Goal: Task Accomplishment & Management: Use online tool/utility

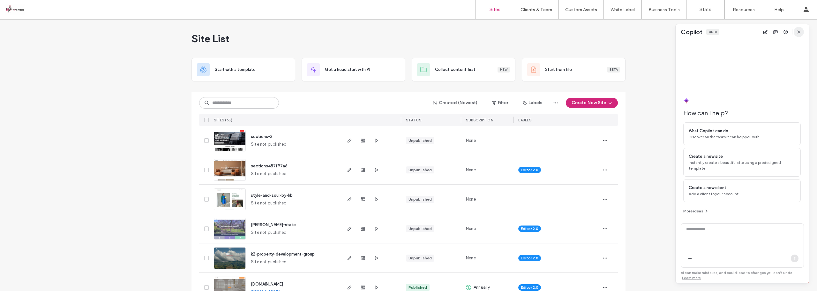
click at [796, 32] on icon "button" at bounding box center [798, 31] width 5 height 5
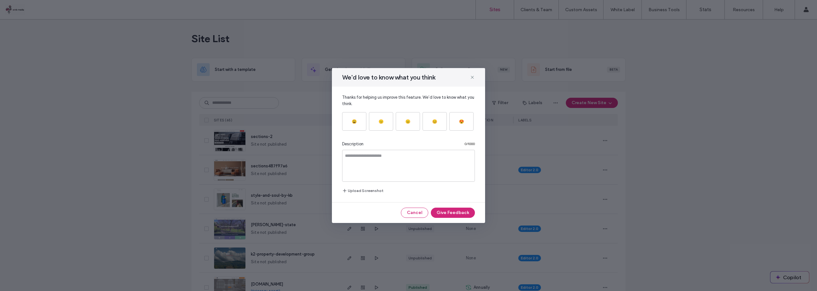
click at [417, 212] on button "Cancel" at bounding box center [414, 212] width 27 height 10
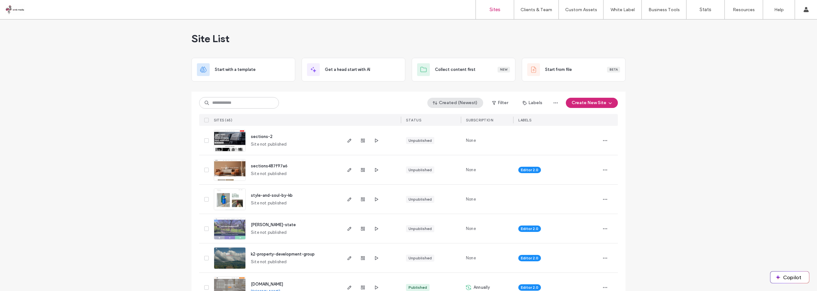
click at [449, 102] on button "Created (Newest)" at bounding box center [455, 103] width 56 height 10
drag, startPoint x: 446, startPoint y: 154, endPoint x: 456, endPoint y: 155, distance: 10.0
click at [446, 154] on span "Site name" at bounding box center [449, 153] width 20 height 6
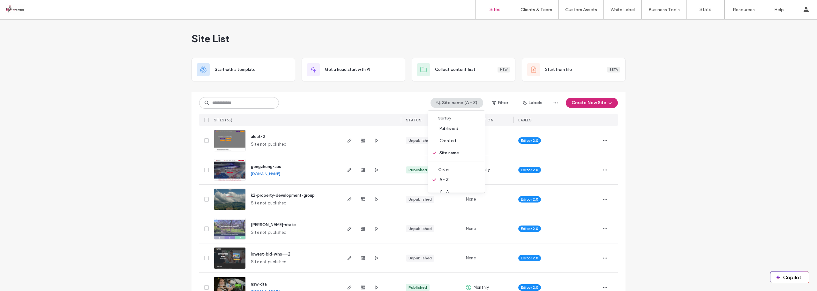
click at [347, 170] on use "button" at bounding box center [349, 170] width 4 height 4
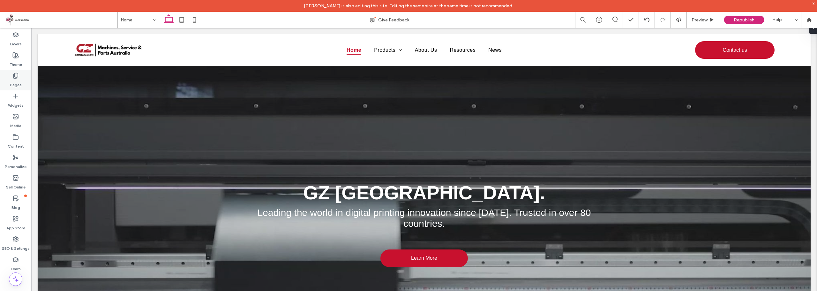
click at [20, 79] on label "Pages" at bounding box center [16, 83] width 12 height 9
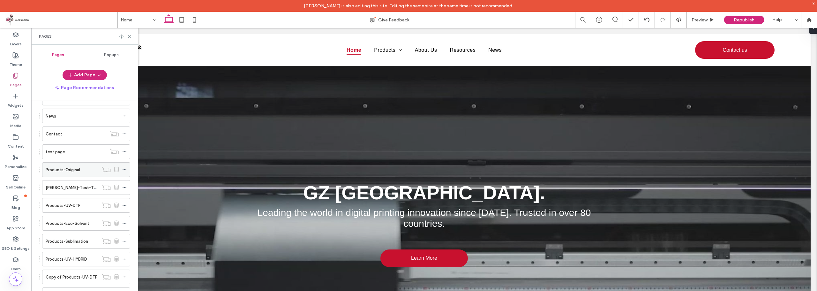
scroll to position [96, 0]
click at [75, 203] on label "Products-UV-DTF" at bounding box center [63, 204] width 35 height 11
click at [130, 38] on icon at bounding box center [129, 36] width 5 height 5
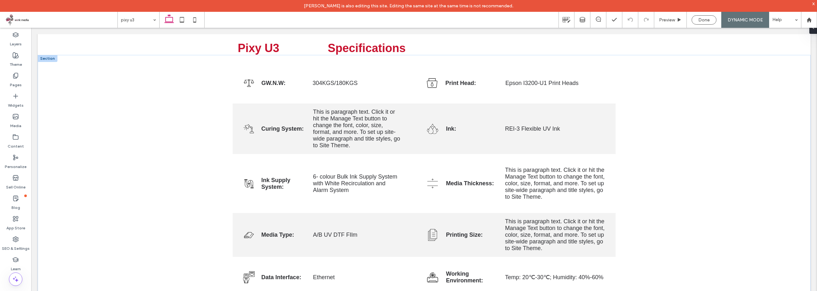
scroll to position [510, 0]
click at [455, 236] on p "Printing Size:" at bounding box center [472, 233] width 52 height 7
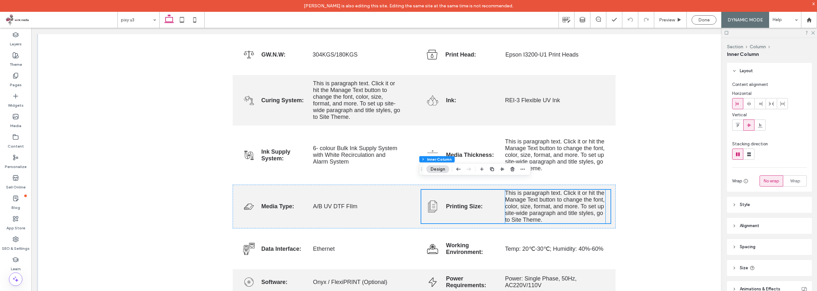
scroll to position [606, 0]
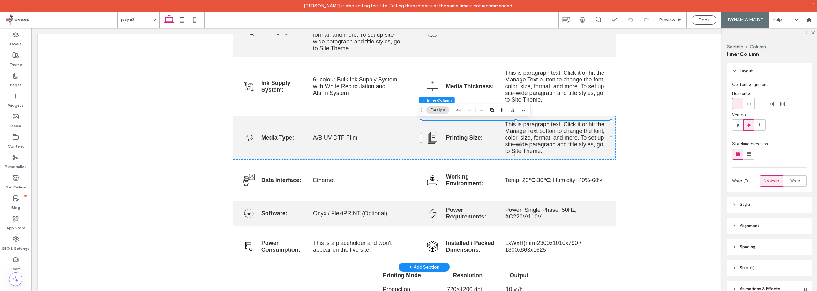
click at [665, 147] on div "GW.N.W: 304KGS/180KGS Print Head: Epson I3200-U1 Print Heads Curing System: Thi…" at bounding box center [424, 112] width 773 height 309
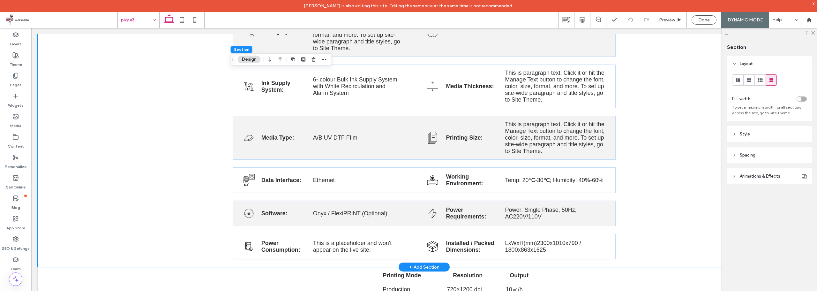
click at [126, 87] on div "GW.N.W: 304KGS/180KGS Print Head: Epson I3200-U1 Print Heads Curing System: Thi…" at bounding box center [424, 112] width 773 height 309
click at [455, 135] on strong "Printing Size:" at bounding box center [464, 137] width 37 height 6
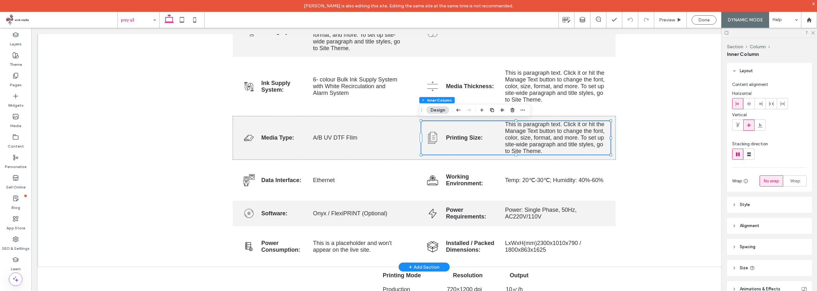
click at [457, 138] on strong "Printing Size:" at bounding box center [464, 137] width 37 height 6
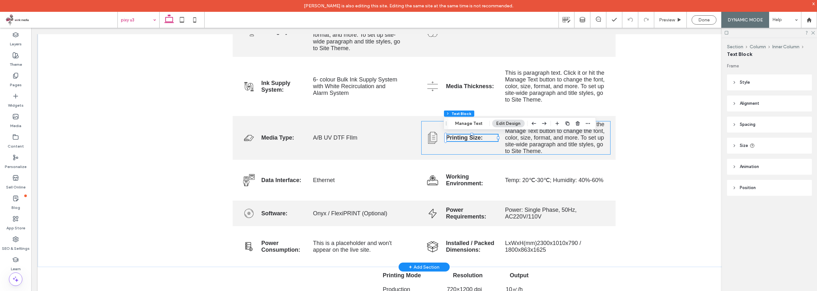
click at [457, 138] on strong "Printing Size:" at bounding box center [464, 137] width 37 height 6
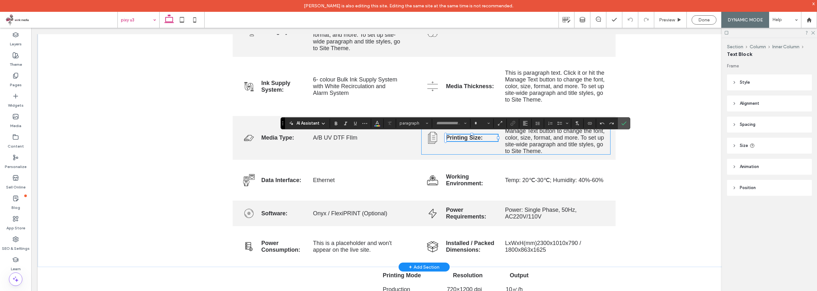
type input "*****"
type input "**"
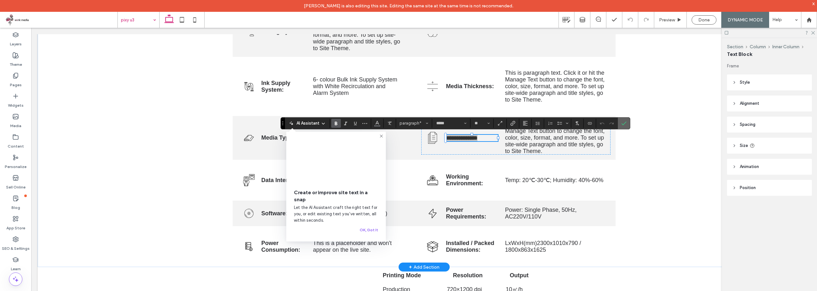
click at [625, 123] on use "Confirm" at bounding box center [623, 123] width 5 height 4
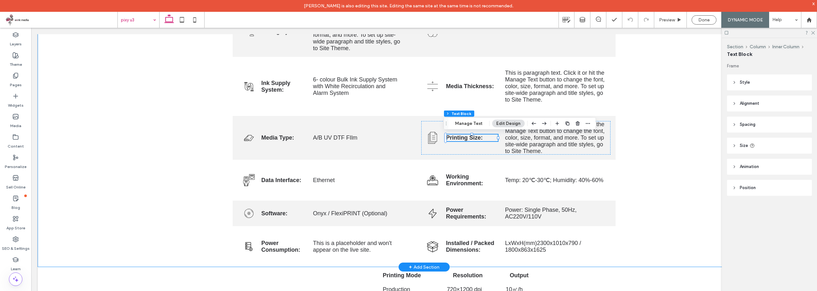
click at [665, 138] on div "GW.N.W: 304KGS/180KGS Print Head: Epson I3200-U1 Print Heads Curing System: Thi…" at bounding box center [424, 112] width 773 height 309
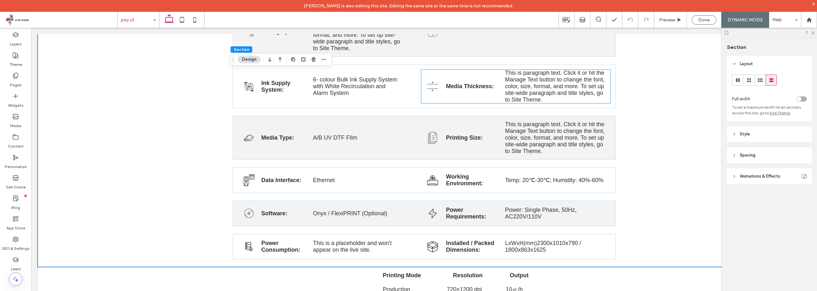
click at [471, 85] on strong "Media Thickness:" at bounding box center [470, 86] width 48 height 6
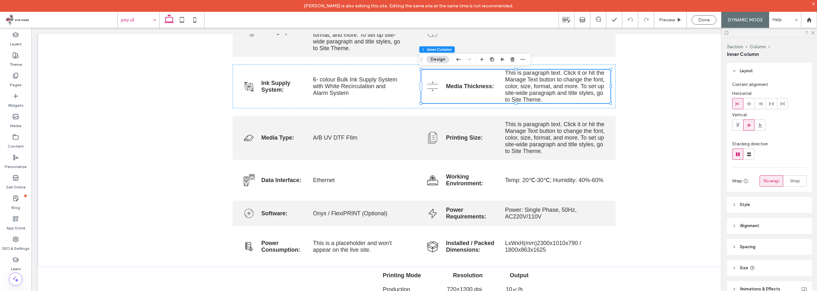
click at [468, 85] on strong "Media Thickness:" at bounding box center [470, 86] width 48 height 6
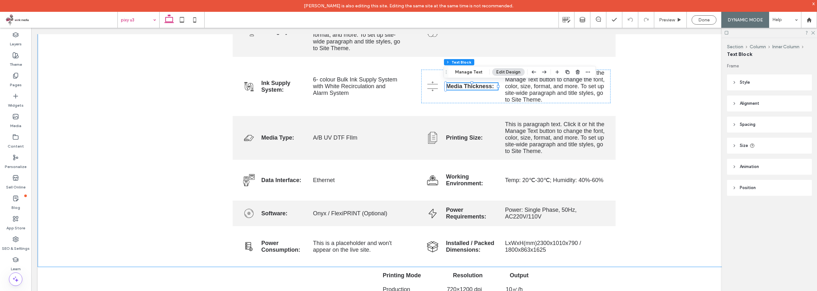
click at [691, 123] on div "GW.N.W: 304KGS/180KGS Print Head: Epson I3200-U1 Print Heads Curing System: Thi…" at bounding box center [424, 112] width 773 height 309
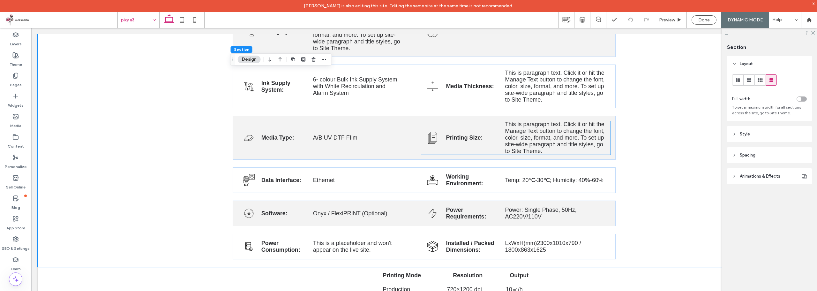
click at [543, 139] on span "This is paragraph text. Click it or hit the Manage Text button to change the fo…" at bounding box center [555, 137] width 100 height 33
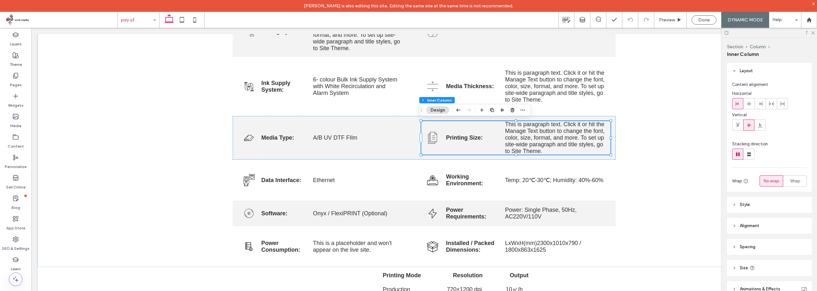
click at [524, 138] on span "This is paragraph text. Click it or hit the Manage Text button to change the fo…" at bounding box center [555, 137] width 100 height 33
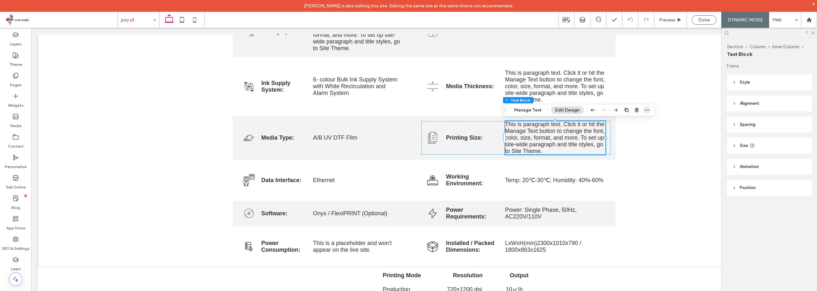
click at [645, 111] on icon "button" at bounding box center [646, 110] width 5 height 5
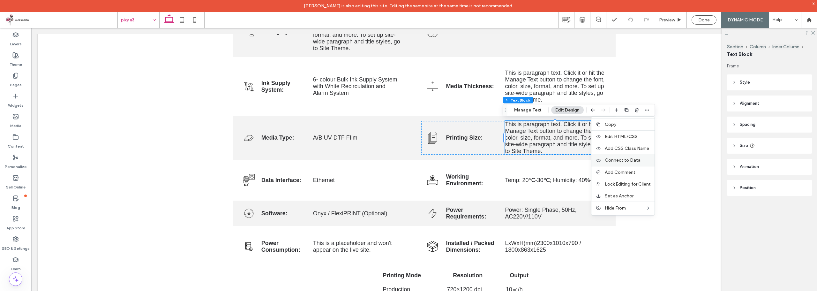
click at [619, 162] on span "Connect to Data" at bounding box center [623, 159] width 36 height 5
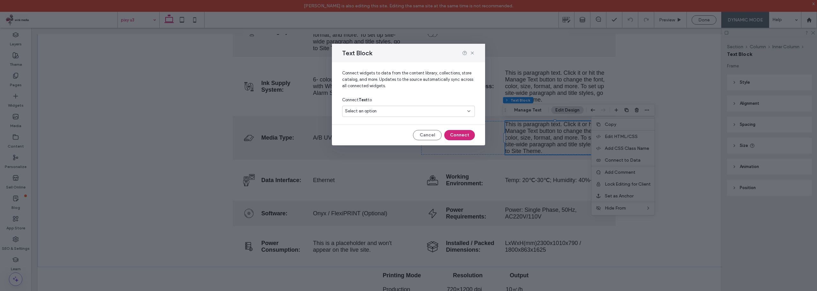
click at [382, 111] on div "Select an option" at bounding box center [404, 111] width 119 height 6
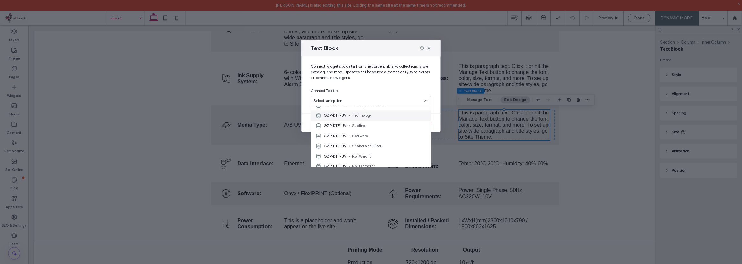
scroll to position [32, 0]
drag, startPoint x: 417, startPoint y: 48, endPoint x: 348, endPoint y: 70, distance: 72.3
click at [342, 53] on div "Text Block" at bounding box center [408, 53] width 153 height 19
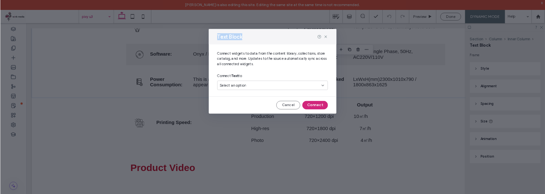
scroll to position [872, 0]
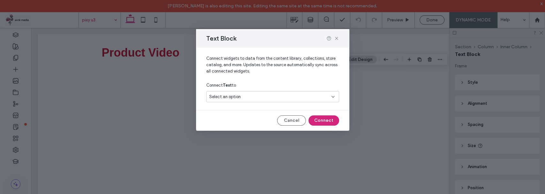
click at [284, 94] on div "Select an option" at bounding box center [268, 96] width 119 height 6
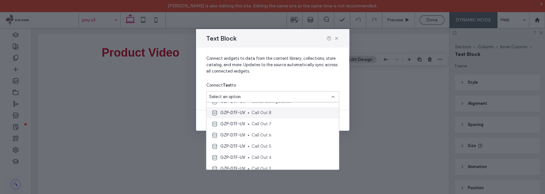
scroll to position [340, 0]
click at [336, 38] on use at bounding box center [336, 38] width 3 height 3
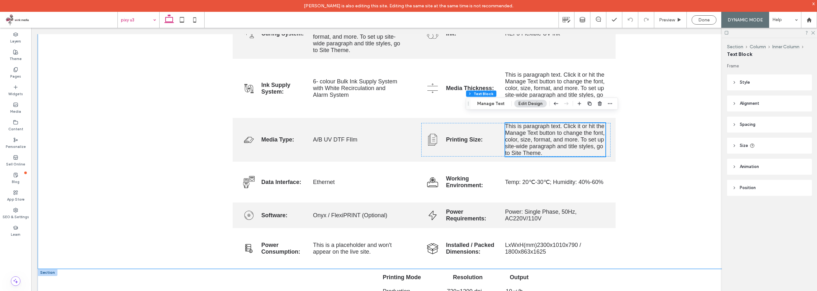
scroll to position [558, 0]
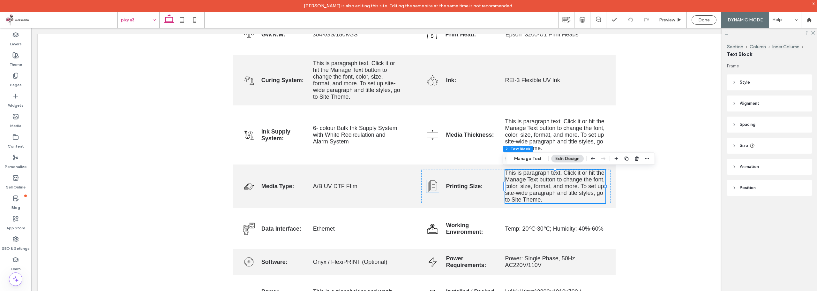
click at [430, 185] on icon at bounding box center [432, 186] width 12 height 12
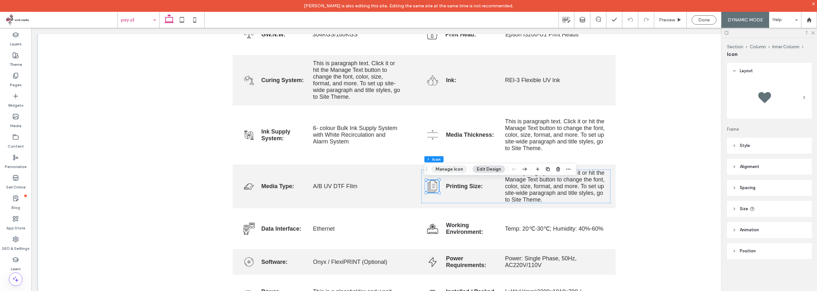
click at [450, 168] on button "Manage Icon" at bounding box center [449, 169] width 36 height 8
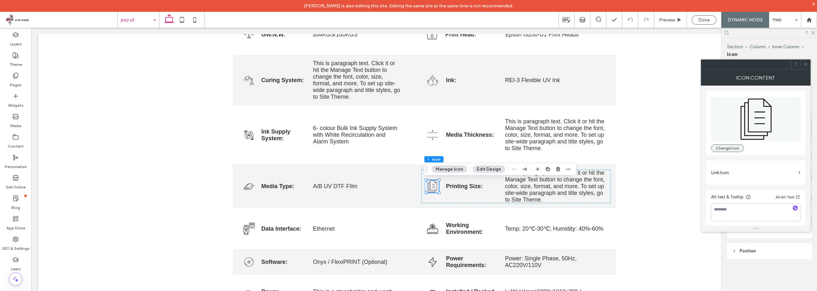
click at [726, 146] on button "Change Icon" at bounding box center [727, 148] width 33 height 8
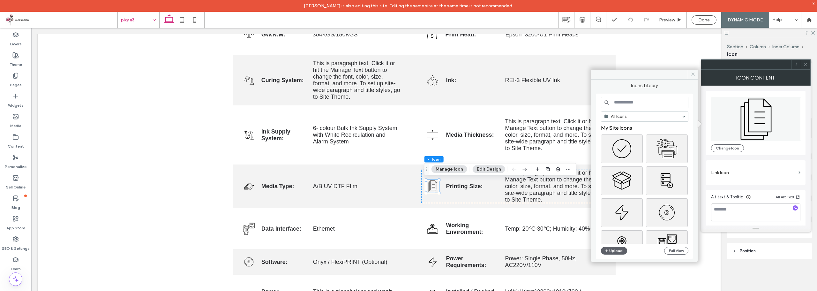
click at [633, 100] on input at bounding box center [644, 102] width 87 height 11
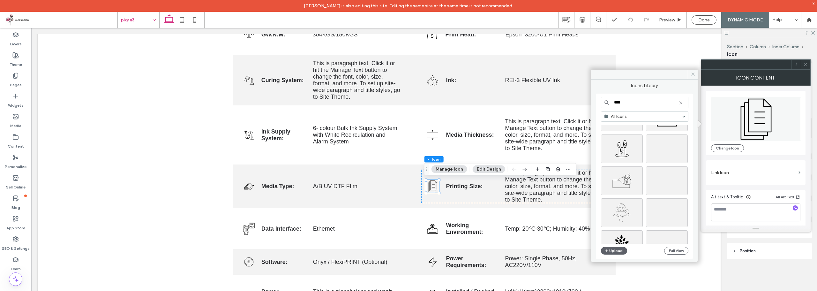
type input "****"
click at [680, 103] on use at bounding box center [680, 102] width 3 height 3
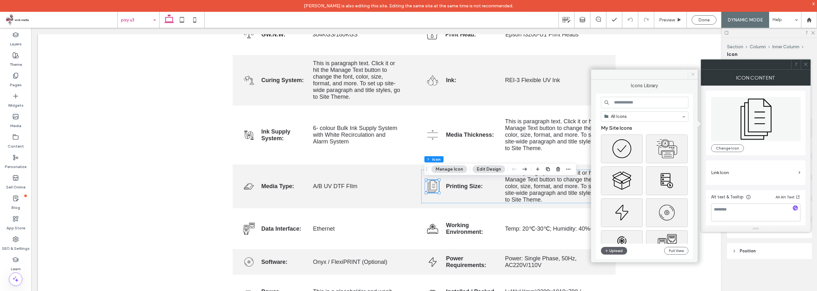
click at [690, 74] on icon at bounding box center [692, 74] width 5 height 5
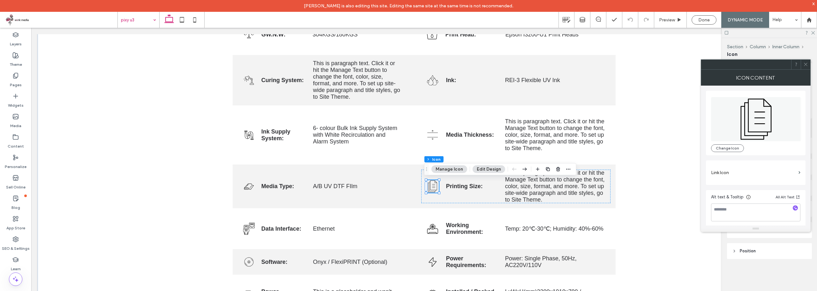
click at [805, 68] on span at bounding box center [805, 65] width 5 height 10
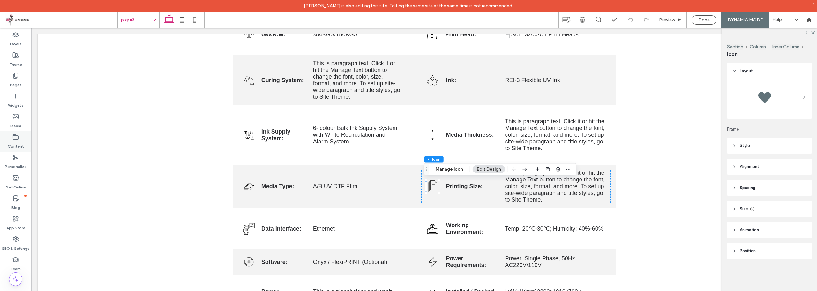
click at [19, 139] on div "Content" at bounding box center [15, 141] width 31 height 20
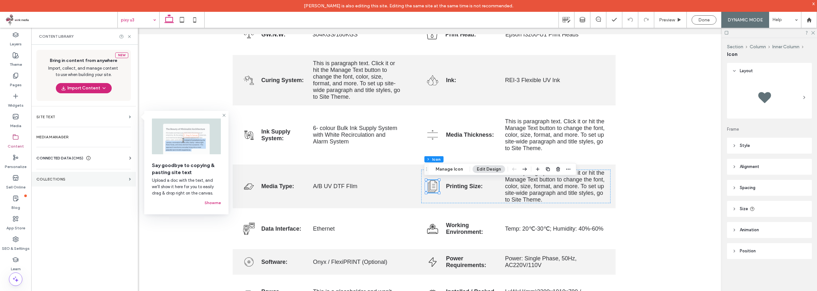
click at [67, 182] on section "Collections" at bounding box center [83, 179] width 105 height 15
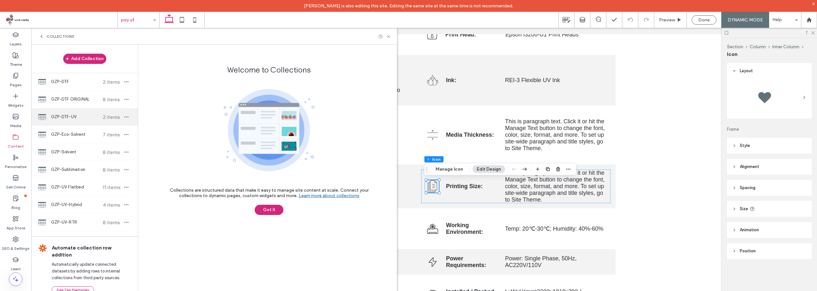
click at [58, 114] on span "GZP-DTF-UV" at bounding box center [75, 117] width 48 height 6
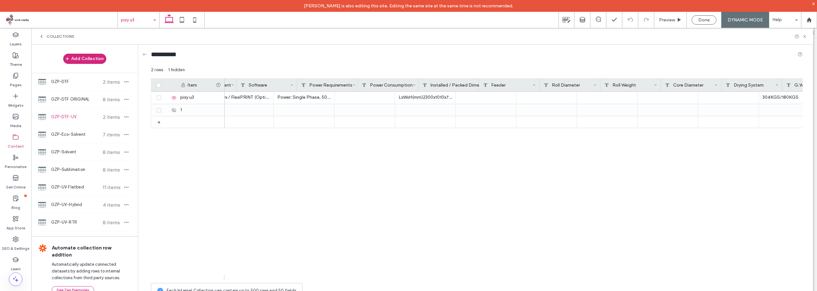
scroll to position [0, 0]
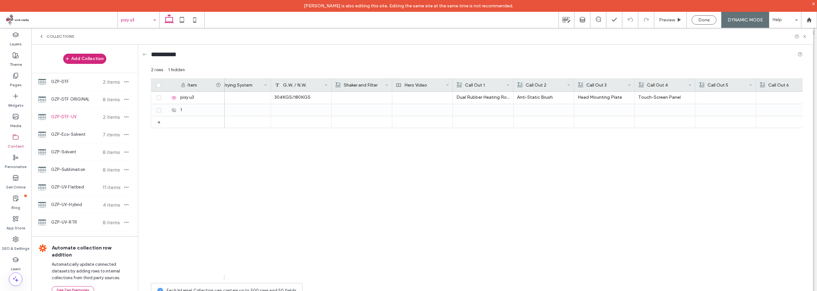
click at [540, 175] on div "Touch-Screen Panel Anti-Static Brush Head Mounting Plate Dual Rubber Heating Ro…" at bounding box center [514, 186] width 578 height 188
click at [710, 20] on div "Done" at bounding box center [704, 19] width 24 height 5
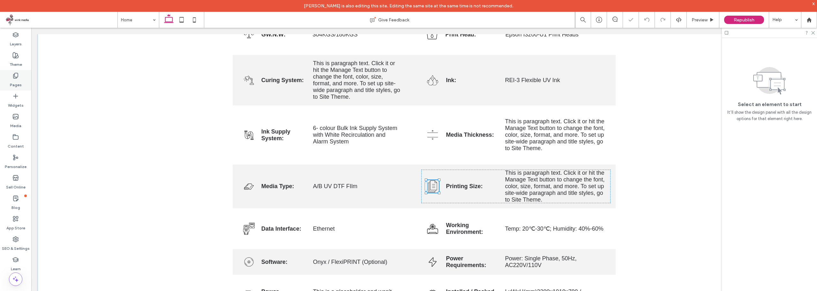
click at [21, 83] on label "Pages" at bounding box center [16, 83] width 12 height 9
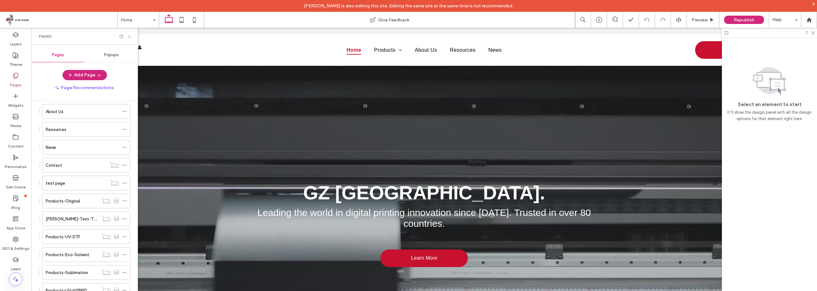
click at [130, 35] on icon at bounding box center [129, 36] width 5 height 5
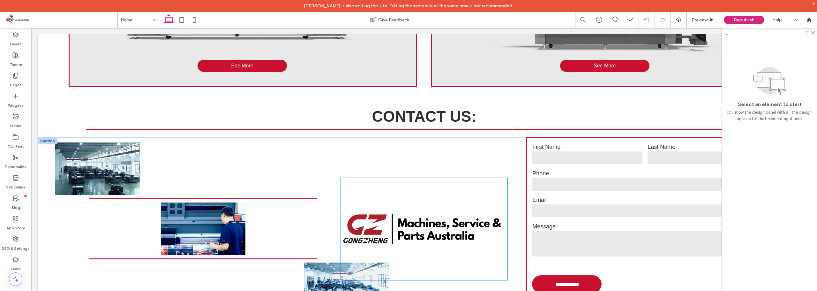
scroll to position [989, 0]
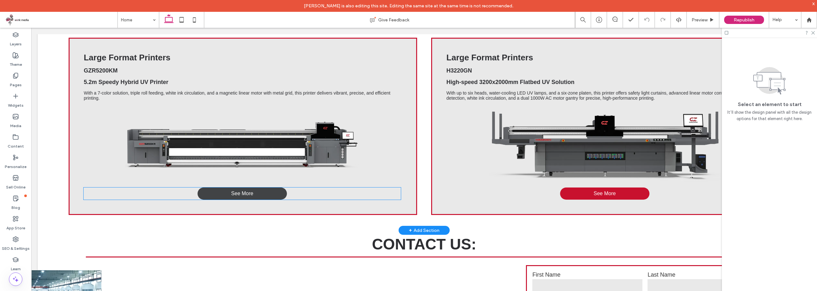
click at [257, 187] on link "See More" at bounding box center [241, 193] width 89 height 12
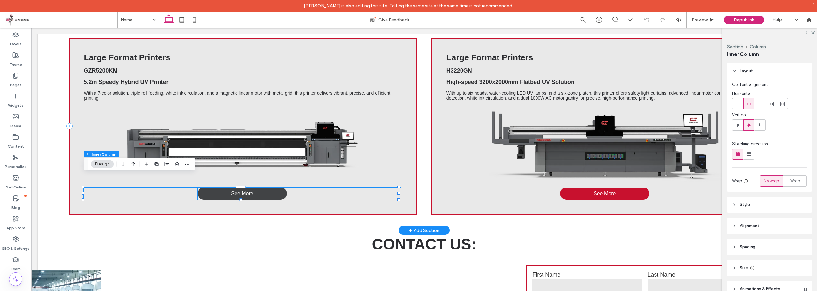
click at [269, 187] on link "See More" at bounding box center [241, 193] width 89 height 12
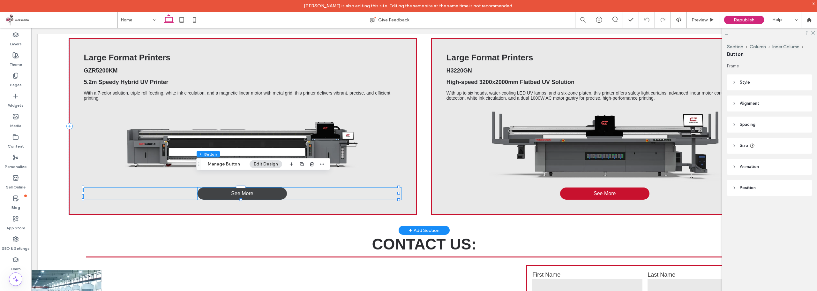
type input "**"
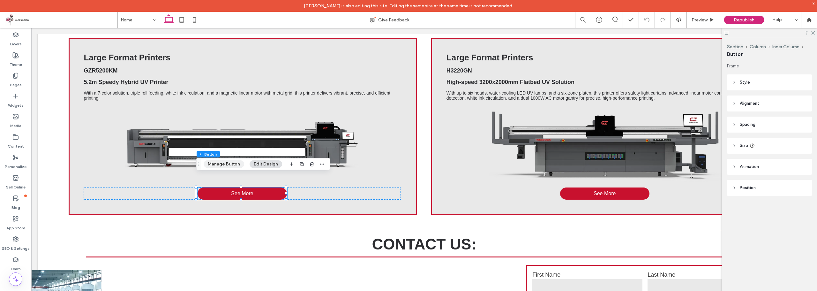
click at [220, 162] on button "Manage Button" at bounding box center [224, 164] width 41 height 8
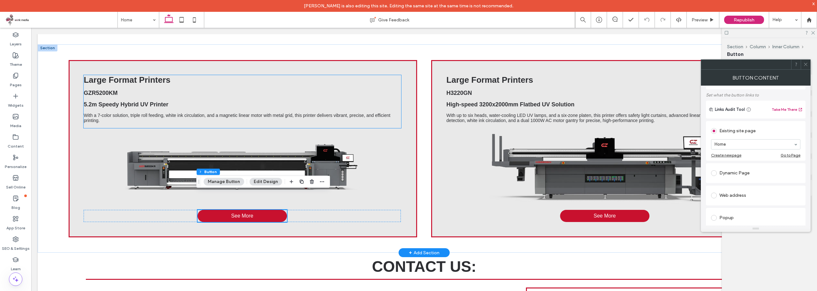
scroll to position [957, 0]
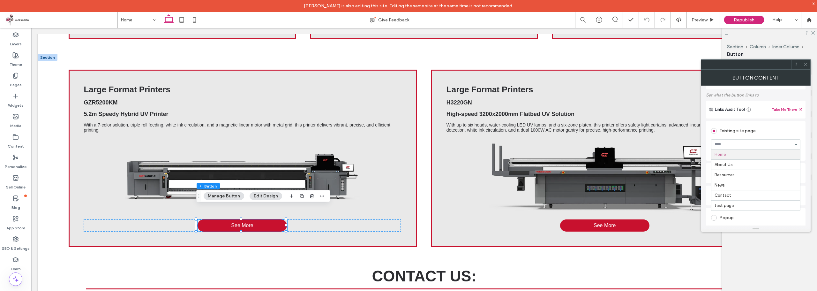
click at [786, 125] on div "Existing site page" at bounding box center [755, 130] width 89 height 12
click at [724, 175] on div "Dynamic Page" at bounding box center [755, 173] width 89 height 10
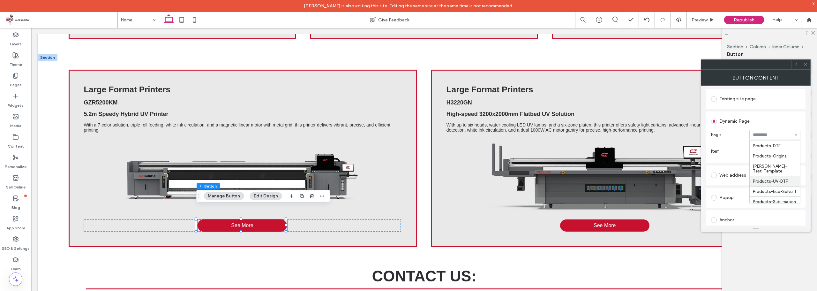
scroll to position [0, 0]
click at [763, 117] on div "Dynamic Page" at bounding box center [755, 121] width 89 height 10
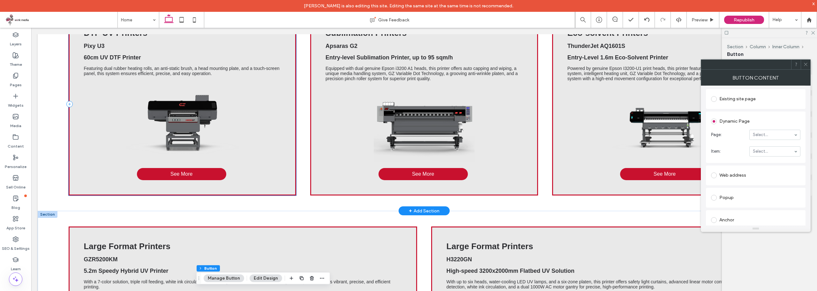
scroll to position [766, 0]
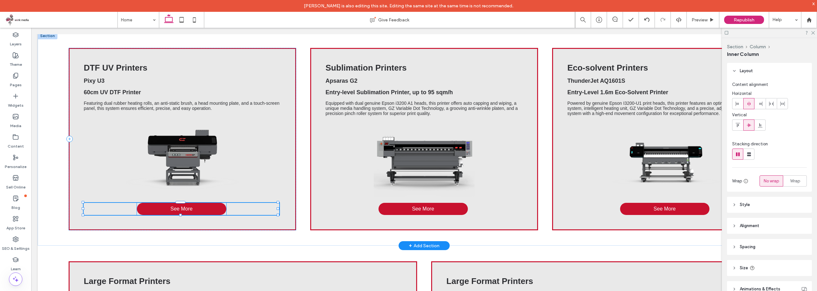
type input "**"
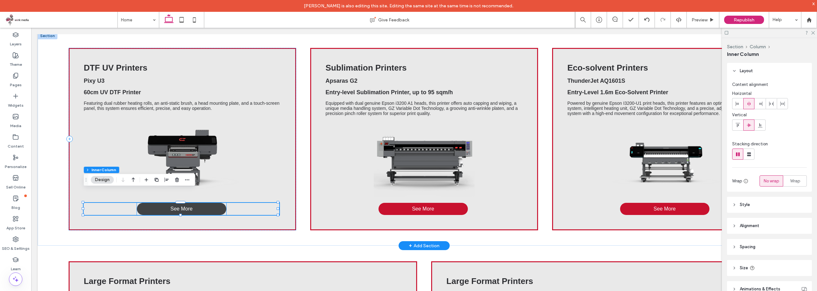
click at [207, 203] on link "See More" at bounding box center [181, 209] width 89 height 12
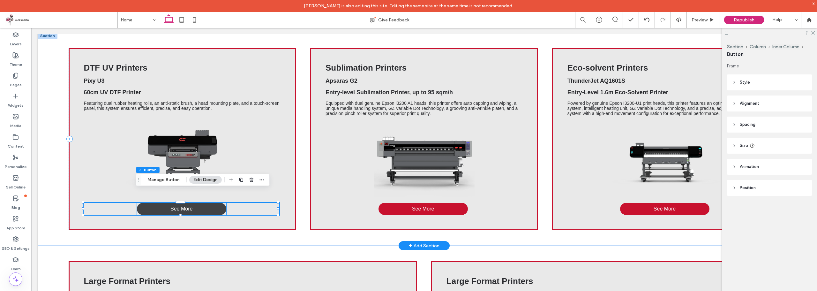
type input "**"
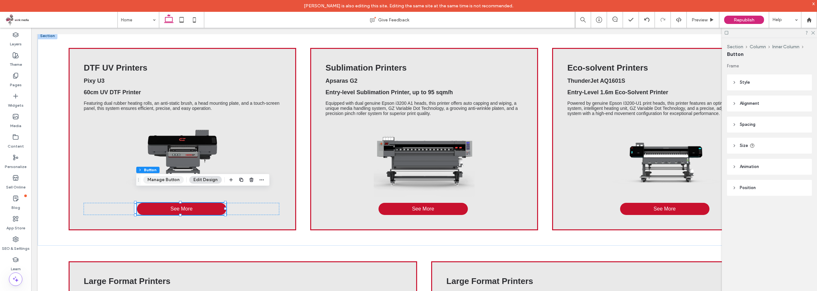
click at [167, 179] on button "Manage Button" at bounding box center [163, 180] width 41 height 8
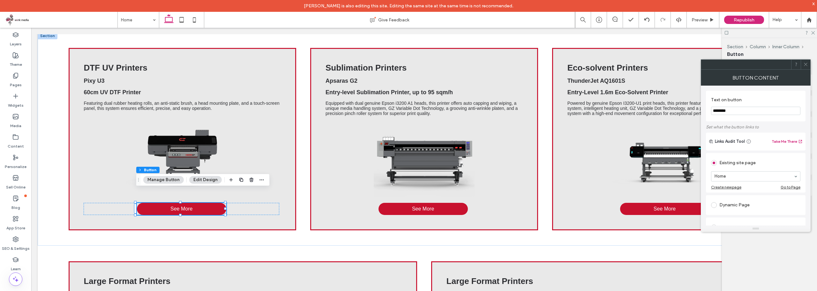
scroll to position [32, 0]
click at [731, 174] on div "Dynamic Page" at bounding box center [755, 173] width 89 height 10
click at [804, 65] on icon at bounding box center [805, 64] width 5 height 5
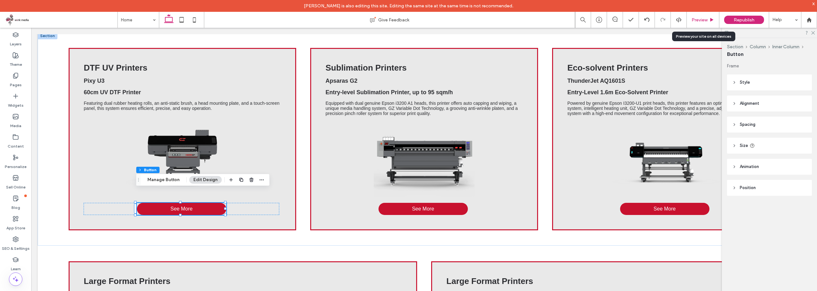
click at [700, 18] on span "Preview" at bounding box center [699, 19] width 16 height 5
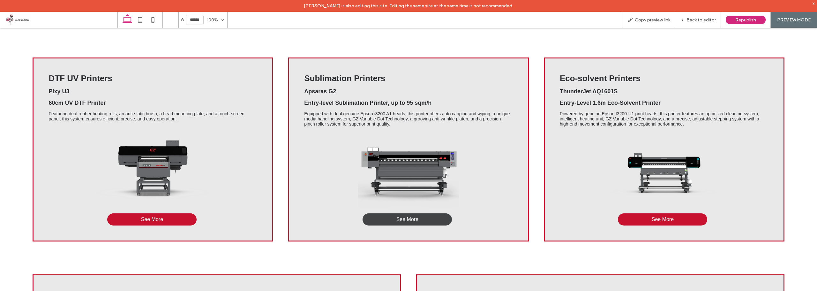
scroll to position [774, 0]
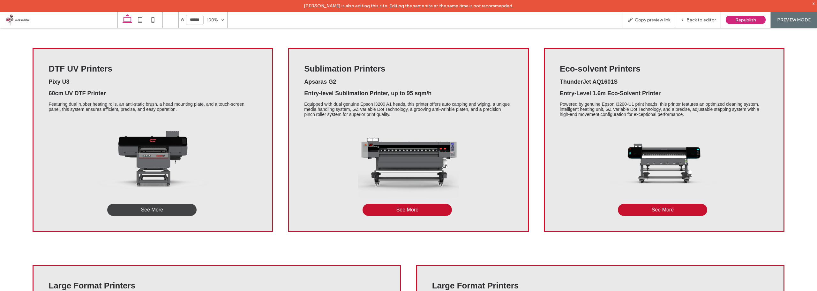
click at [171, 204] on link "See More" at bounding box center [151, 210] width 89 height 12
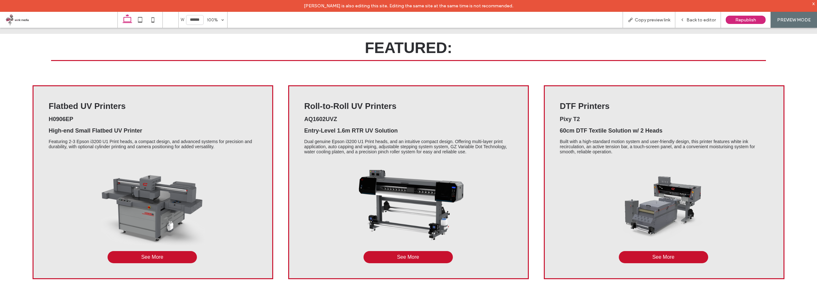
scroll to position [479, 0]
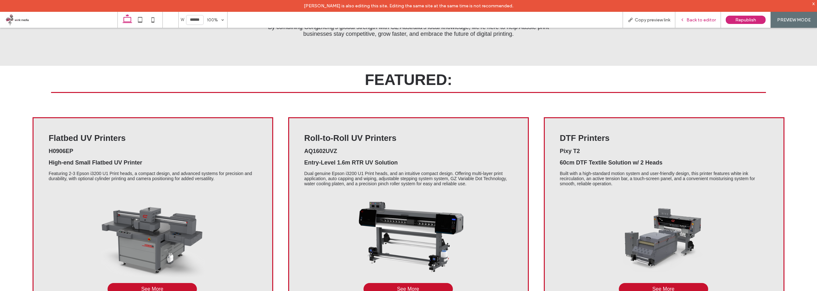
click at [688, 21] on span "Back to editor" at bounding box center [700, 19] width 29 height 5
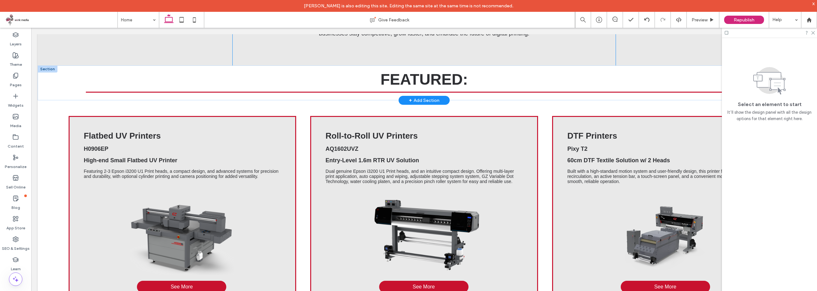
scroll to position [474, 0]
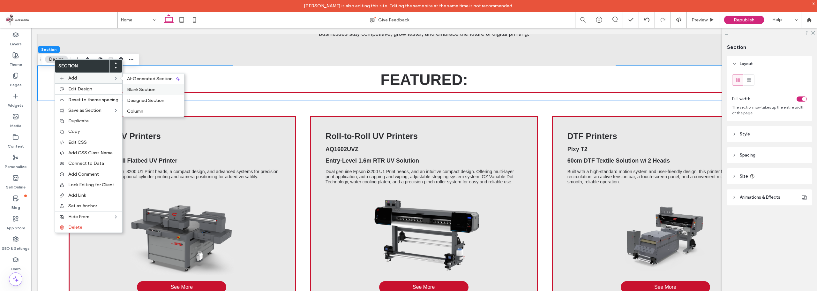
click at [152, 88] on span "Blank Section" at bounding box center [141, 89] width 28 height 5
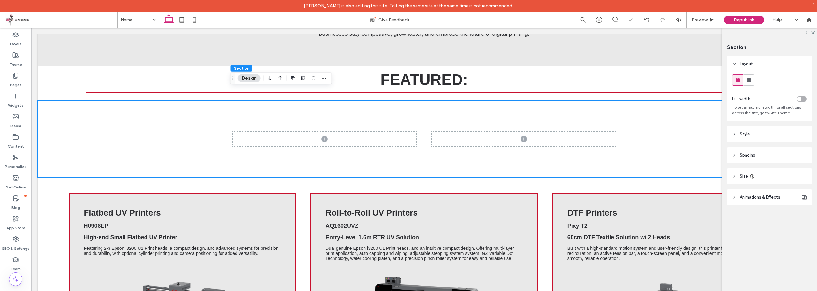
click at [573, 131] on span at bounding box center [524, 138] width 184 height 15
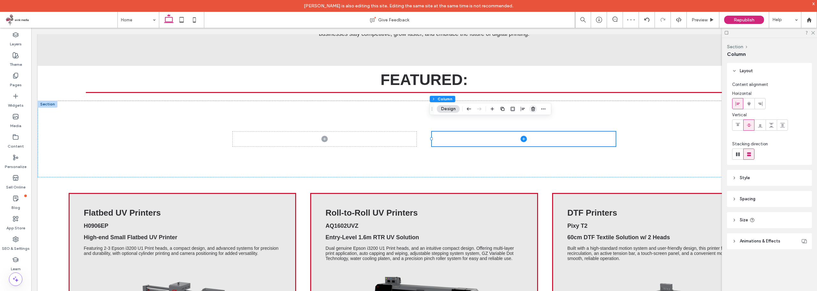
click at [533, 108] on use "button" at bounding box center [533, 109] width 4 height 4
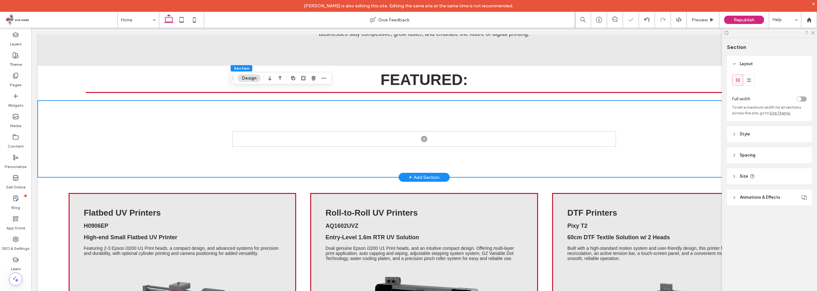
click at [239, 110] on div at bounding box center [424, 138] width 383 height 77
click at [802, 97] on div "toggle" at bounding box center [801, 98] width 10 height 5
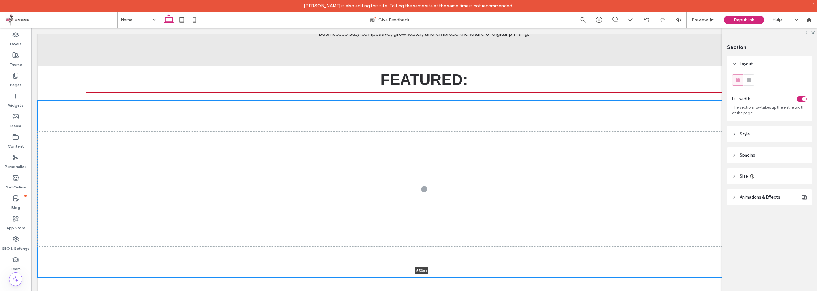
drag, startPoint x: 478, startPoint y: 165, endPoint x: 486, endPoint y: 261, distance: 97.0
click at [486, 275] on div at bounding box center [422, 276] width 768 height 3
type input "***"
click at [138, 100] on div at bounding box center [424, 187] width 773 height 175
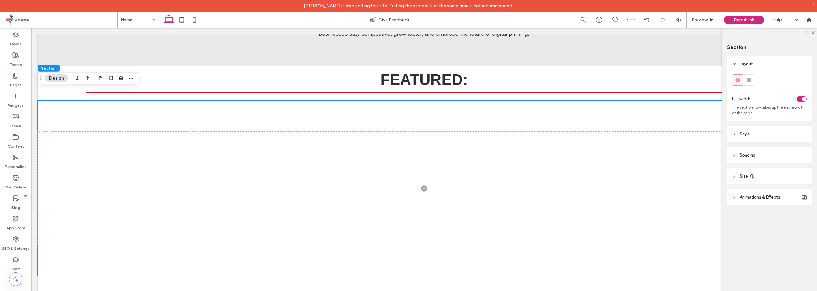
click at [762, 132] on header "Style" at bounding box center [769, 134] width 85 height 16
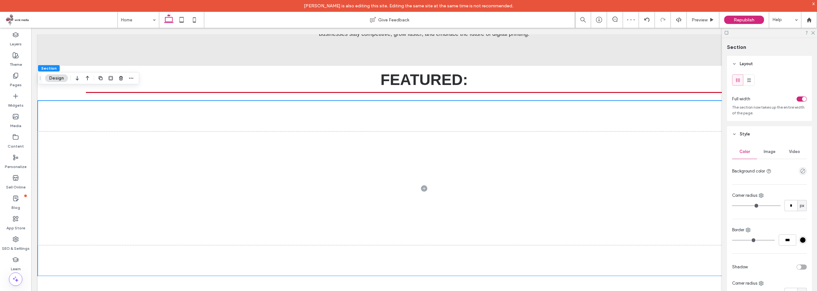
click at [746, 131] on span "Style" at bounding box center [745, 134] width 10 height 6
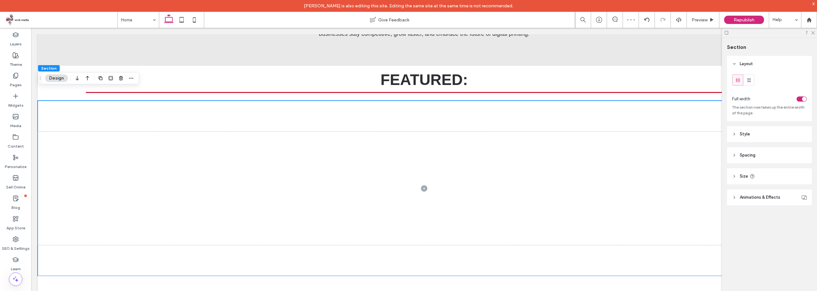
click at [756, 160] on header "Spacing" at bounding box center [769, 155] width 85 height 16
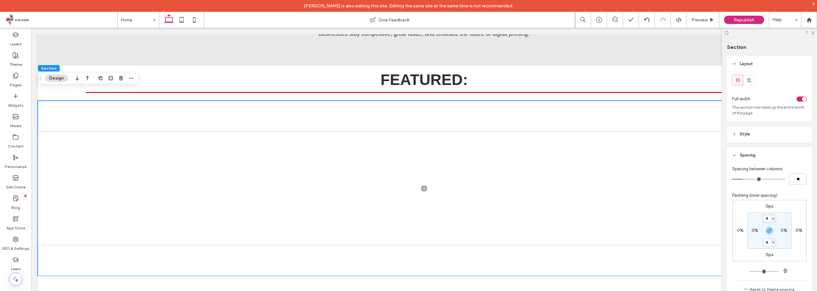
click at [765, 220] on input "*" at bounding box center [766, 218] width 8 height 8
type input "*"
click at [792, 251] on div "0px 0% 0px 0% * % 0% * % 0%" at bounding box center [769, 230] width 74 height 61
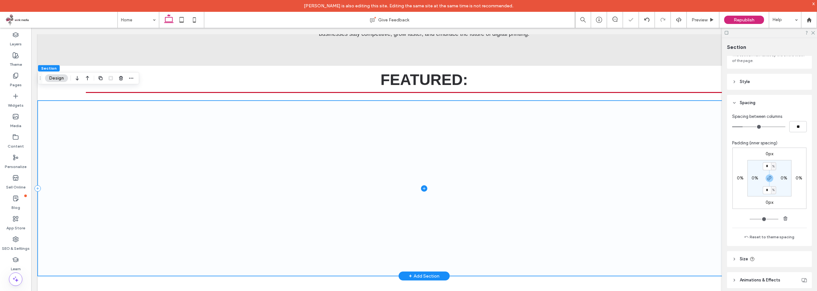
scroll to position [64, 0]
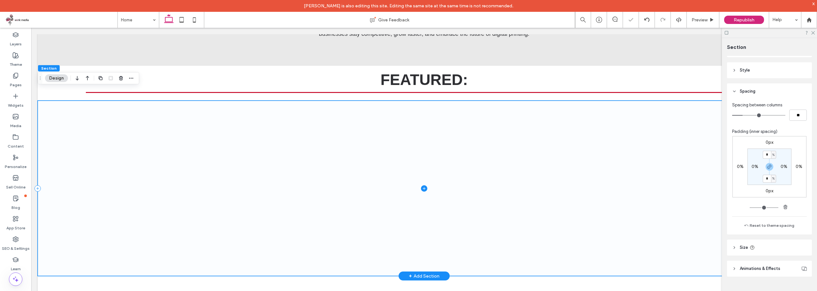
click at [543, 120] on span at bounding box center [424, 187] width 773 height 175
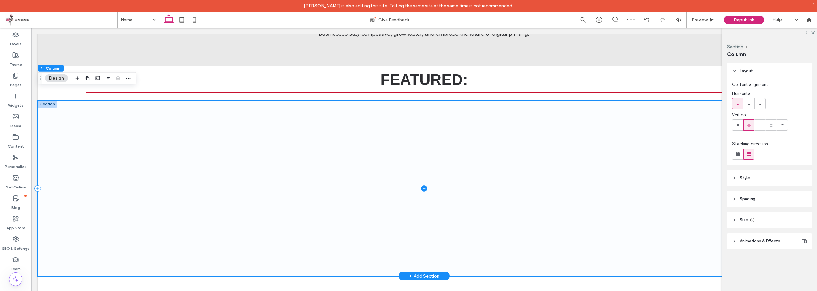
click at [663, 165] on span at bounding box center [424, 187] width 773 height 175
click at [749, 183] on header "Style" at bounding box center [769, 178] width 85 height 16
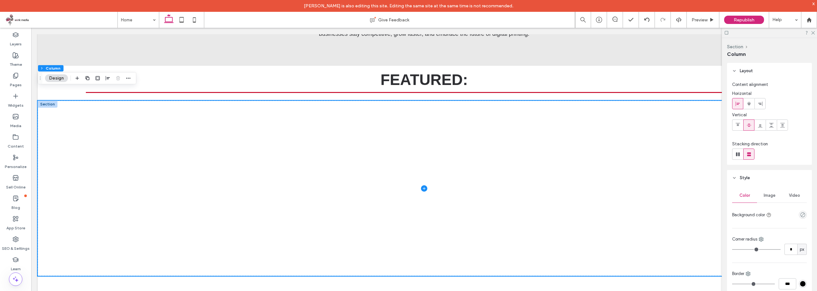
click at [771, 198] on div "Image" at bounding box center [769, 195] width 25 height 14
click at [772, 227] on div "Add multiple images for a background slider" at bounding box center [769, 231] width 74 height 42
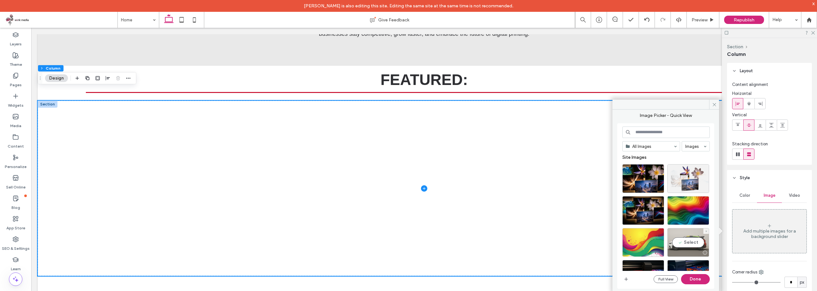
click at [693, 242] on div "Select" at bounding box center [688, 242] width 42 height 29
click at [700, 281] on button "Done" at bounding box center [695, 279] width 29 height 10
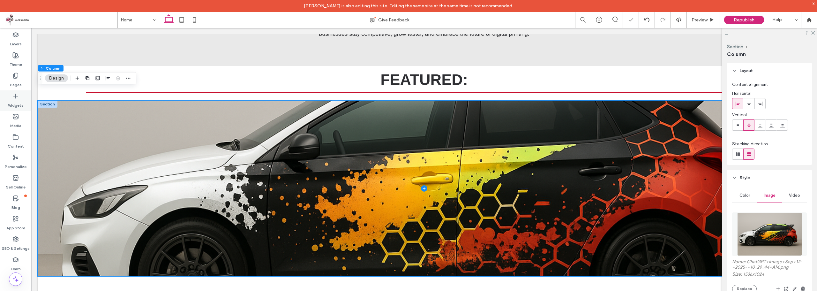
click at [12, 95] on div "Widgets" at bounding box center [15, 100] width 31 height 20
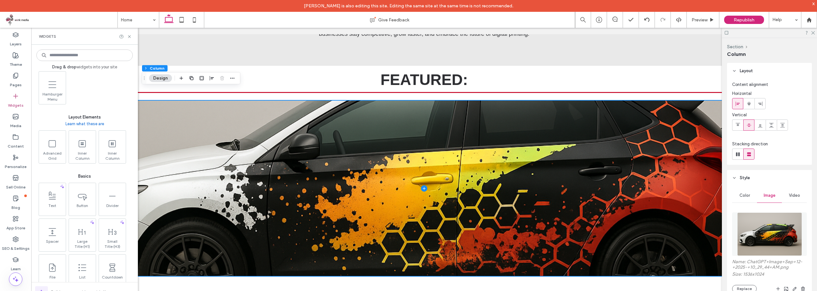
scroll to position [191, 0]
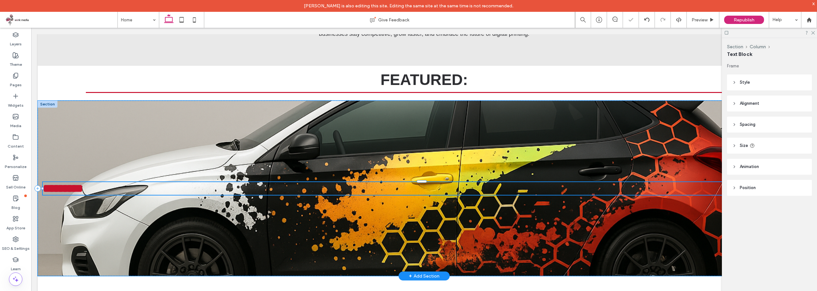
type input "*****"
type input "**"
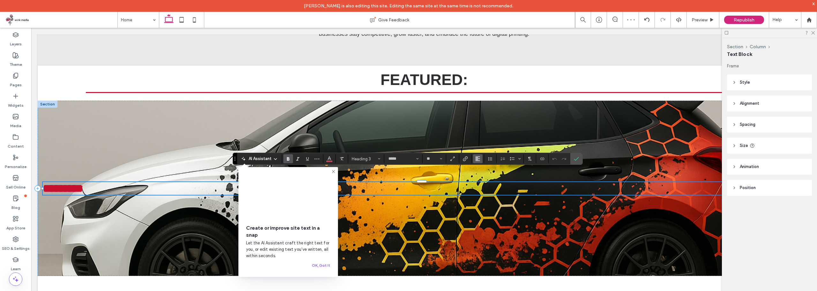
click at [480, 158] on icon "Alignment" at bounding box center [477, 158] width 5 height 5
click at [481, 176] on icon "ui.textEditor.alignment.center" at bounding box center [482, 178] width 5 height 5
click at [326, 158] on button "Color" at bounding box center [329, 158] width 10 height 9
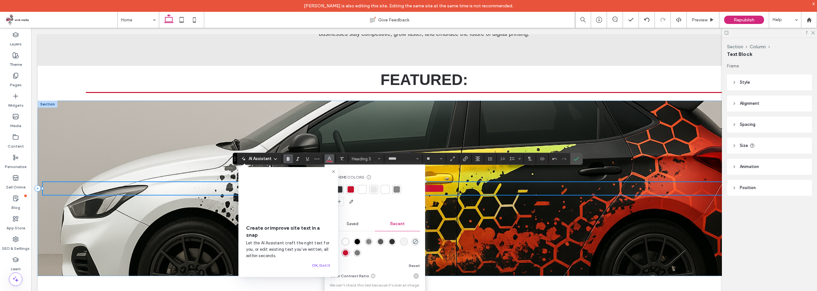
click at [367, 191] on div at bounding box center [375, 196] width 80 height 22
click at [364, 190] on div at bounding box center [362, 189] width 6 height 6
click at [579, 160] on label "Confirm" at bounding box center [576, 158] width 10 height 11
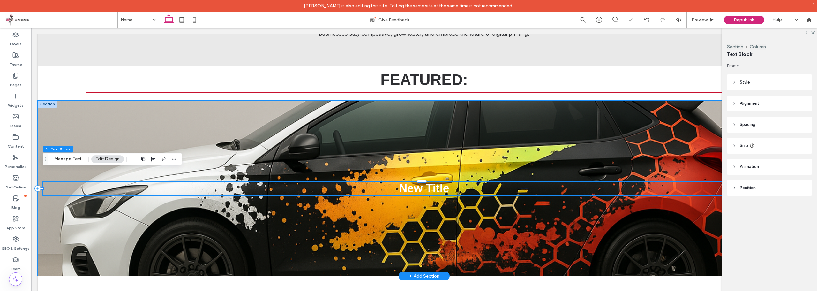
click at [439, 182] on span "New Title" at bounding box center [424, 188] width 50 height 13
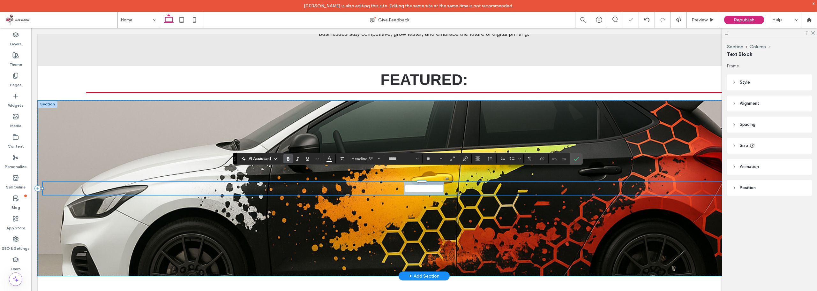
click at [437, 182] on span "*********" at bounding box center [424, 187] width 40 height 11
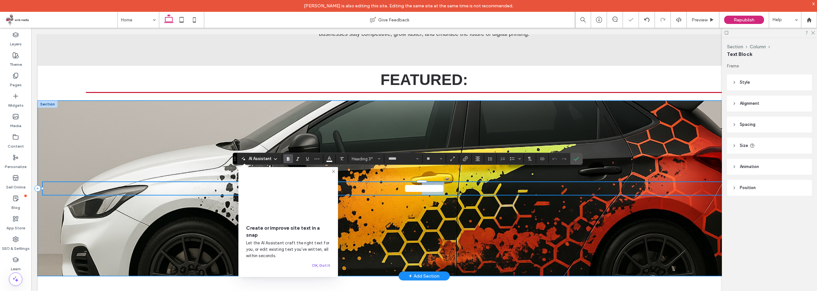
click at [437, 182] on span "*********" at bounding box center [424, 187] width 40 height 11
click at [578, 158] on icon "Confirm" at bounding box center [576, 158] width 5 height 5
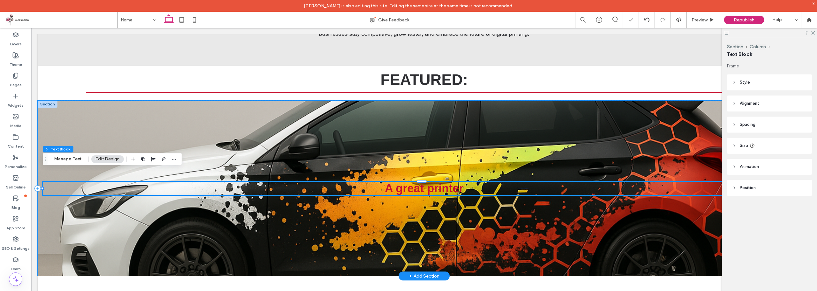
click at [452, 182] on span "A great printer" at bounding box center [424, 188] width 79 height 13
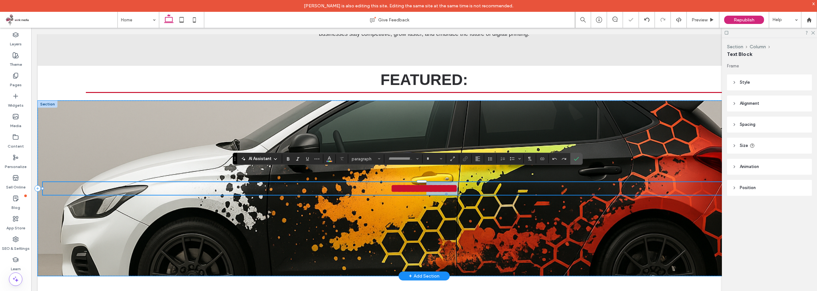
type input "*****"
type input "**"
click at [452, 182] on span "**********" at bounding box center [423, 187] width 67 height 11
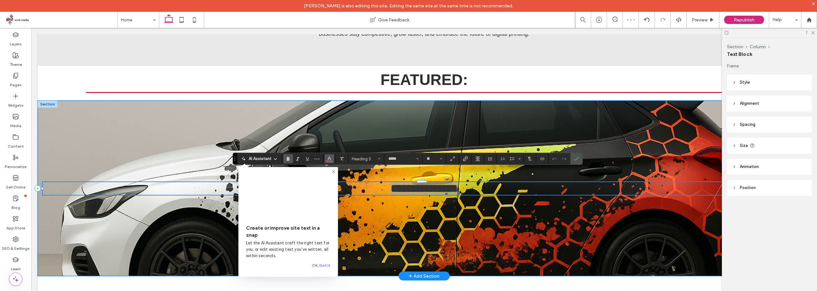
click at [328, 161] on span "Color" at bounding box center [329, 158] width 5 height 8
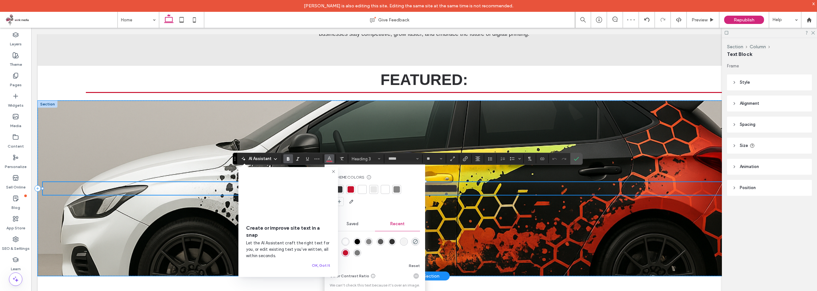
click at [366, 189] on div at bounding box center [362, 189] width 9 height 9
click at [578, 161] on icon "Confirm" at bounding box center [576, 158] width 5 height 5
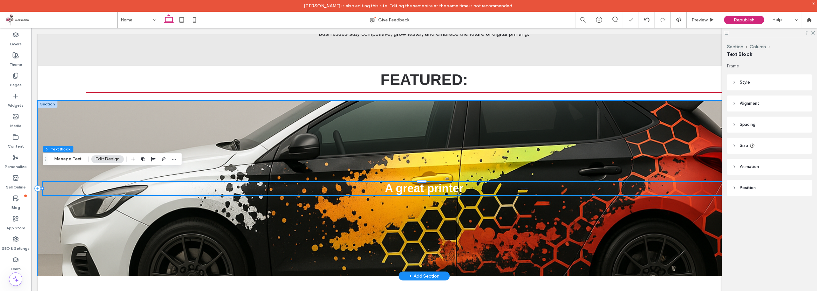
click at [521, 142] on div "A great printer" at bounding box center [424, 187] width 773 height 175
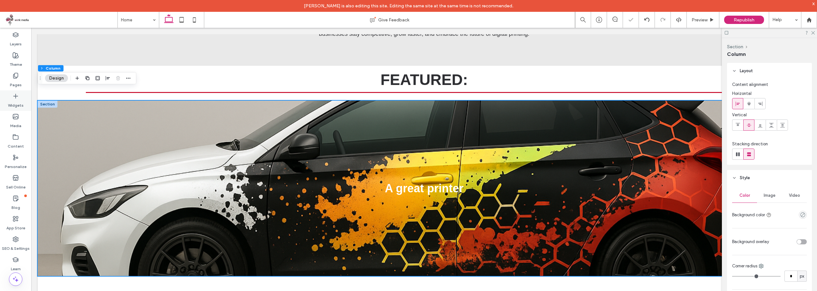
click at [19, 98] on div "Widgets" at bounding box center [15, 100] width 31 height 20
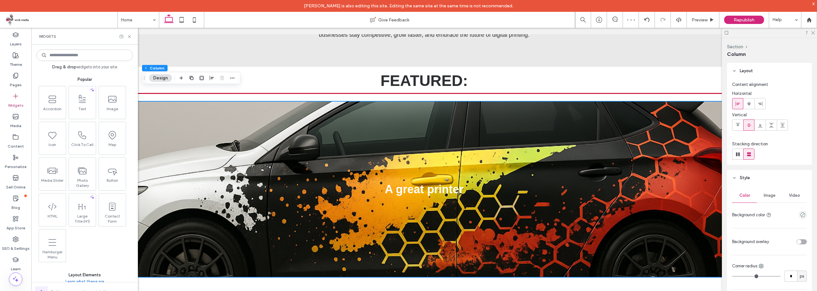
scroll to position [474, 0]
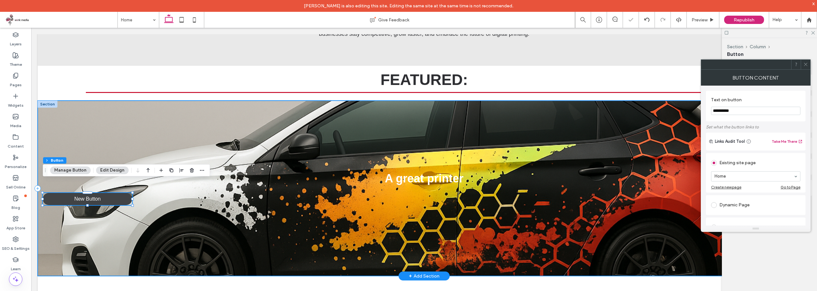
type input "**"
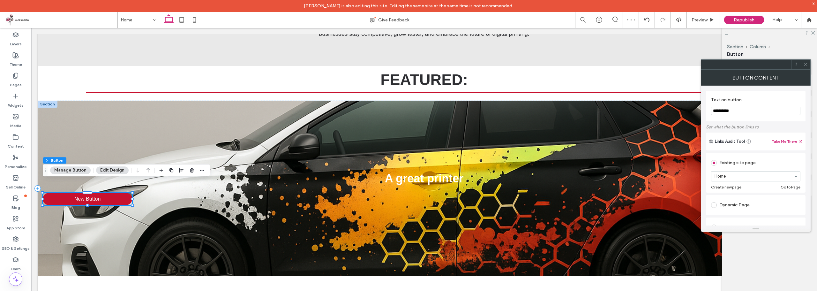
click at [175, 170] on div at bounding box center [181, 169] width 48 height 11
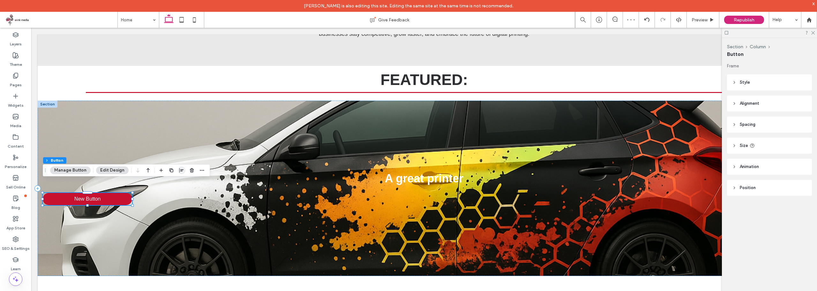
click at [178, 171] on span "button" at bounding box center [182, 170] width 8 height 8
click at [171, 182] on span "center" at bounding box center [175, 183] width 8 height 8
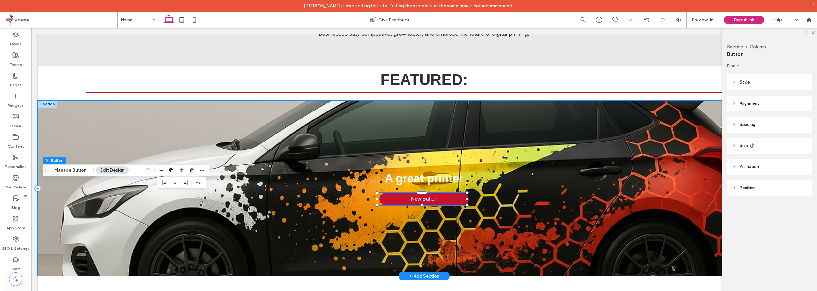
click at [257, 140] on div "A great printer New Button" at bounding box center [424, 187] width 773 height 175
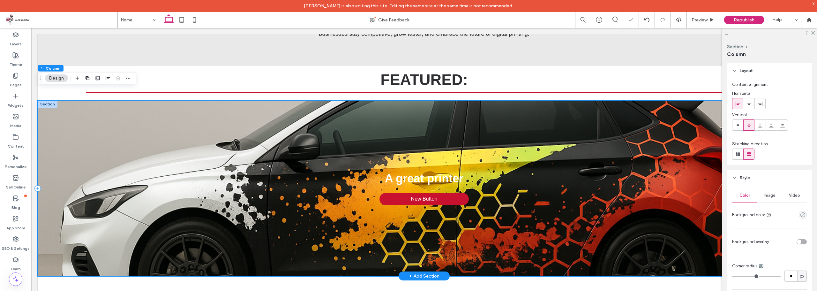
click at [211, 105] on div "A great printer New Button" at bounding box center [424, 187] width 773 height 175
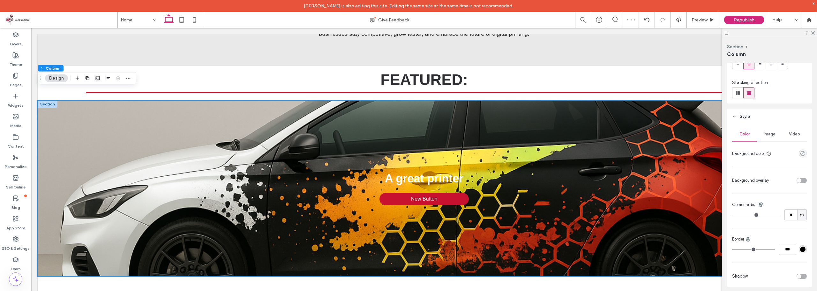
scroll to position [64, 0]
click at [797, 178] on div "toggle" at bounding box center [799, 177] width 4 height 4
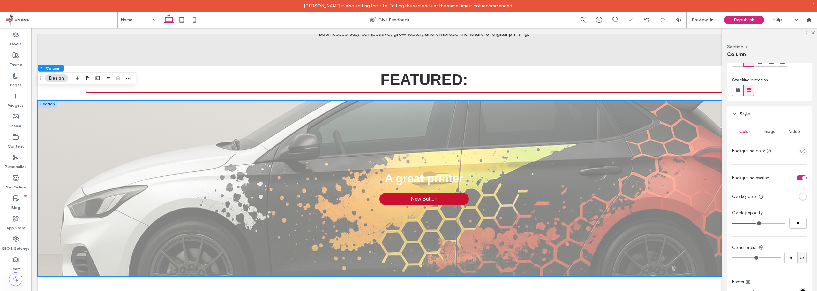
click at [801, 195] on div "rgba(255, 255, 255, 1)" at bounding box center [802, 196] width 5 height 5
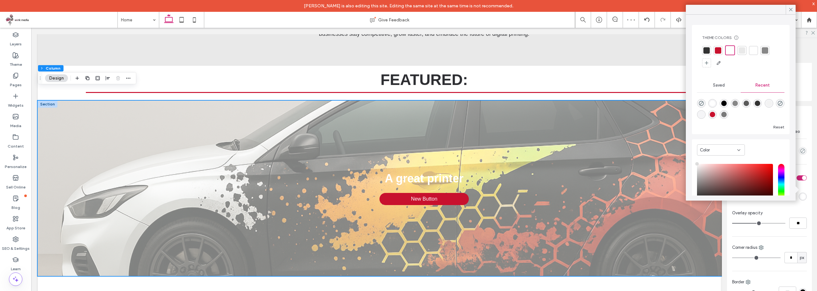
click at [726, 104] on div "rgba(0, 0, 0, 1)" at bounding box center [723, 102] width 5 height 5
type input "*******"
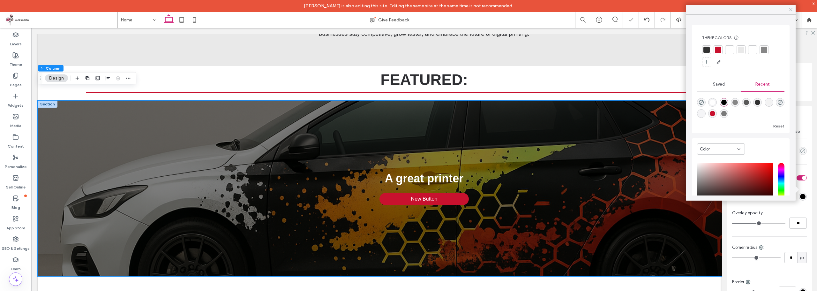
click at [789, 9] on icon at bounding box center [791, 10] width 6 height 6
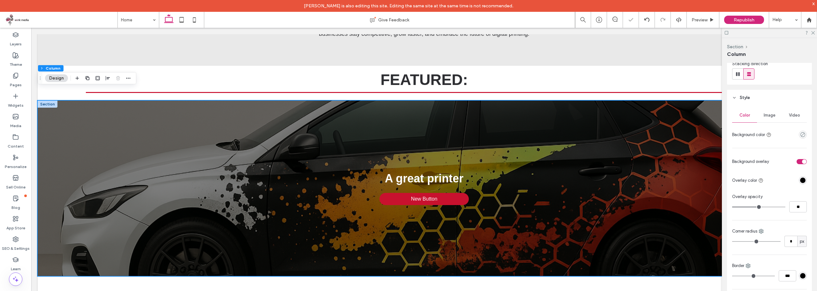
scroll to position [96, 0]
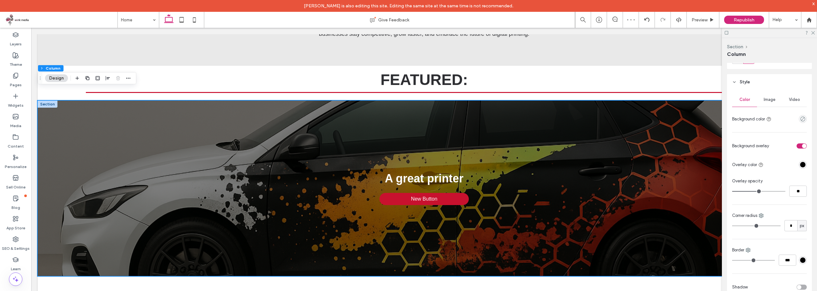
type input "**"
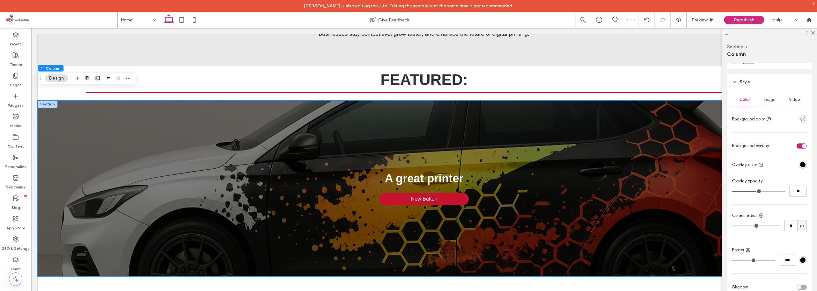
type input "**"
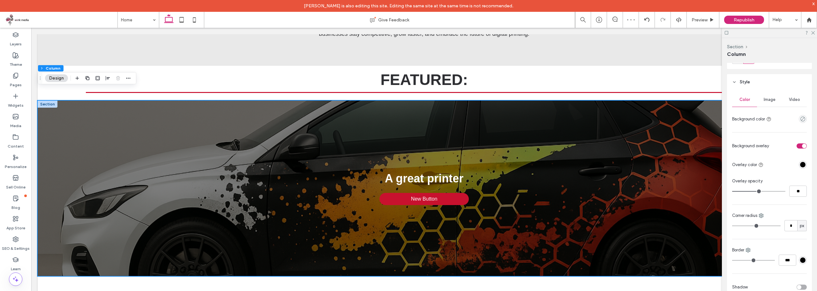
type input "**"
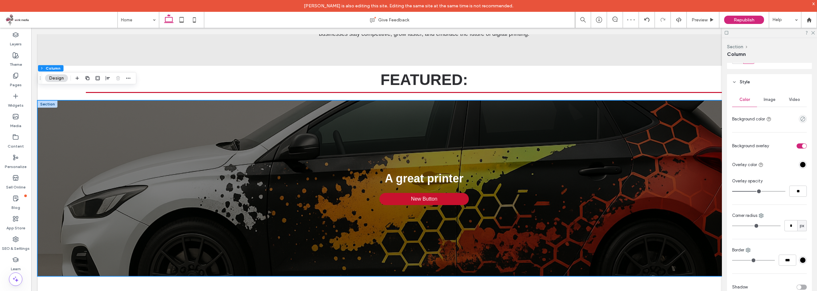
type input "**"
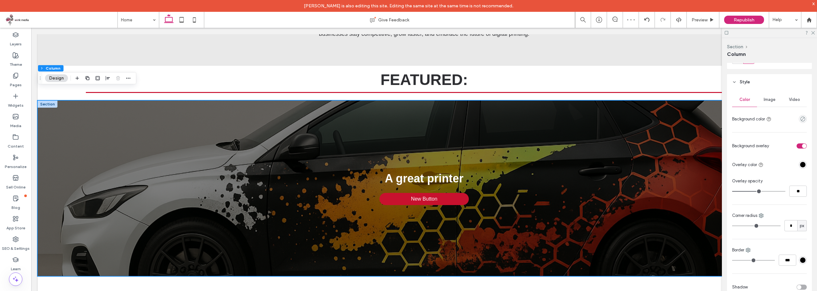
type input "**"
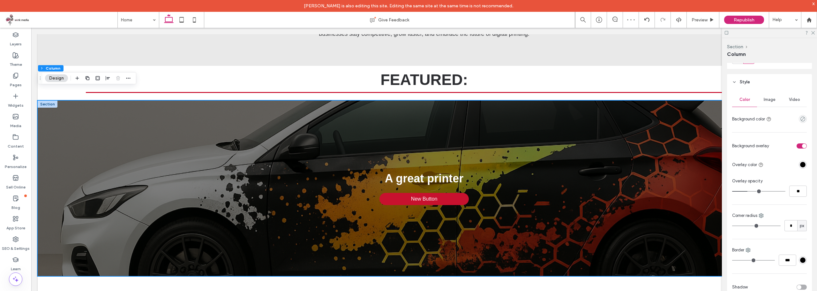
type input "**"
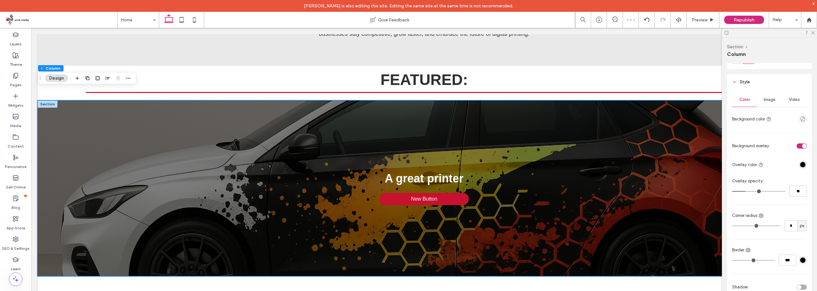
type input "**"
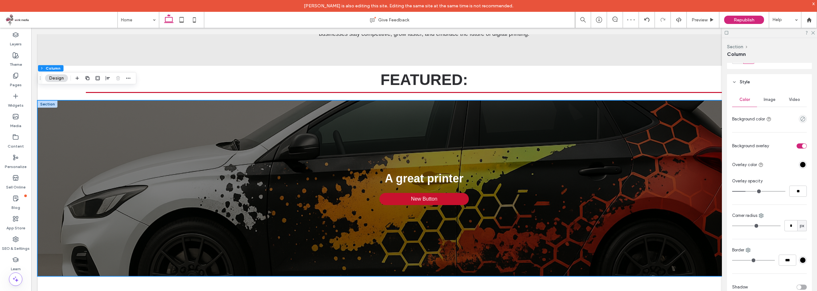
type input "**"
drag, startPoint x: 755, startPoint y: 192, endPoint x: 743, endPoint y: 193, distance: 11.8
type input "**"
click at [743, 191] on input "range" at bounding box center [758, 191] width 53 height 1
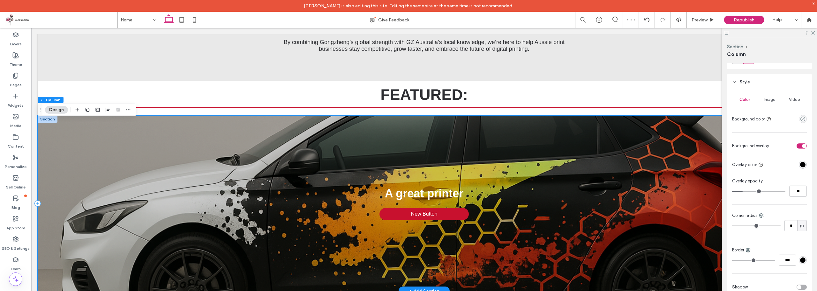
scroll to position [474, 0]
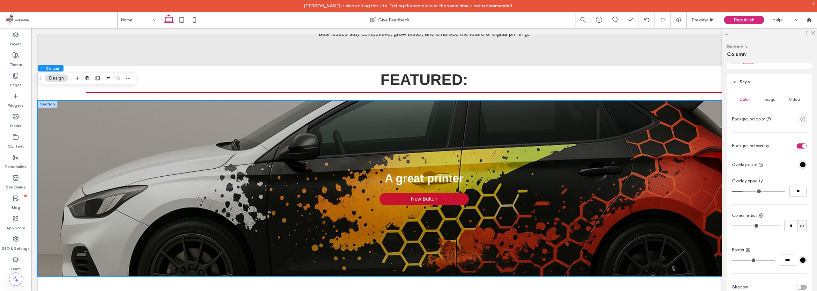
click at [773, 99] on span "Image" at bounding box center [769, 99] width 12 height 5
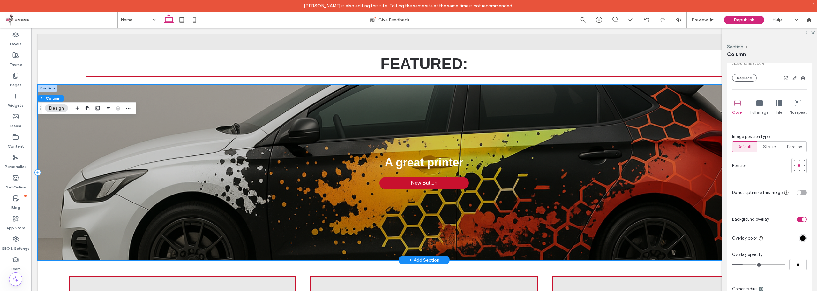
scroll to position [442, 0]
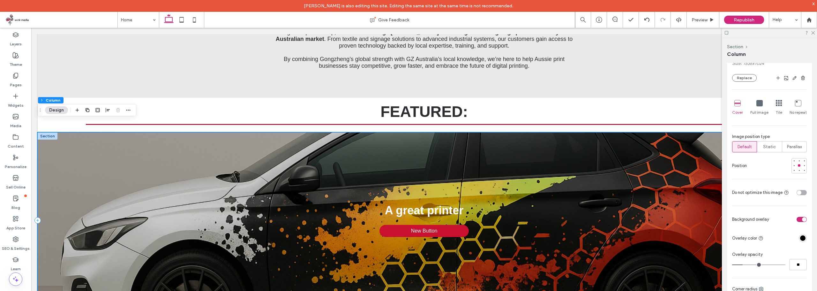
click at [125, 165] on div "A great printer New Button" at bounding box center [424, 219] width 773 height 175
click at [117, 144] on div "A great printer New Button" at bounding box center [424, 219] width 773 height 175
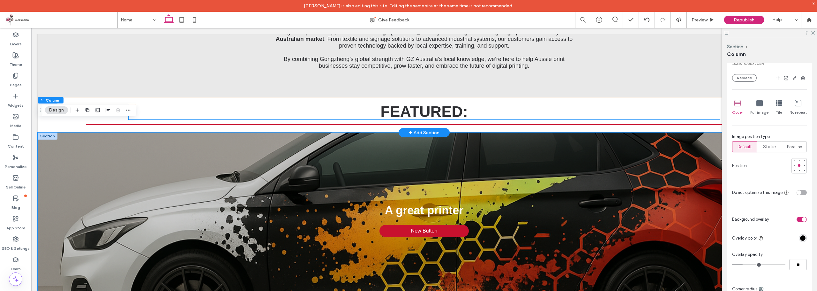
click at [606, 104] on h2 "FEATURED:" at bounding box center [424, 111] width 591 height 15
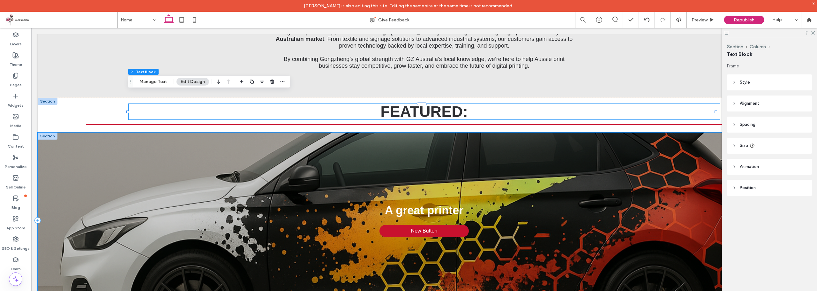
click at [606, 163] on div "A great printer New Button" at bounding box center [424, 219] width 773 height 175
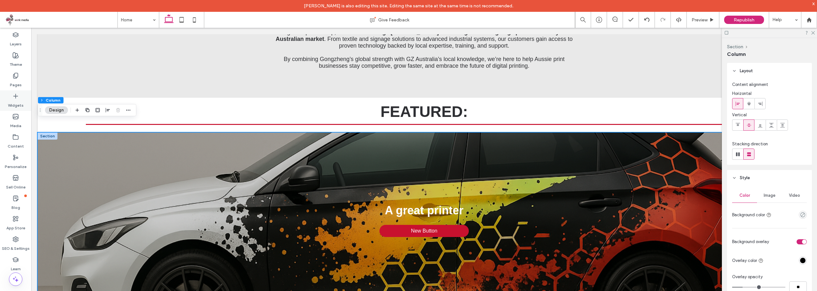
click at [20, 103] on label "Widgets" at bounding box center [16, 103] width 16 height 9
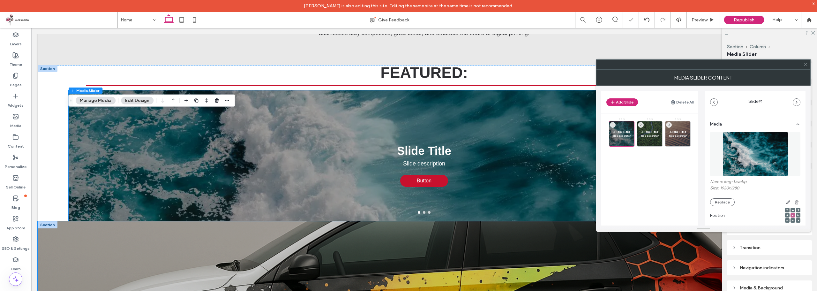
scroll to position [506, 0]
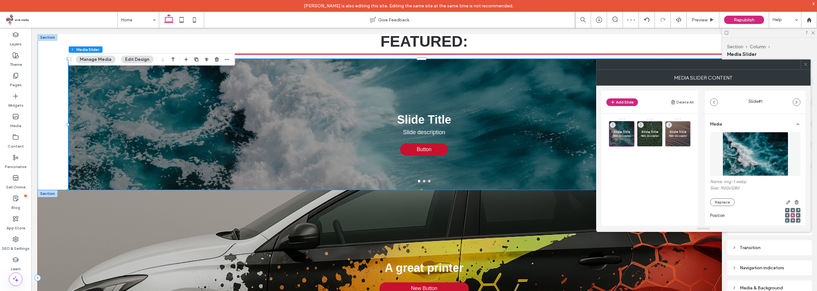
click at [496, 214] on div "A great printer New Button" at bounding box center [424, 277] width 773 height 175
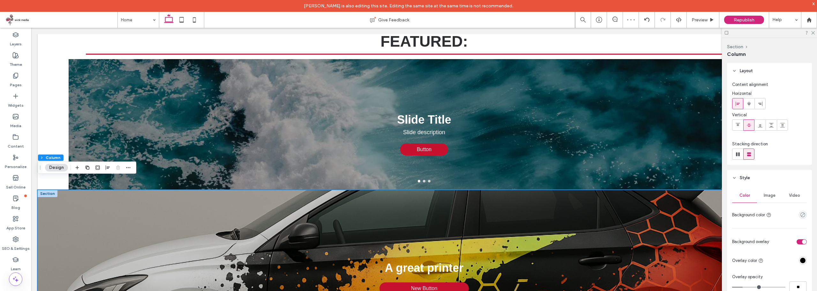
click at [47, 190] on div at bounding box center [48, 193] width 20 height 7
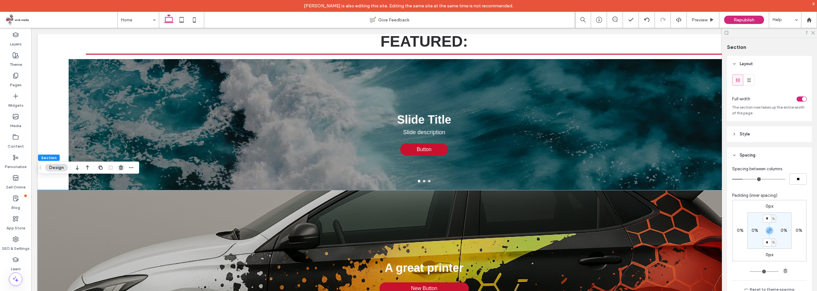
click at [124, 167] on span "button" at bounding box center [121, 168] width 8 height 8
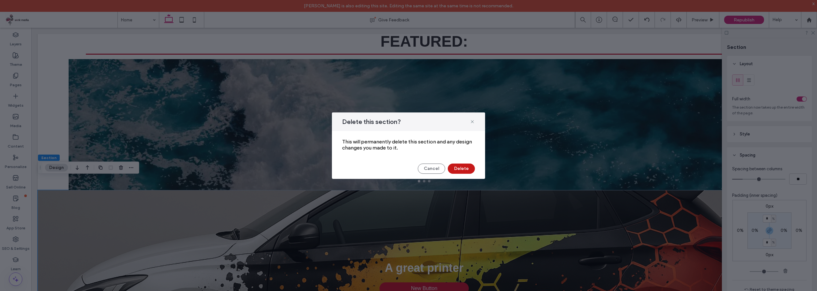
click at [458, 167] on button "Delete" at bounding box center [461, 168] width 27 height 10
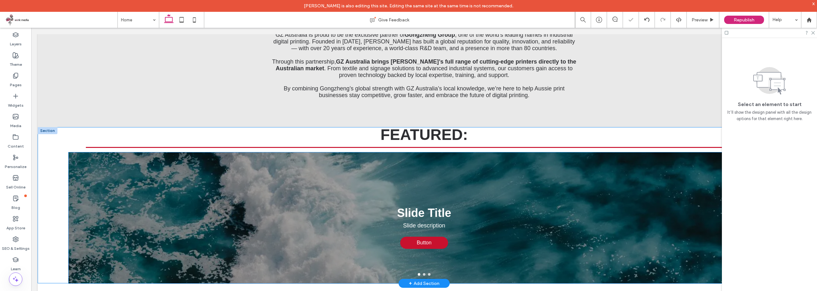
scroll to position [411, 0]
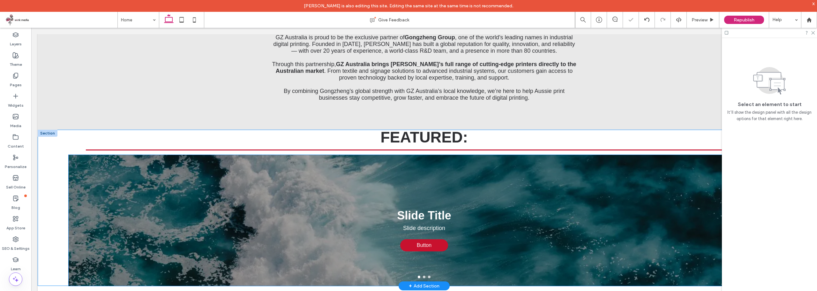
click at [492, 184] on div "Slide Title Slide description Button Button" at bounding box center [424, 224] width 711 height 100
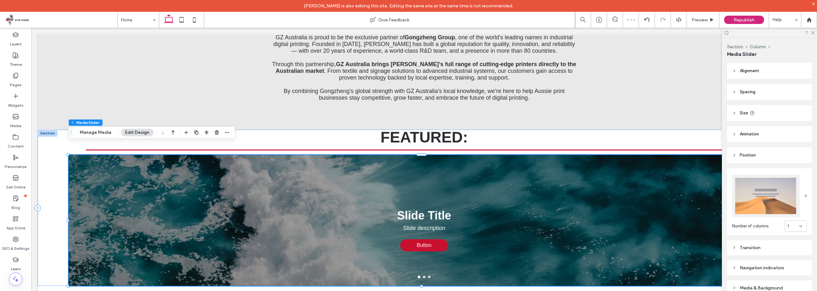
click at [774, 200] on img at bounding box center [766, 196] width 68 height 42
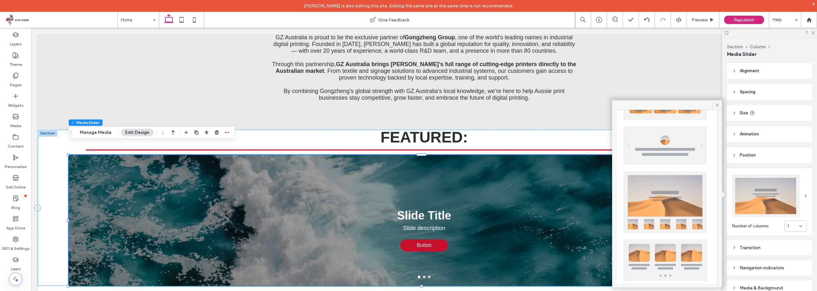
scroll to position [96, 0]
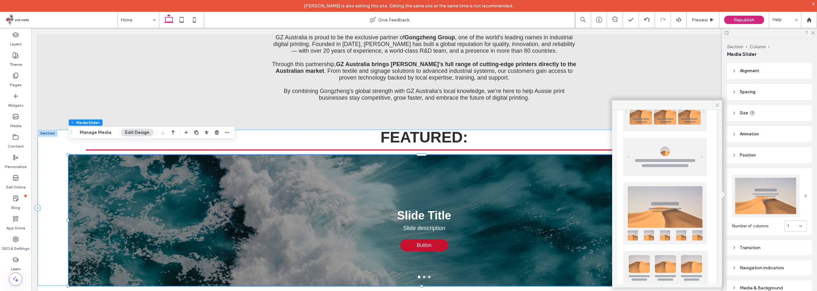
click at [672, 150] on img at bounding box center [665, 157] width 84 height 38
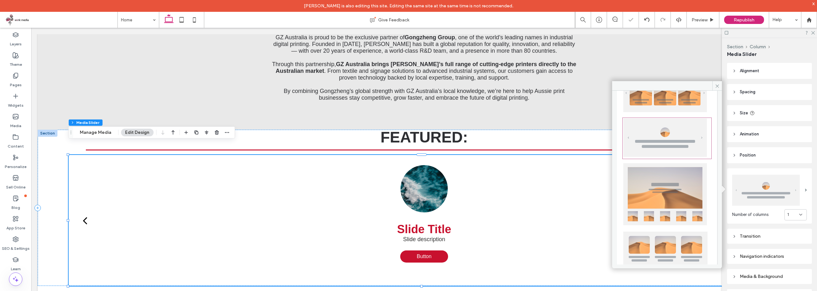
click at [671, 196] on img at bounding box center [665, 194] width 84 height 62
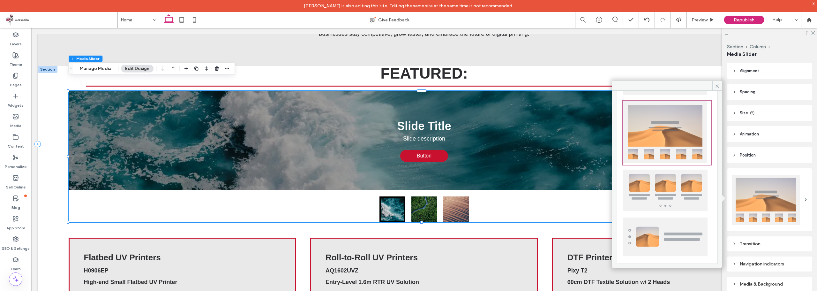
scroll to position [158, 0]
click at [661, 227] on img at bounding box center [665, 236] width 84 height 38
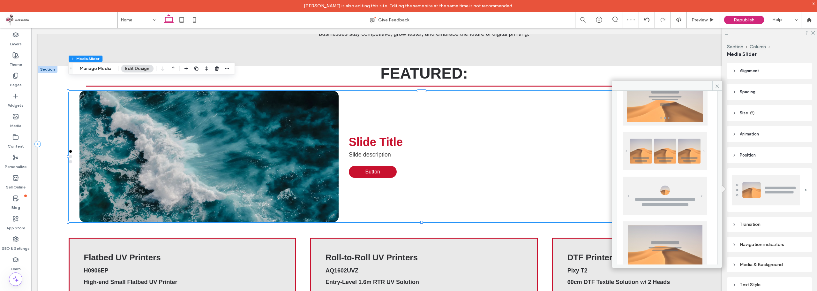
scroll to position [0, 0]
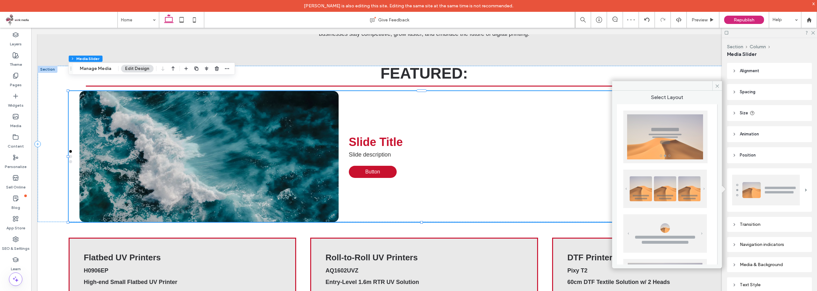
click at [665, 145] on img at bounding box center [665, 136] width 84 height 53
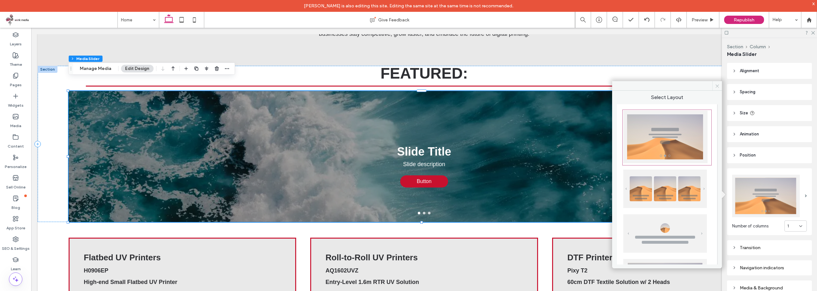
click at [719, 85] on icon at bounding box center [717, 86] width 5 height 5
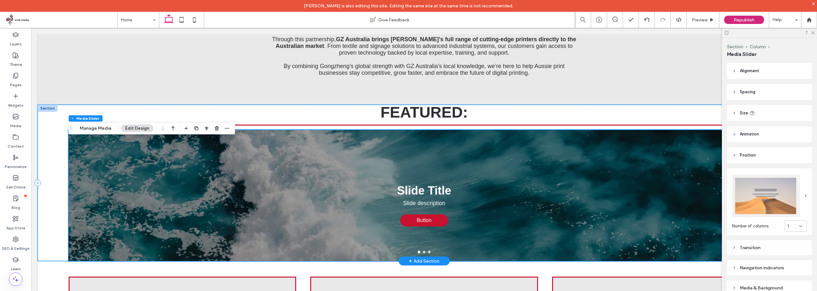
scroll to position [474, 0]
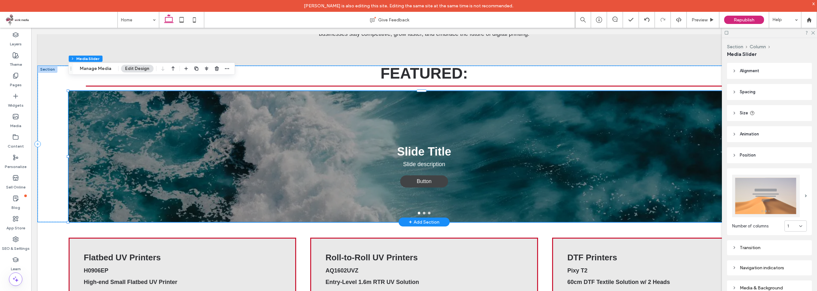
click at [432, 175] on span "Button" at bounding box center [423, 181] width 35 height 12
click at [97, 69] on button "Manage Media" at bounding box center [96, 69] width 40 height 8
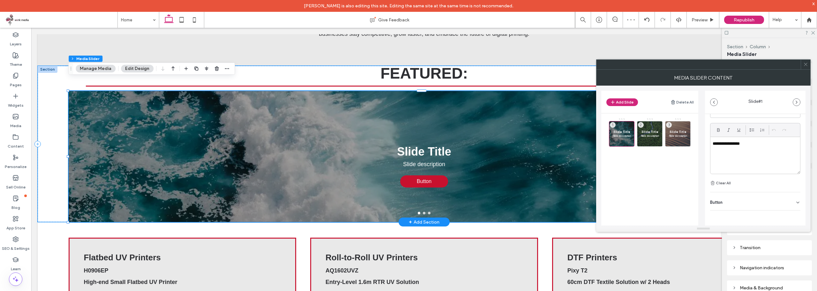
click at [726, 203] on div "Button" at bounding box center [755, 201] width 90 height 18
click at [731, 201] on label "Add a link" at bounding box center [753, 199] width 86 height 12
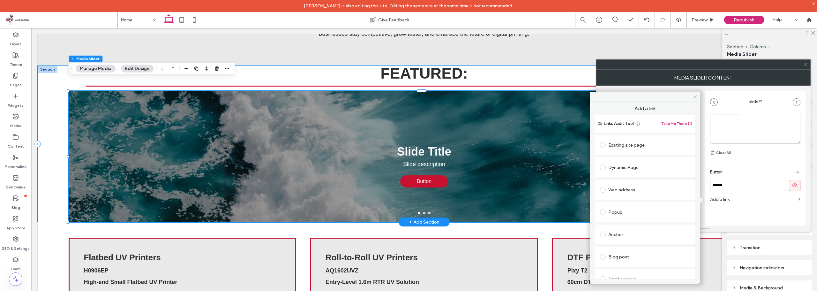
click at [693, 96] on icon at bounding box center [695, 96] width 5 height 5
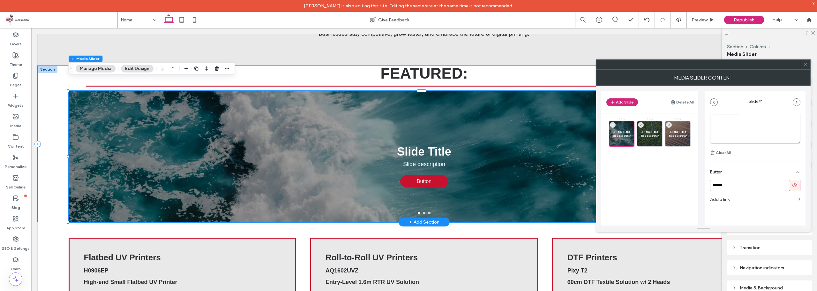
click at [806, 69] on span at bounding box center [805, 65] width 5 height 10
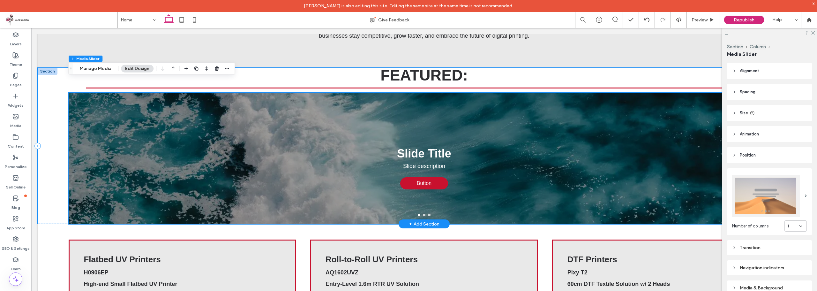
scroll to position [474, 0]
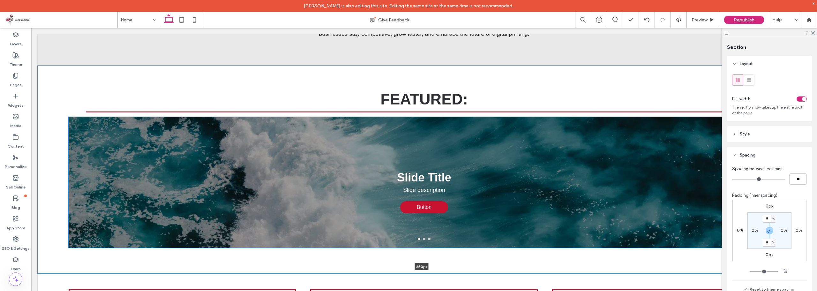
drag, startPoint x: 490, startPoint y: 210, endPoint x: 494, endPoint y: 257, distance: 47.1
click at [494, 271] on div at bounding box center [422, 272] width 768 height 3
type input "***"
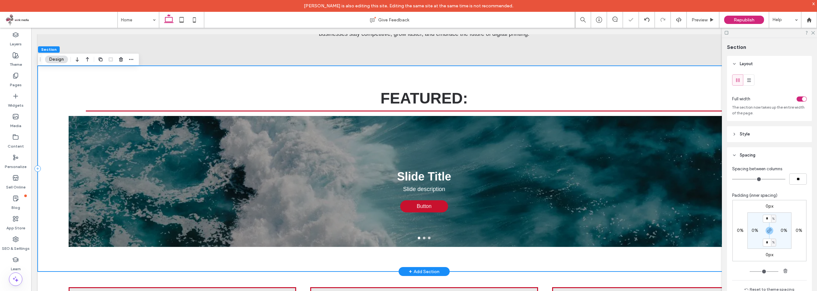
click at [495, 243] on div "FEATURED: Slide Title Slide description Button Button Slide Title Slide descrip…" at bounding box center [424, 168] width 773 height 205
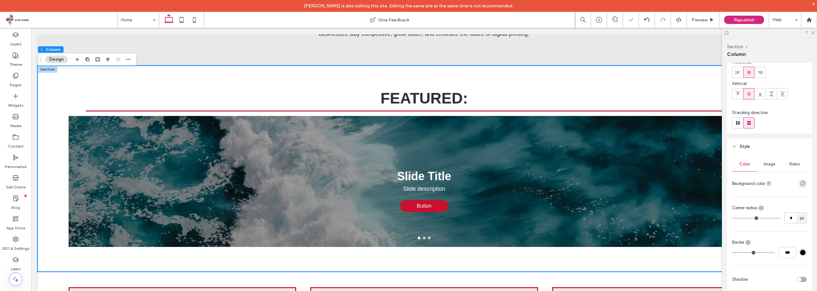
scroll to position [110, 0]
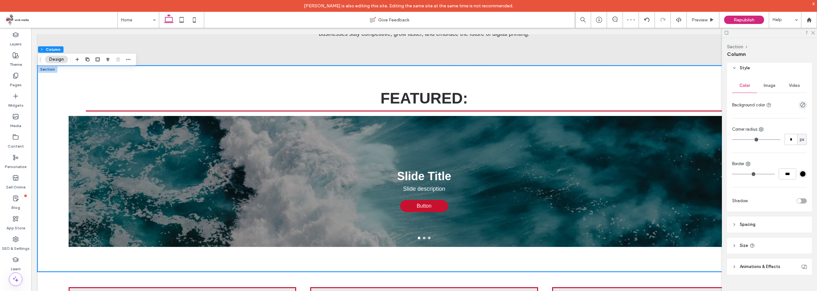
click at [773, 252] on header "Size" at bounding box center [769, 245] width 85 height 16
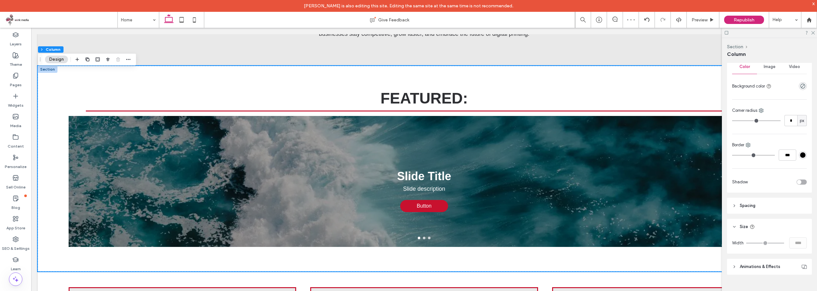
click at [770, 205] on header "Spacing" at bounding box center [769, 205] width 85 height 16
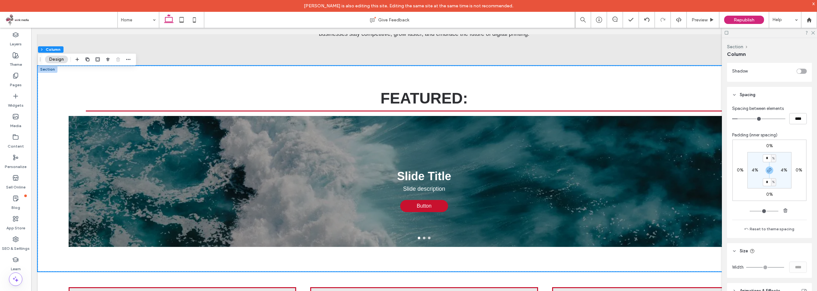
scroll to position [264, 0]
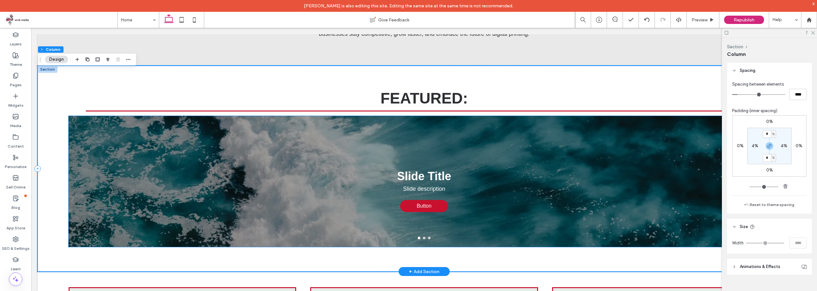
click at [566, 145] on div "Slide Title Slide description Button Button" at bounding box center [424, 185] width 711 height 100
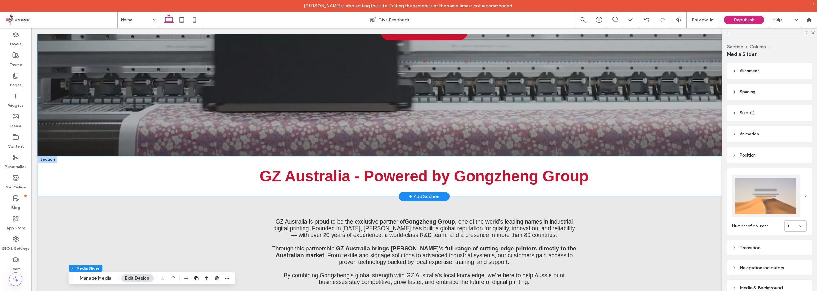
scroll to position [287, 0]
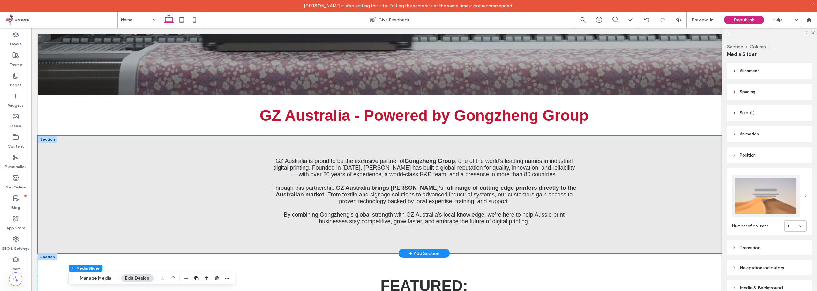
click at [123, 161] on div "GZ Australia is proud to be the exclusive partner of Gongzheng Group , one of t…" at bounding box center [424, 194] width 773 height 117
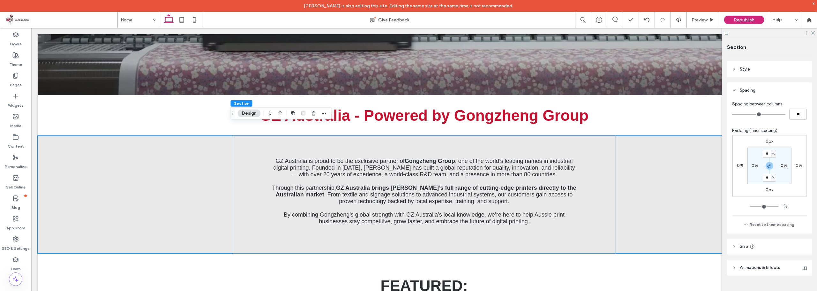
scroll to position [66, 0]
click at [757, 72] on header "Style" at bounding box center [769, 68] width 85 height 16
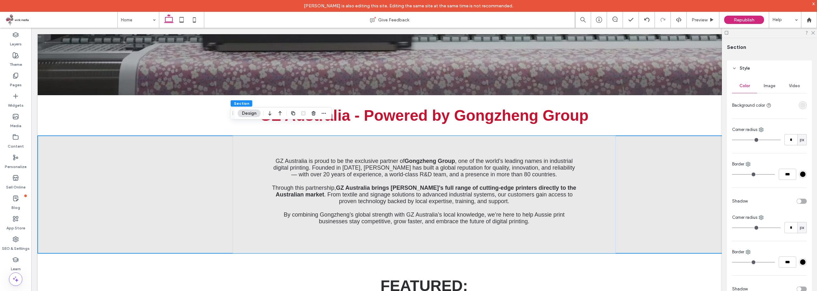
click at [771, 85] on span "Image" at bounding box center [769, 85] width 12 height 5
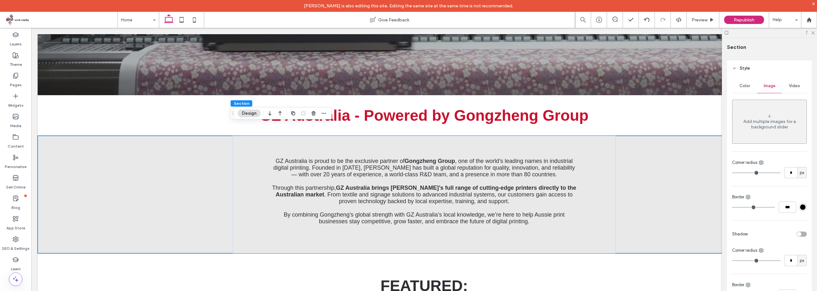
click at [772, 126] on div "Add multiple images for a background slider" at bounding box center [769, 124] width 74 height 11
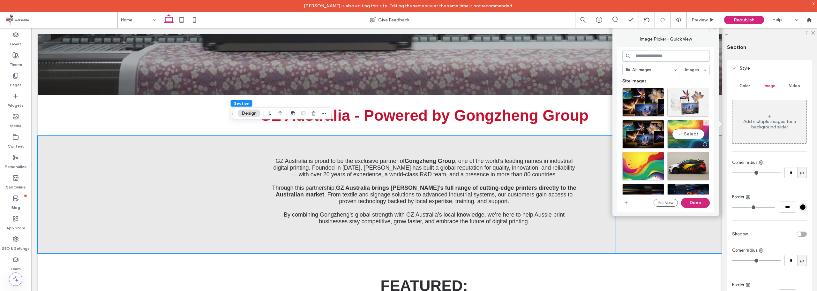
click at [690, 130] on div "Select" at bounding box center [688, 134] width 42 height 29
click at [693, 205] on button "Done" at bounding box center [695, 202] width 29 height 10
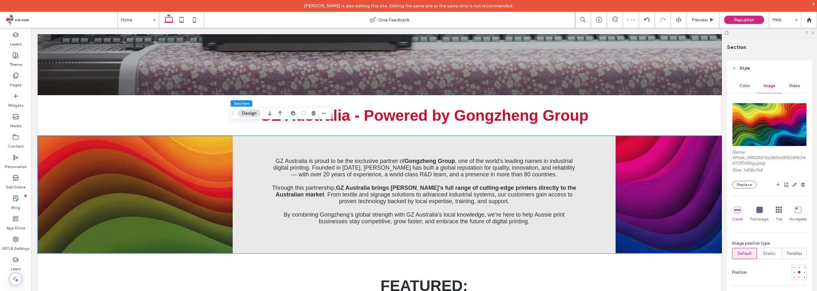
click at [813, 32] on icon at bounding box center [812, 32] width 4 height 4
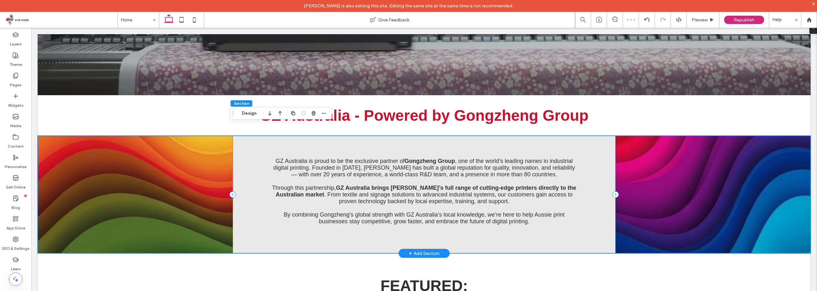
click at [599, 144] on div "GZ Australia is proud to be the exclusive partner of Gongzheng Group , one of t…" at bounding box center [424, 194] width 383 height 117
click at [662, 169] on div "GZ Australia is proud to be the exclusive partner of Gongzheng Group , one of t…" at bounding box center [424, 194] width 773 height 117
click at [593, 156] on div "GZ Australia is proud to be the exclusive partner of Gongzheng Group , one of t…" at bounding box center [424, 194] width 383 height 117
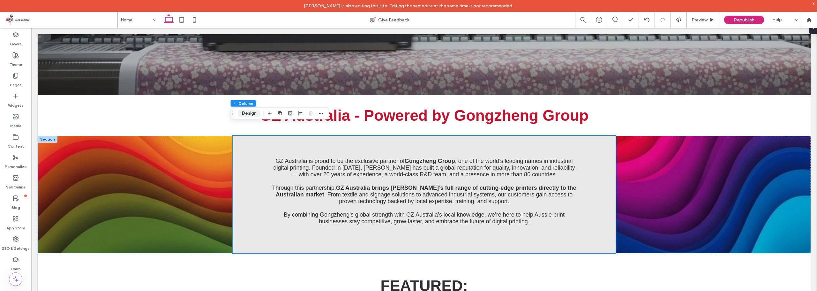
click at [242, 113] on button "Design" at bounding box center [249, 113] width 23 height 8
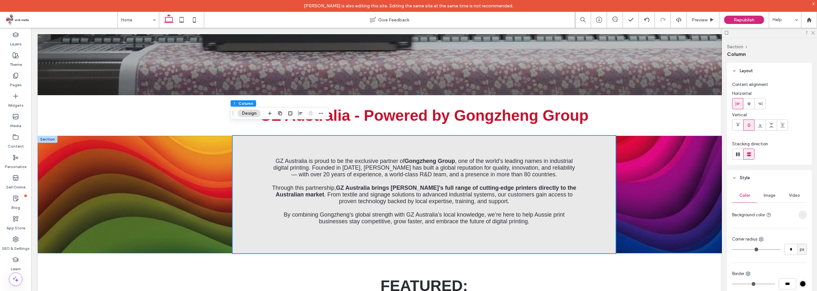
click at [800, 214] on div "rgba(233, 233, 233, 1)" at bounding box center [802, 214] width 5 height 5
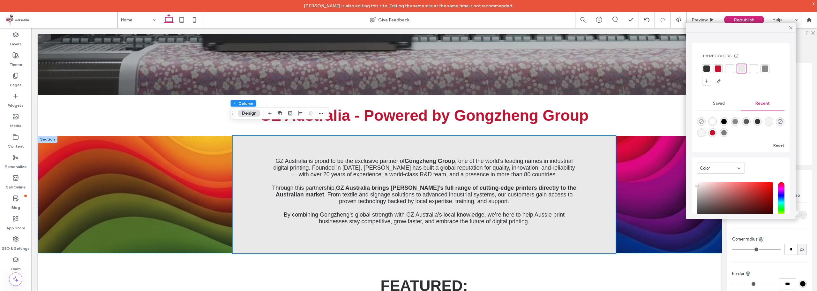
click at [701, 122] on icon "rgba(0, 0, 0, 0)" at bounding box center [700, 121] width 5 height 5
type input "*******"
type input "*"
type input "**"
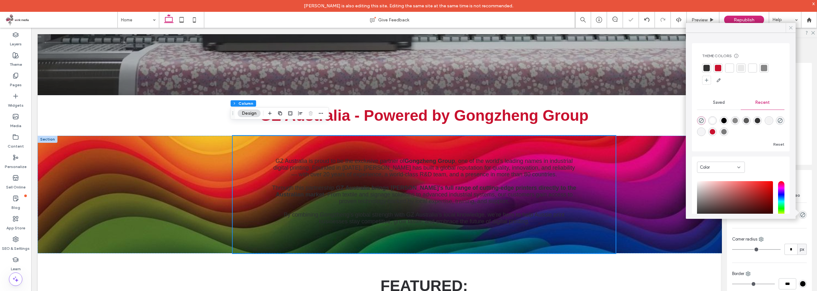
click at [788, 27] on icon at bounding box center [791, 28] width 6 height 6
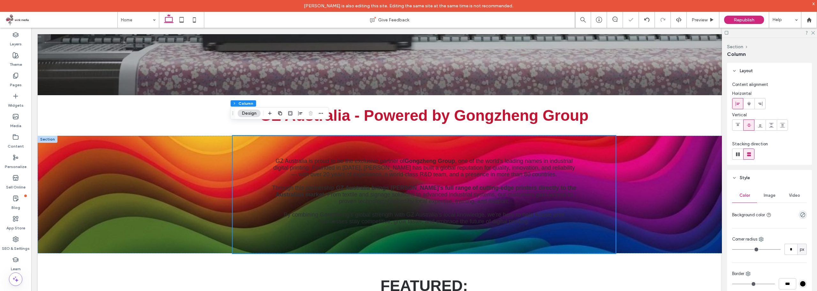
click at [723, 186] on div "Section Column Layout Content alignment Horizontal Vertical Stacking direction …" at bounding box center [769, 170] width 95 height 264
click at [701, 183] on div "GZ Australia is proud to be the exclusive partner of Gongzheng Group , one of t…" at bounding box center [424, 194] width 773 height 117
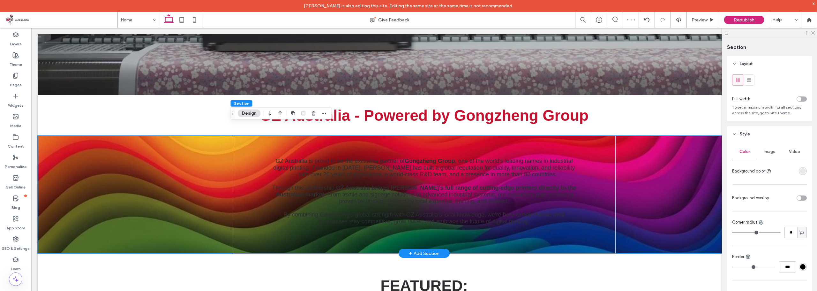
click at [690, 175] on div "GZ Australia is proud to be the exclusive partner of Gongzheng Group , one of t…" at bounding box center [424, 194] width 773 height 117
click at [640, 160] on div "GZ Australia is proud to be the exclusive partner of Gongzheng Group , one of t…" at bounding box center [424, 194] width 773 height 117
click at [105, 153] on div "GZ Australia is proud to be the exclusive partner of Gongzheng Group , one of t…" at bounding box center [424, 194] width 773 height 117
click at [800, 172] on div "rgba(233, 233, 233, 1)" at bounding box center [802, 170] width 5 height 5
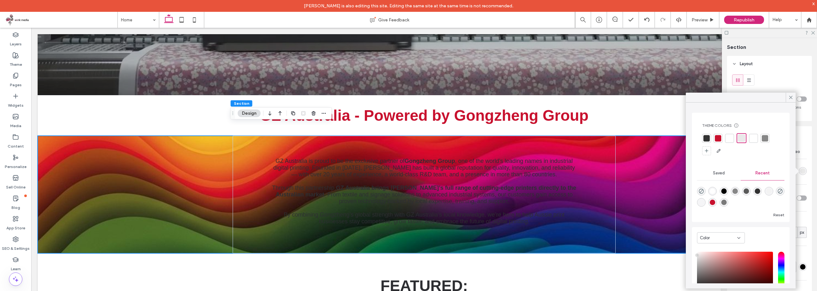
click at [726, 138] on div at bounding box center [729, 138] width 6 height 6
click at [791, 99] on icon at bounding box center [791, 97] width 6 height 6
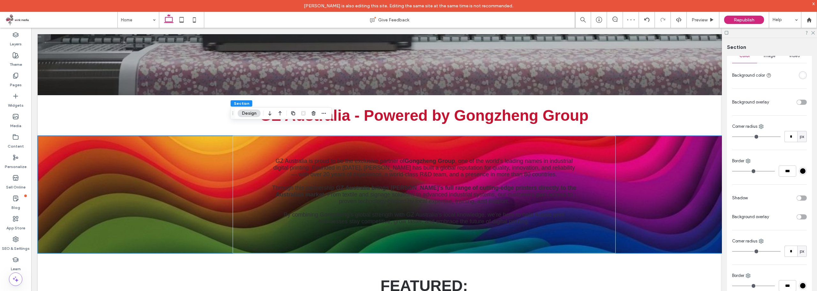
scroll to position [64, 0]
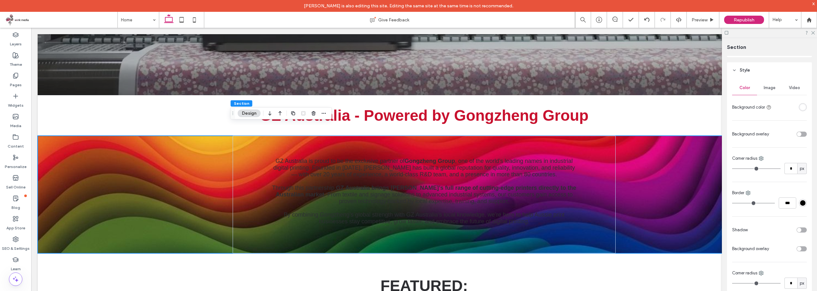
click at [801, 108] on div "rgba(255, 255, 255, 1)" at bounding box center [802, 106] width 5 height 5
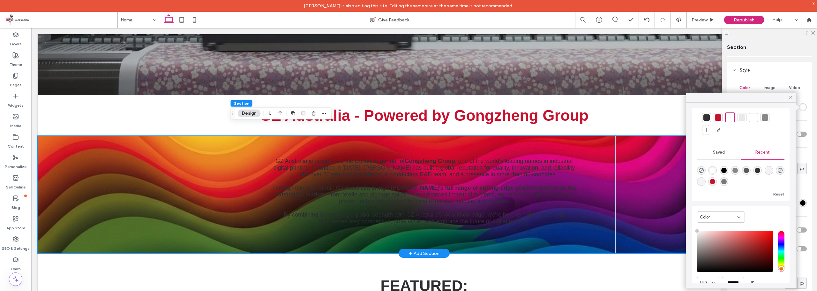
scroll to position [0, 0]
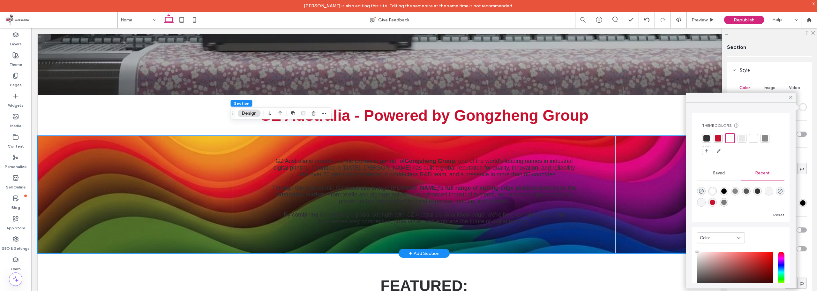
click at [624, 165] on div "GZ Australia is proud to be the exclusive partner of Gongzheng Group , one of t…" at bounding box center [424, 194] width 773 height 117
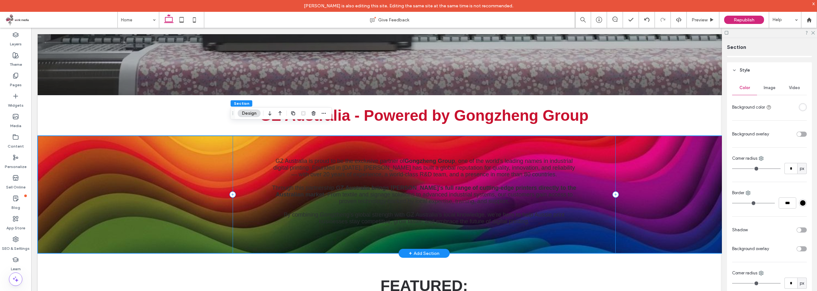
click at [586, 151] on div "GZ Australia is proud to be the exclusive partner of Gongzheng Group , one of t…" at bounding box center [424, 194] width 383 height 117
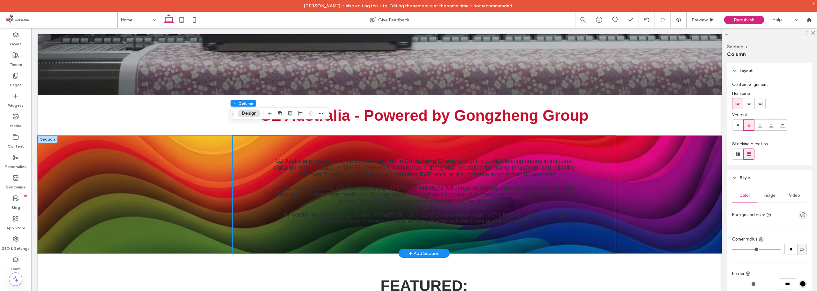
click at [86, 149] on div "GZ Australia is proud to be the exclusive partner of Gongzheng Group , one of t…" at bounding box center [424, 194] width 773 height 117
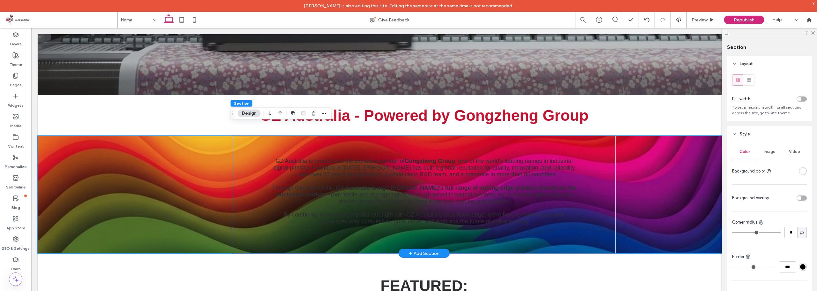
click at [45, 136] on div "GZ Australia is proud to be the exclusive partner of Gongzheng Group , one of t…" at bounding box center [424, 194] width 773 height 117
click at [57, 114] on div "GZ Australia - Powered by Gongzheng Group" at bounding box center [424, 115] width 773 height 41
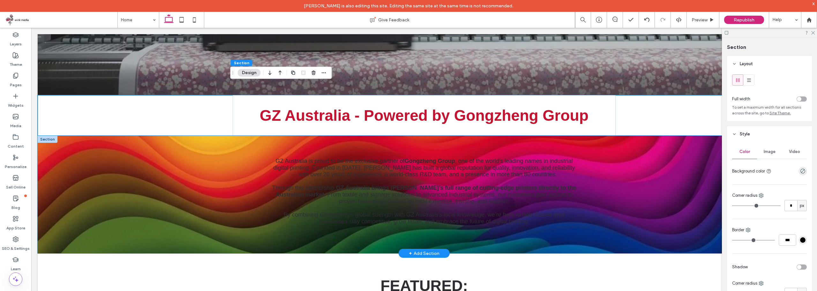
click at [48, 136] on div "GZ Australia is proud to be the exclusive partner of Gongzheng Group , one of t…" at bounding box center [424, 194] width 773 height 117
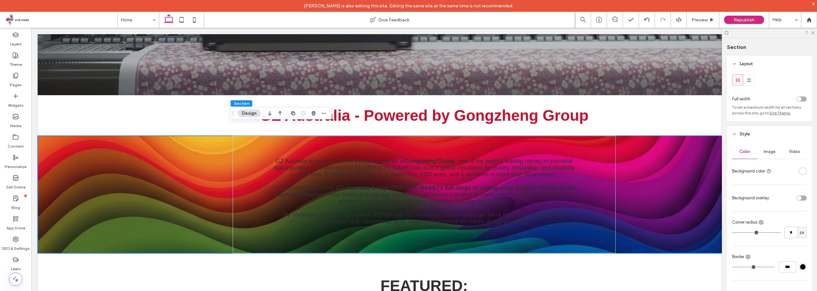
click at [800, 171] on div "rgba(255, 255, 255, 1)" at bounding box center [802, 170] width 5 height 5
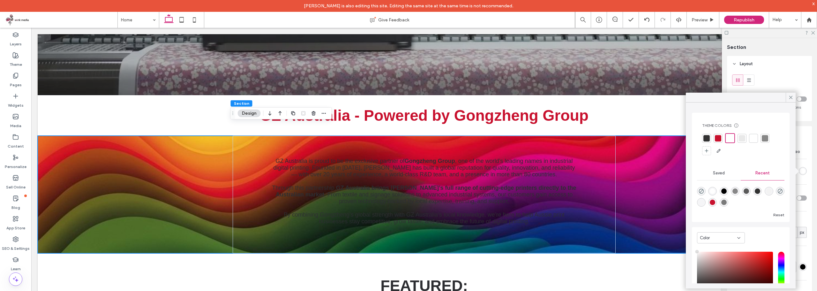
click at [790, 93] on span at bounding box center [791, 98] width 6 height 10
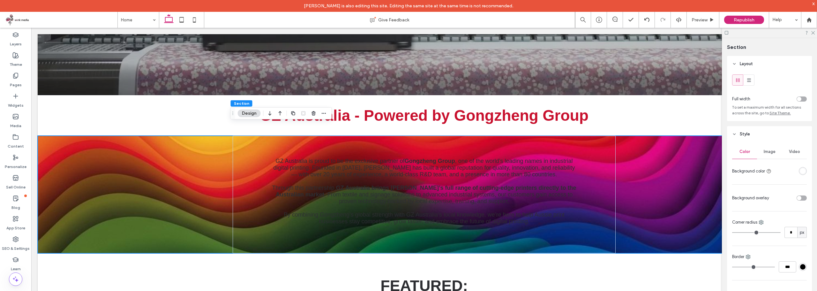
click at [798, 200] on div "toggle" at bounding box center [801, 197] width 10 height 5
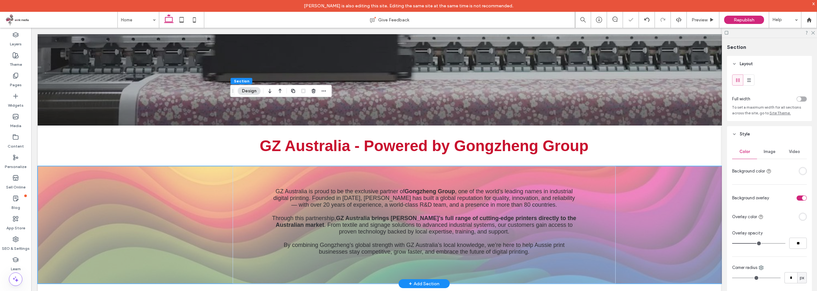
scroll to position [319, 0]
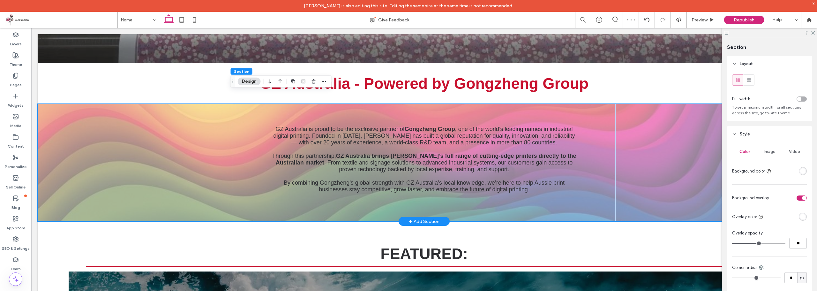
click at [679, 142] on div "GZ Australia is proud to be the exclusive partner of Gongzheng Group , one of t…" at bounding box center [424, 162] width 773 height 117
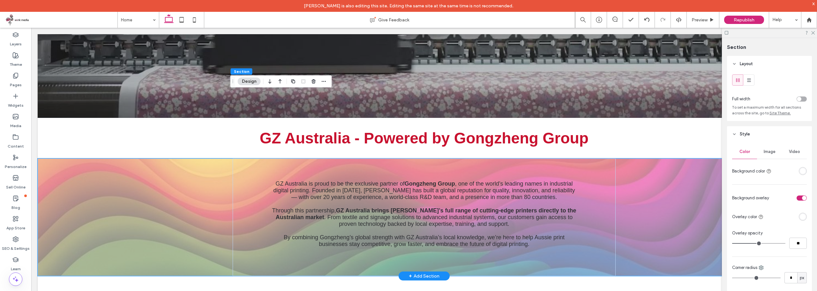
scroll to position [255, 0]
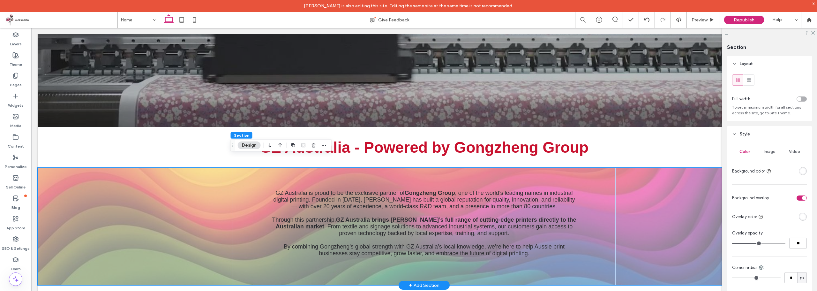
click at [193, 197] on div "GZ Australia is proud to be the exclusive partner of Gongzheng Group , one of t…" at bounding box center [424, 225] width 773 height 117
click at [763, 146] on div "Image" at bounding box center [769, 152] width 25 height 14
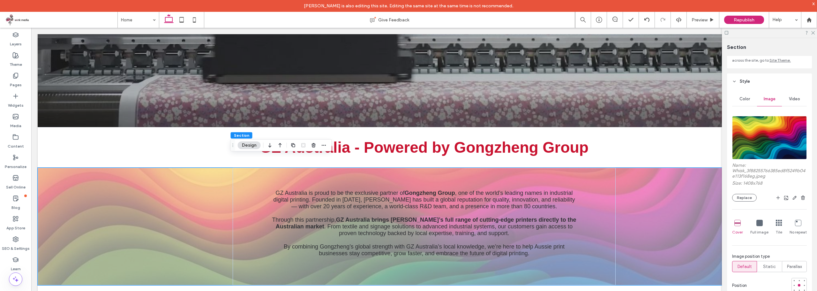
scroll to position [64, 0]
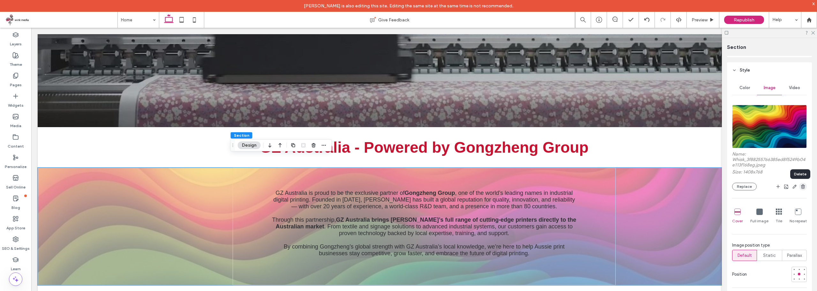
click at [802, 187] on span "button" at bounding box center [803, 186] width 8 height 8
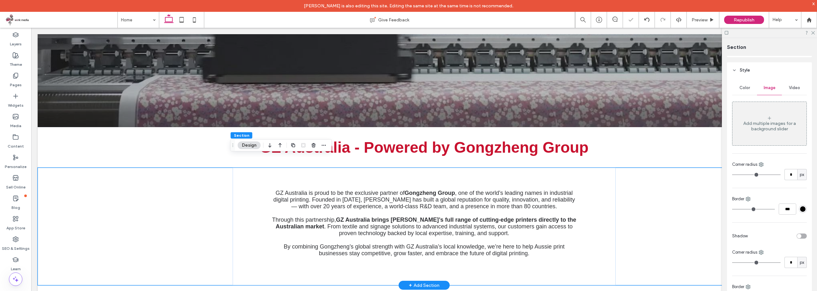
click at [687, 208] on div "GZ Australia is proud to be the exclusive partner of Gongzheng Group , one of t…" at bounding box center [424, 225] width 773 height 117
click at [216, 178] on div "GZ Australia is proud to be the exclusive partner of Gongzheng Group , one of t…" at bounding box center [424, 225] width 773 height 117
click at [768, 130] on div "Add multiple images for a background slider" at bounding box center [769, 126] width 74 height 11
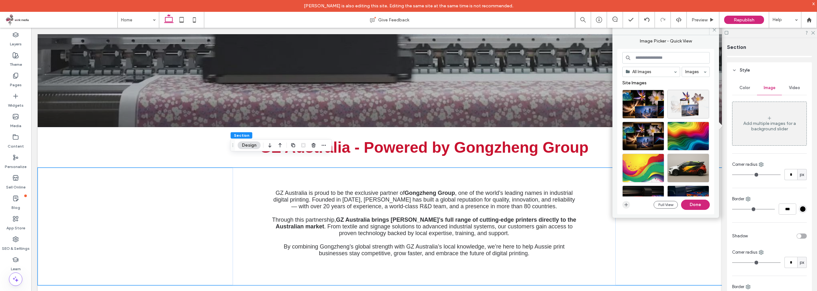
click at [625, 205] on icon "button" at bounding box center [625, 204] width 5 height 5
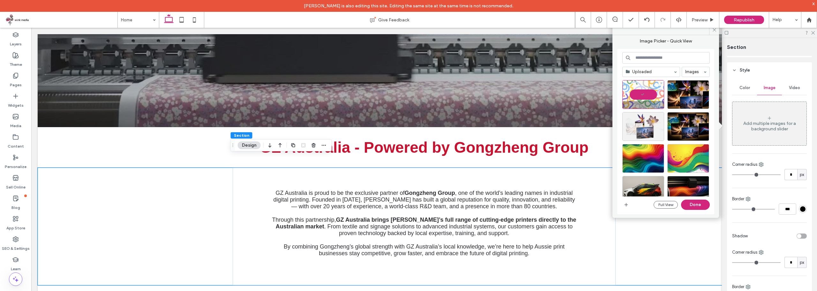
click at [660, 106] on div at bounding box center [660, 104] width 8 height 5
click at [627, 205] on icon "button" at bounding box center [625, 204] width 5 height 5
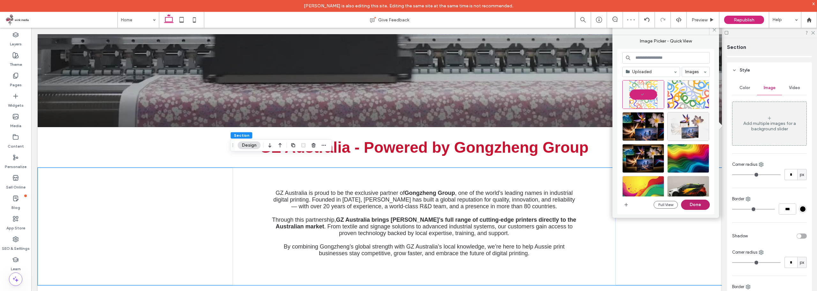
click at [699, 204] on button "Done" at bounding box center [695, 204] width 29 height 10
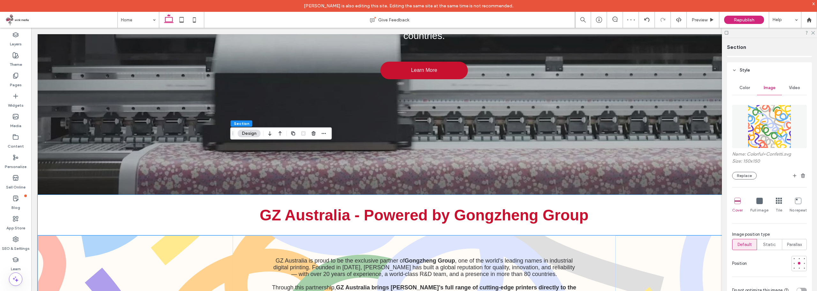
scroll to position [287, 0]
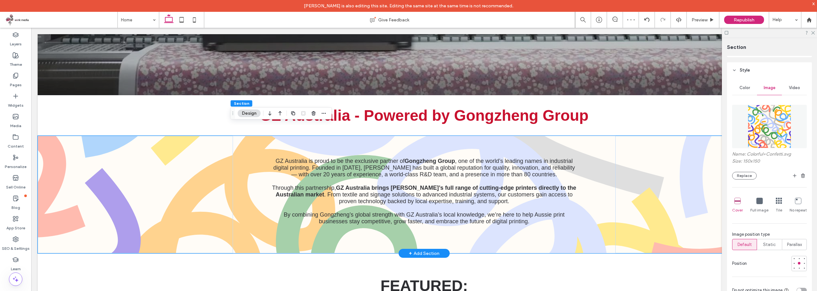
click at [685, 188] on div "GZ Australia is proud to be the exclusive partner of Gongzheng Group , one of t…" at bounding box center [424, 194] width 773 height 117
click at [793, 243] on span "Parallax" at bounding box center [794, 244] width 15 height 6
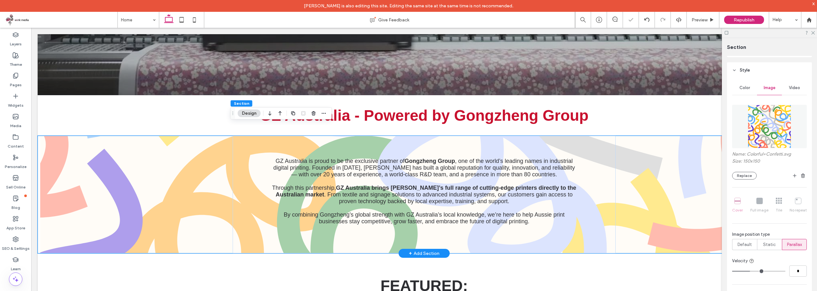
click at [655, 170] on div "GZ Australia is proud to be the exclusive partner of Gongzheng Group , one of t…" at bounding box center [424, 194] width 773 height 117
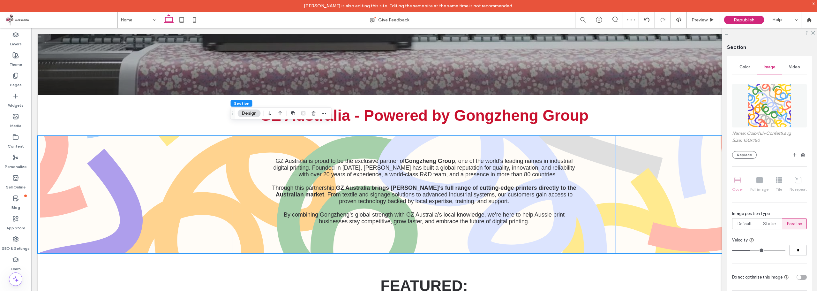
scroll to position [96, 0]
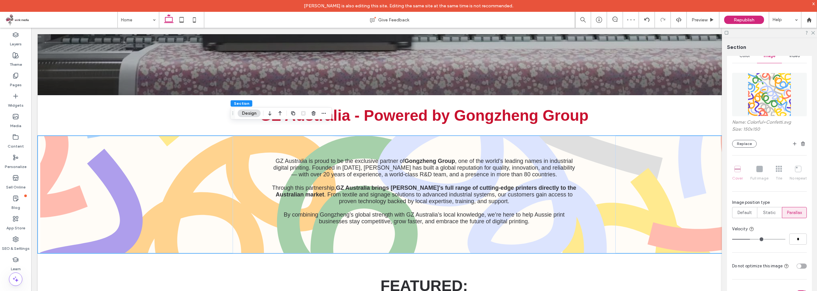
type input "*"
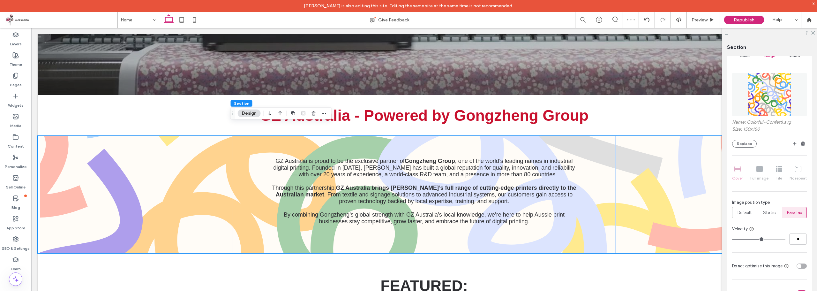
type input "*"
drag, startPoint x: 748, startPoint y: 239, endPoint x: 770, endPoint y: 241, distance: 21.4
click at [770, 239] on input "range" at bounding box center [758, 239] width 53 height 1
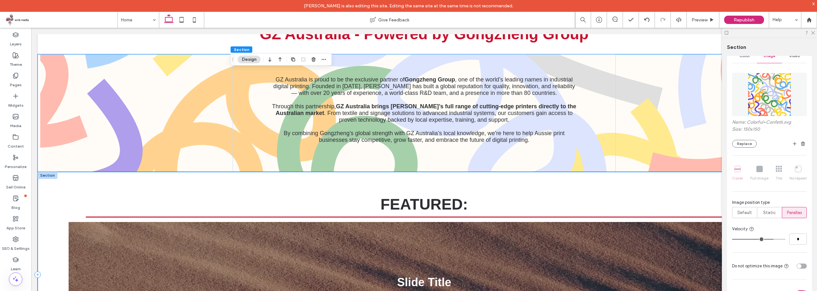
scroll to position [383, 0]
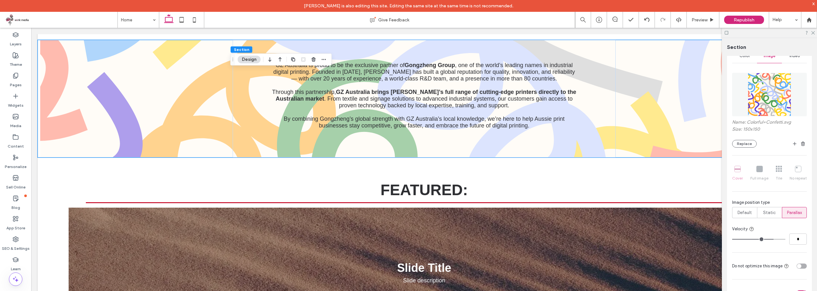
type input "*"
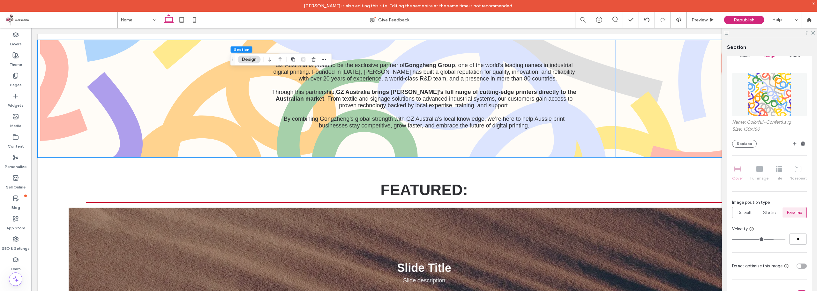
type input "*"
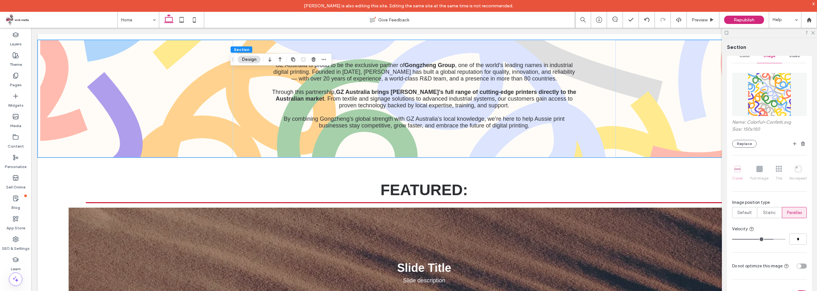
type input "*"
drag, startPoint x: 769, startPoint y: 237, endPoint x: 726, endPoint y: 235, distance: 43.1
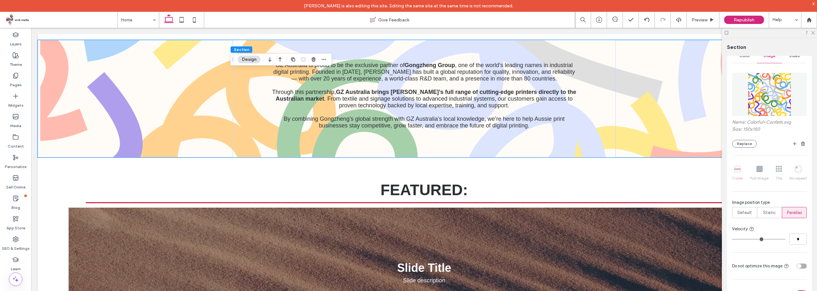
click at [732, 239] on input "range" at bounding box center [758, 239] width 53 height 1
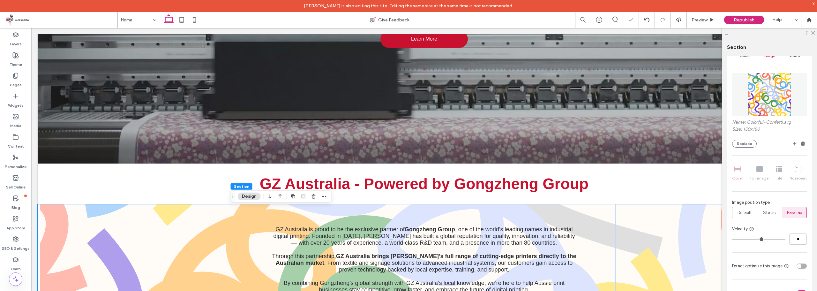
scroll to position [223, 0]
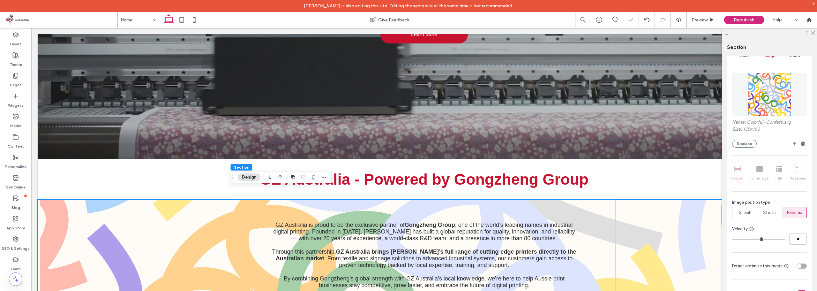
type input "*"
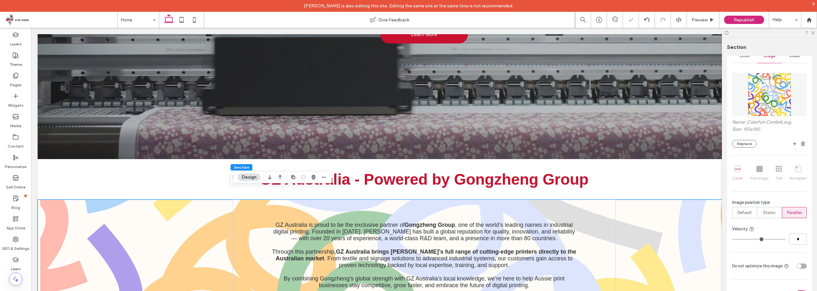
type input "*"
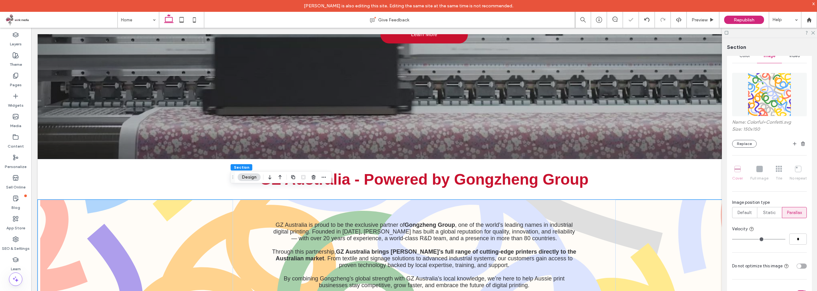
type input "*"
type input "**"
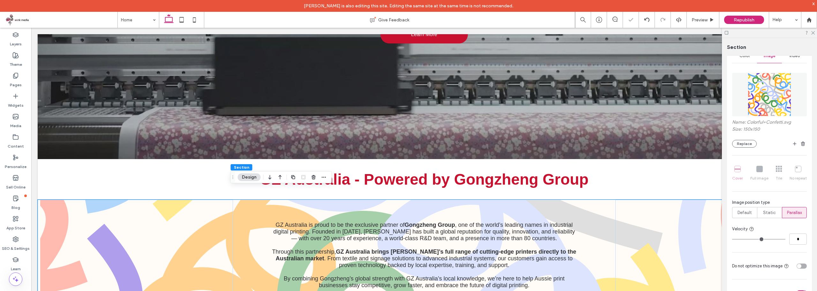
type input "**"
drag, startPoint x: 734, startPoint y: 241, endPoint x: 802, endPoint y: 242, distance: 67.3
type input "**"
click at [785, 239] on input "range" at bounding box center [758, 239] width 53 height 1
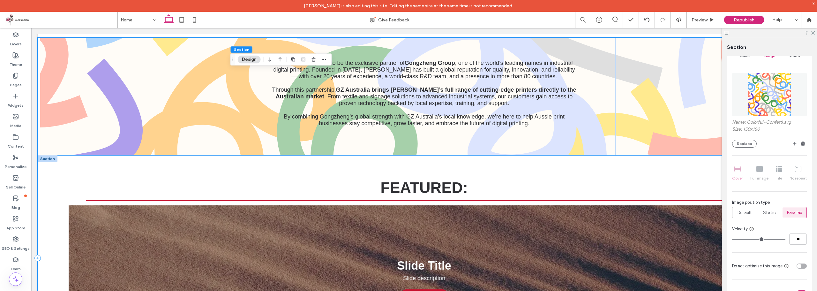
scroll to position [351, 0]
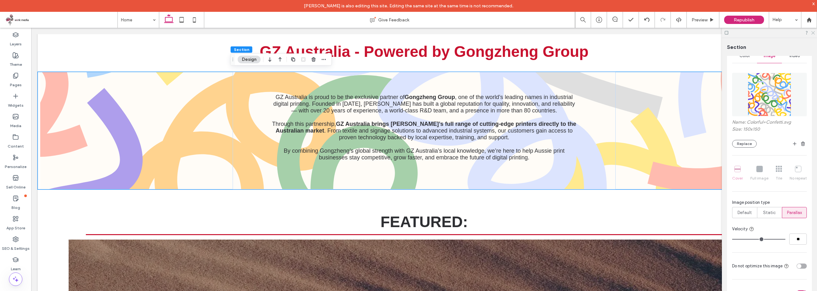
drag, startPoint x: 812, startPoint y: 34, endPoint x: 586, endPoint y: 57, distance: 227.1
click at [812, 34] on icon at bounding box center [812, 32] width 4 height 4
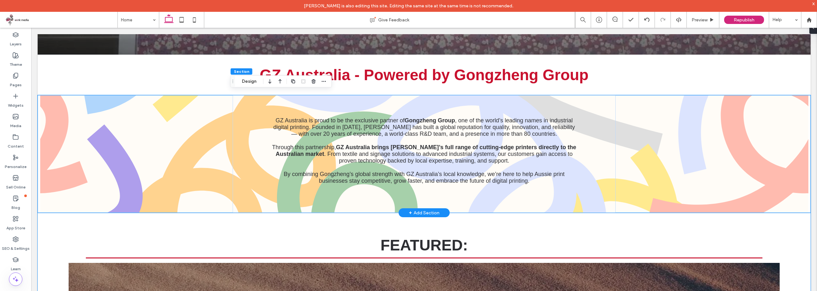
scroll to position [319, 0]
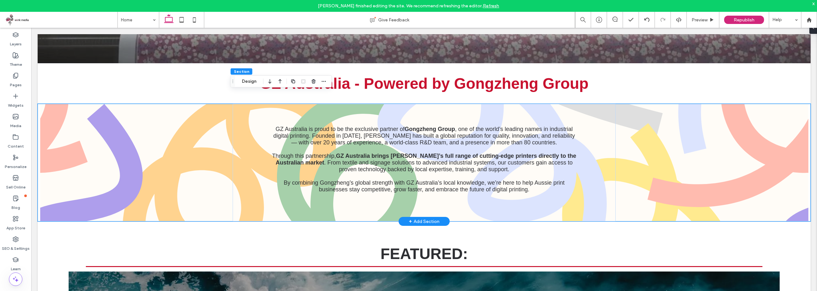
click at [702, 151] on div "GZ Australia is proud to be the exclusive partner of Gongzheng Group , one of t…" at bounding box center [424, 162] width 773 height 117
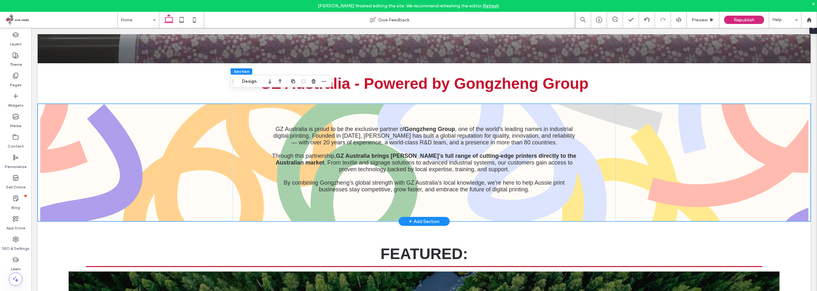
click at [147, 139] on div "GZ Australia is proud to be the exclusive partner of Gongzheng Group , one of t…" at bounding box center [424, 162] width 773 height 117
click at [249, 86] on div "Section Design" at bounding box center [280, 81] width 101 height 12
click at [250, 82] on button "Design" at bounding box center [249, 82] width 23 height 8
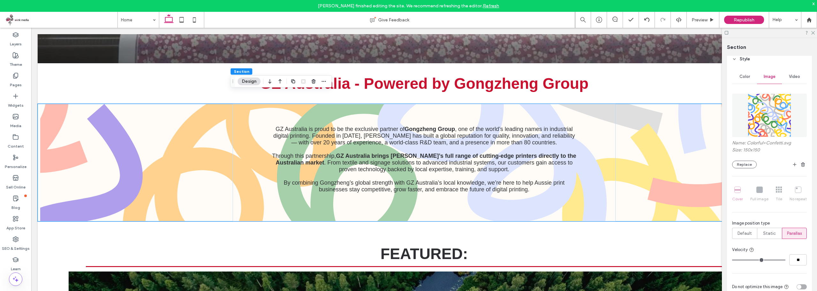
scroll to position [64, 0]
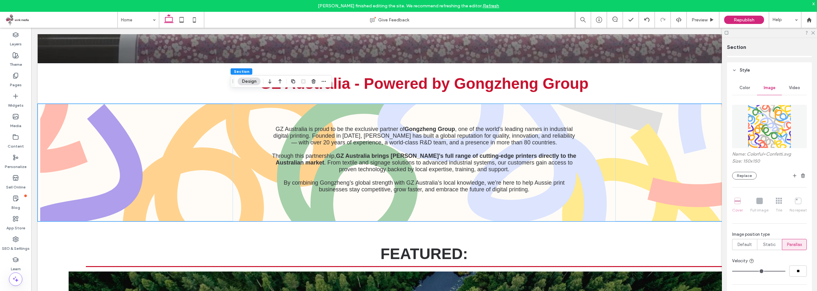
click at [774, 129] on img at bounding box center [769, 126] width 48 height 43
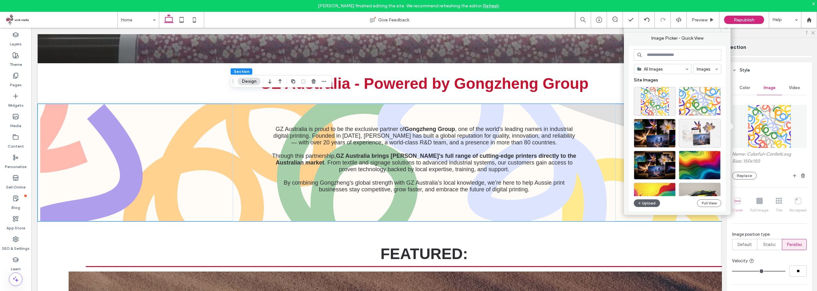
click at [771, 140] on img at bounding box center [769, 126] width 48 height 43
click at [724, 31] on span at bounding box center [725, 27] width 10 height 10
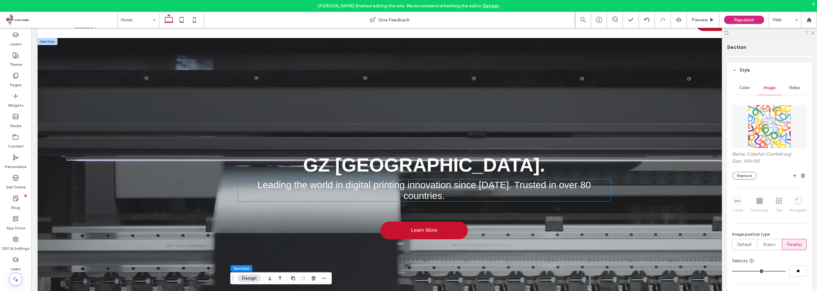
scroll to position [0, 0]
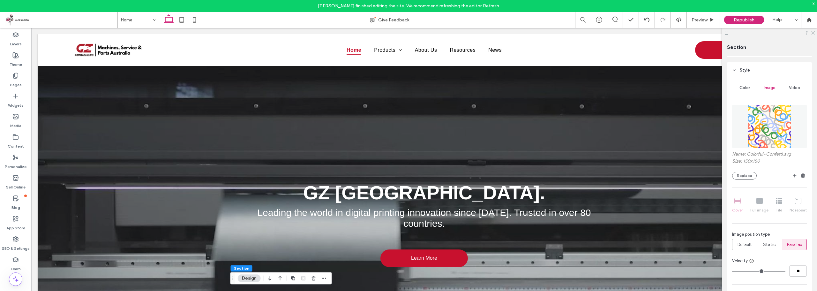
click at [813, 33] on use at bounding box center [813, 33] width 4 height 4
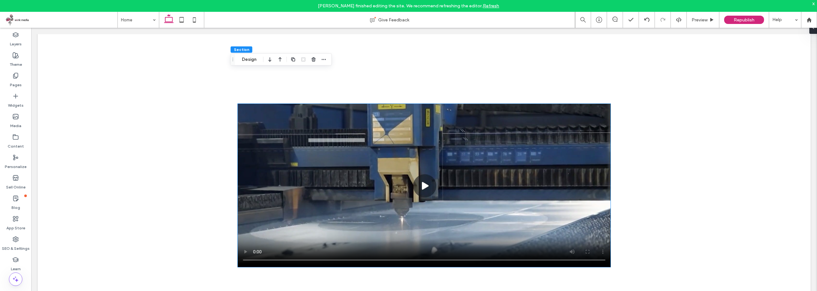
scroll to position [1533, 0]
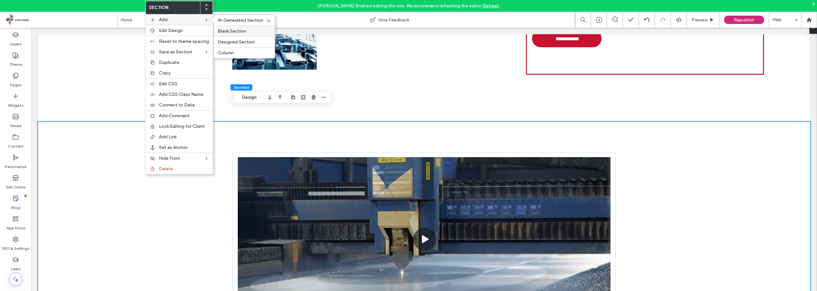
click at [239, 33] on span "Blank Section" at bounding box center [232, 30] width 28 height 5
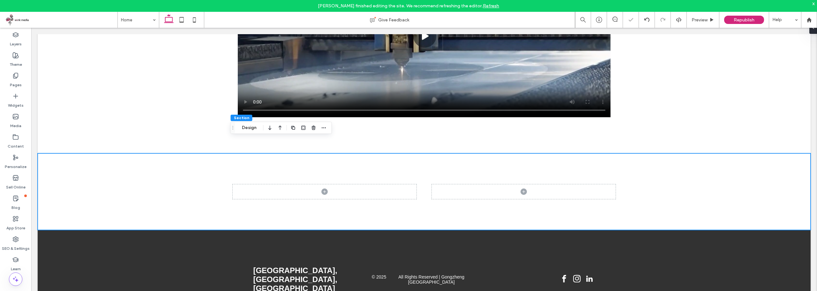
scroll to position [1737, 0]
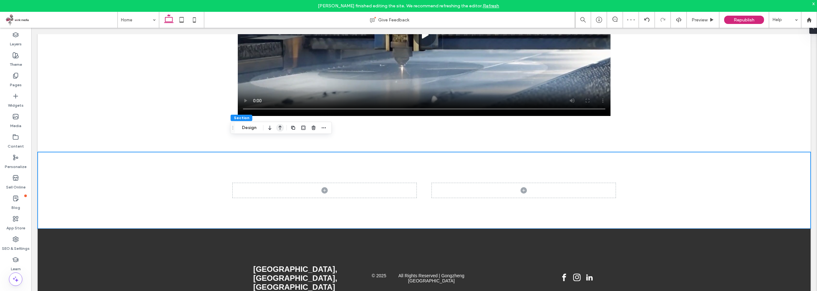
click at [280, 127] on use "button" at bounding box center [280, 127] width 3 height 4
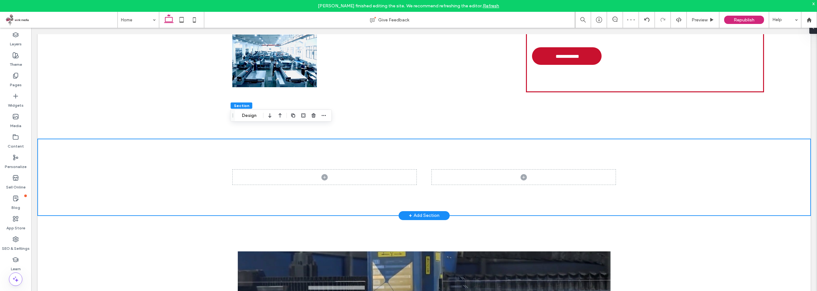
scroll to position [1514, 0]
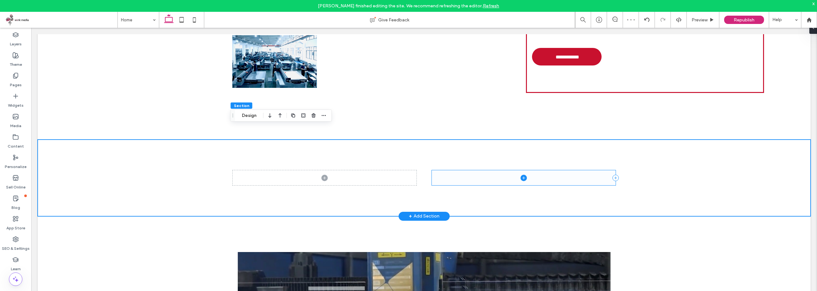
click at [507, 170] on span at bounding box center [524, 177] width 184 height 15
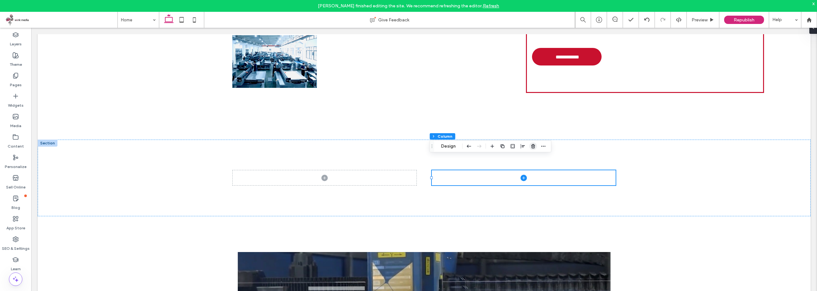
click at [536, 144] on span "button" at bounding box center [533, 146] width 8 height 8
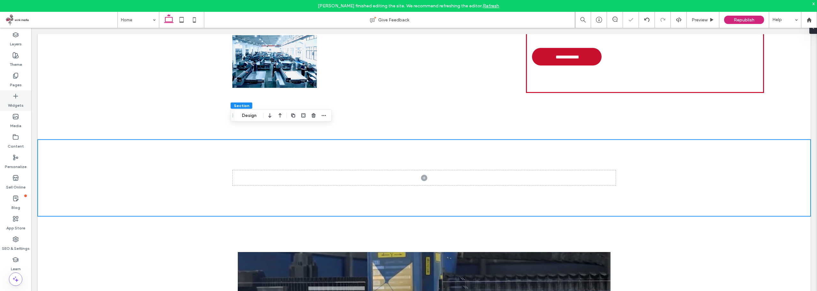
click at [13, 95] on icon at bounding box center [15, 96] width 6 height 6
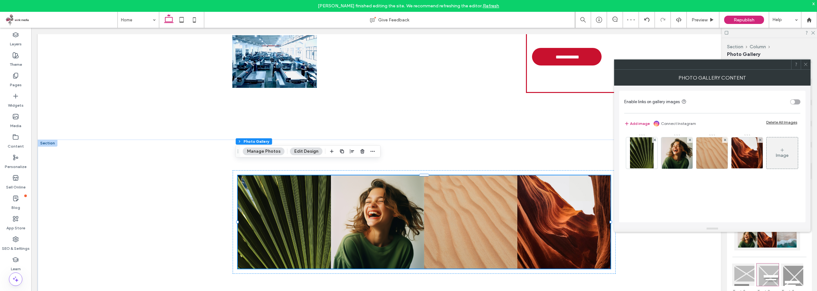
click at [805, 63] on icon at bounding box center [805, 64] width 5 height 5
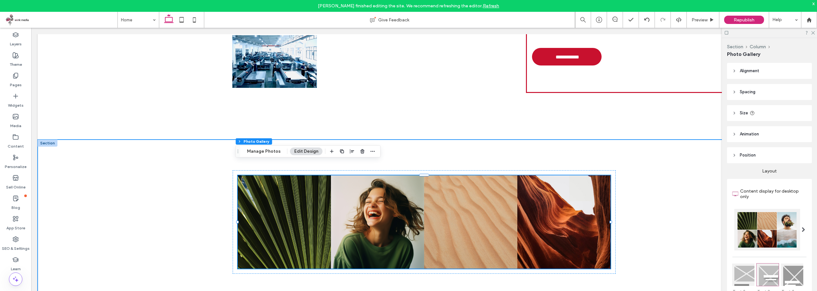
click at [670, 147] on div "Nature's Symphony Breathtaking colors of our planet Button Faces of Humanity Po…" at bounding box center [424, 221] width 773 height 165
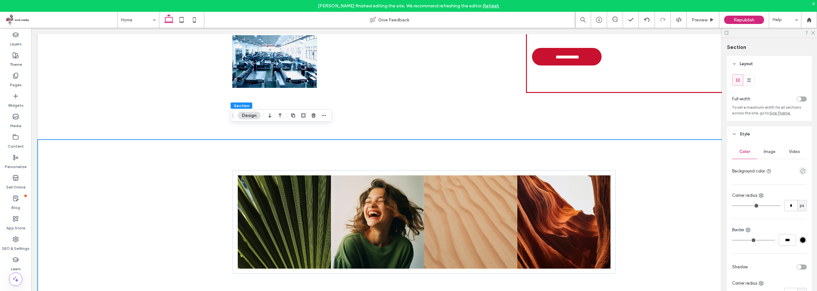
click at [798, 98] on div "toggle" at bounding box center [801, 98] width 10 height 5
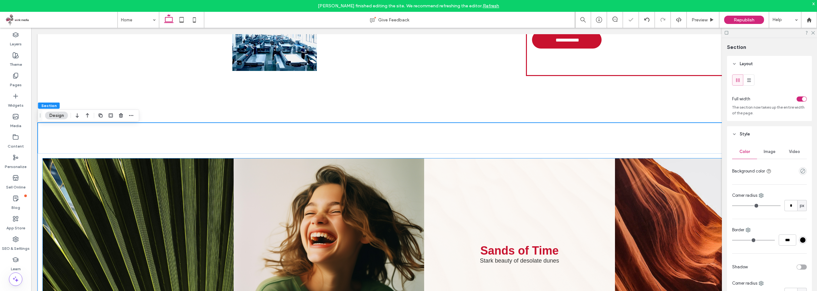
scroll to position [1546, 0]
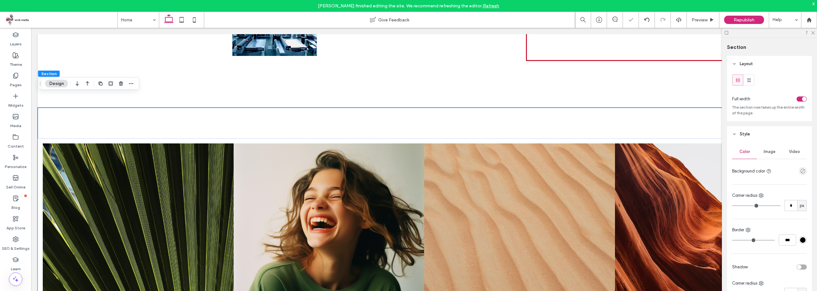
click at [449, 111] on div "Nature's Symphony Breathtaking colors of our planet Button Faces of Humanity Po…" at bounding box center [424, 239] width 773 height 263
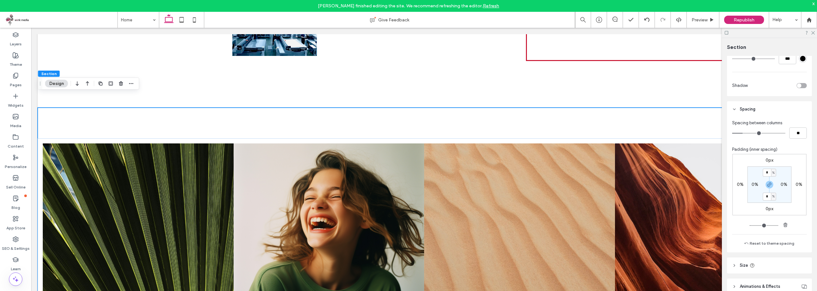
scroll to position [289, 0]
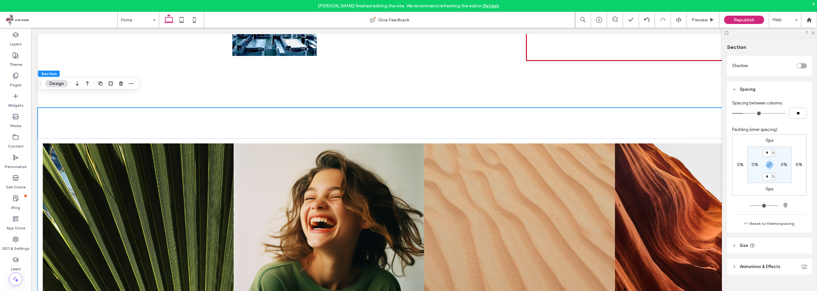
click at [764, 245] on header "Size" at bounding box center [769, 245] width 85 height 16
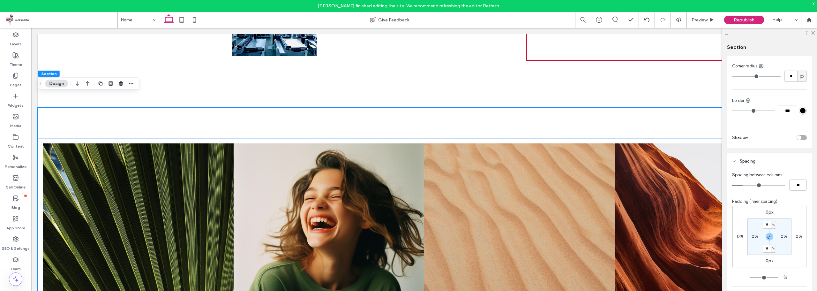
scroll to position [244, 0]
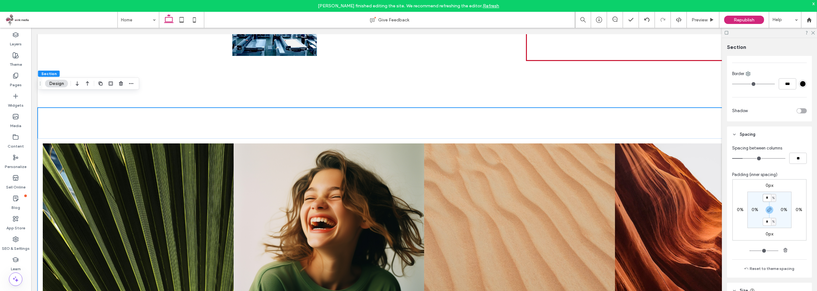
click at [765, 194] on input "*" at bounding box center [766, 198] width 8 height 8
type input "*"
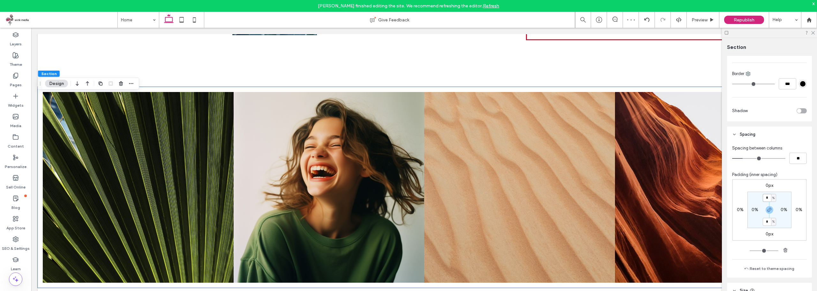
scroll to position [1578, 0]
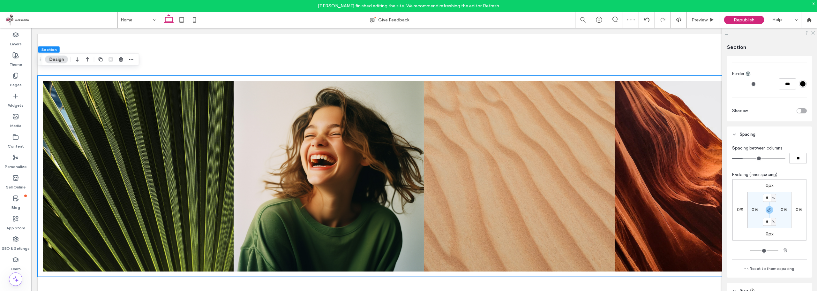
click at [812, 32] on icon at bounding box center [812, 32] width 4 height 4
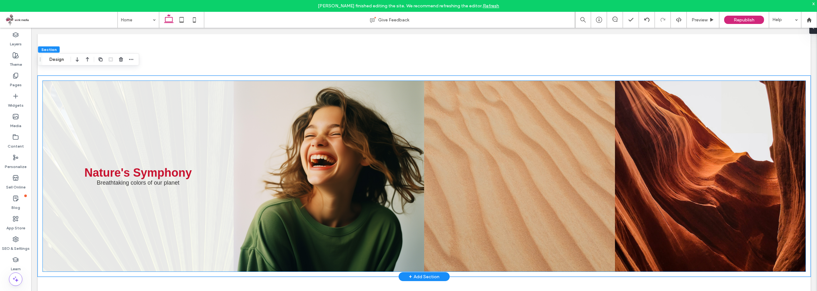
click at [135, 134] on link at bounding box center [138, 176] width 191 height 191
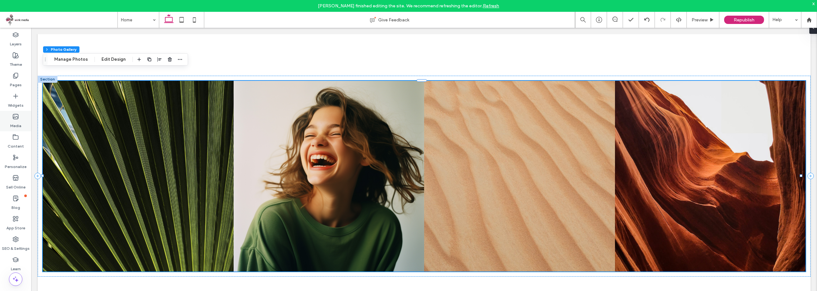
click at [18, 121] on label "Media" at bounding box center [15, 124] width 11 height 9
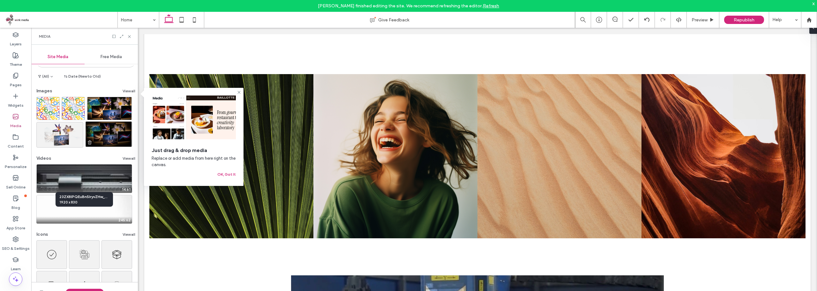
scroll to position [0, 0]
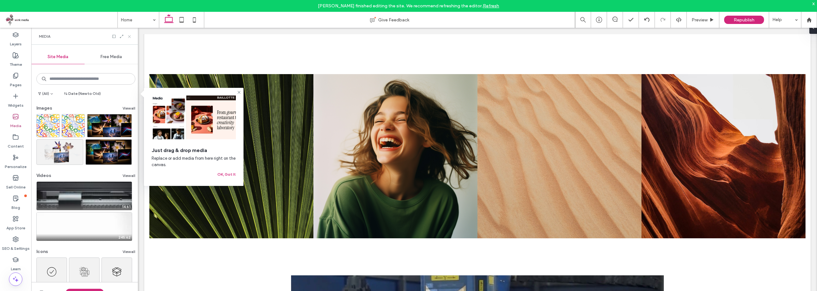
drag, startPoint x: 131, startPoint y: 36, endPoint x: 71, endPoint y: 20, distance: 62.4
click at [131, 36] on icon at bounding box center [129, 36] width 5 height 5
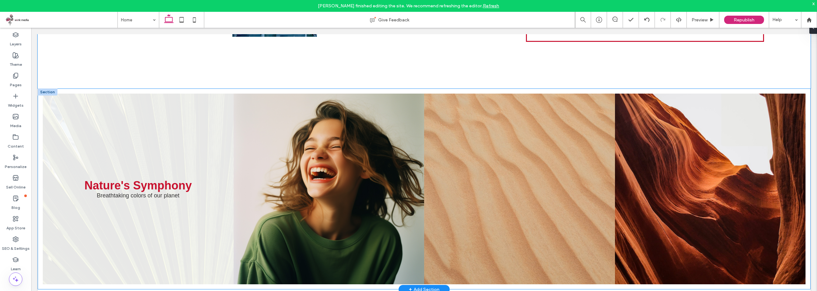
scroll to position [1578, 0]
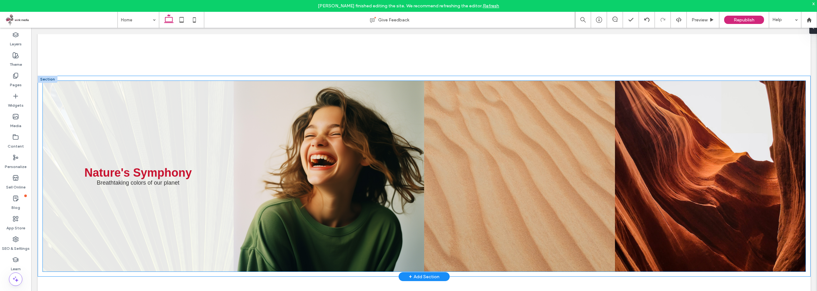
click at [127, 98] on link at bounding box center [138, 176] width 191 height 191
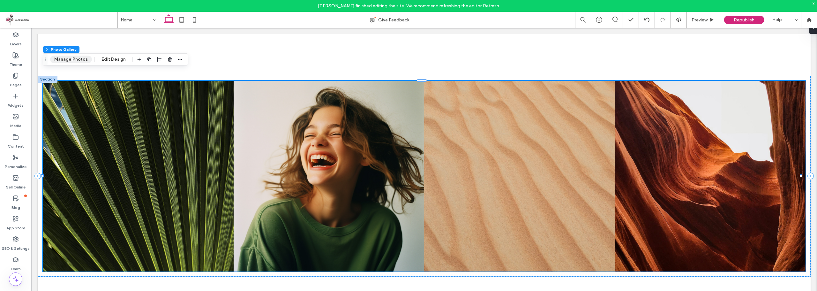
click at [74, 57] on button "Manage Photos" at bounding box center [71, 60] width 42 height 8
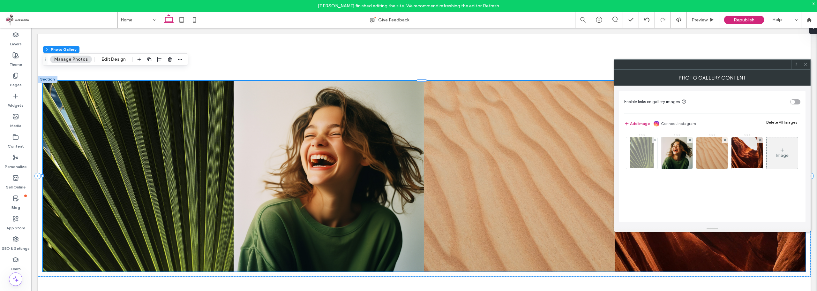
click at [641, 150] on img at bounding box center [642, 152] width 24 height 31
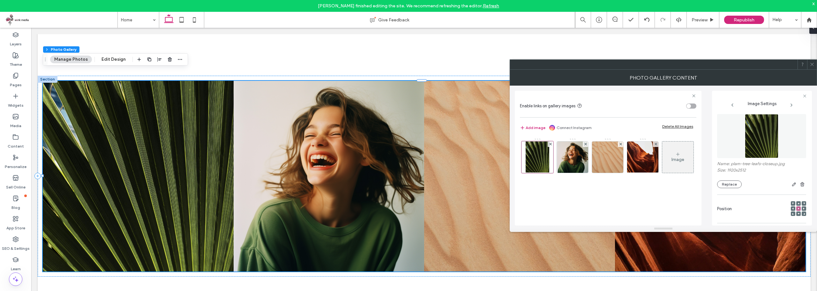
scroll to position [0, 0]
click at [732, 185] on button "Replace" at bounding box center [729, 186] width 25 height 8
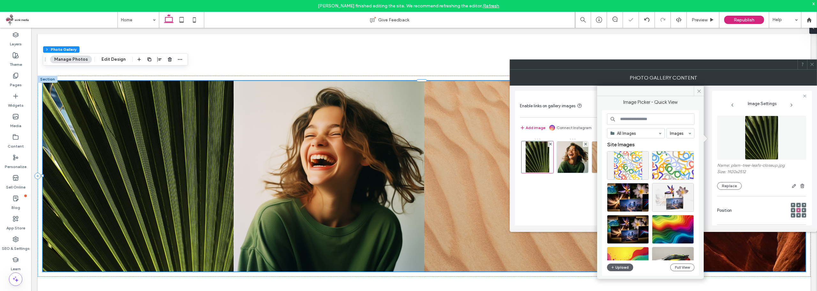
click at [642, 118] on input at bounding box center [650, 118] width 87 height 11
type input "****"
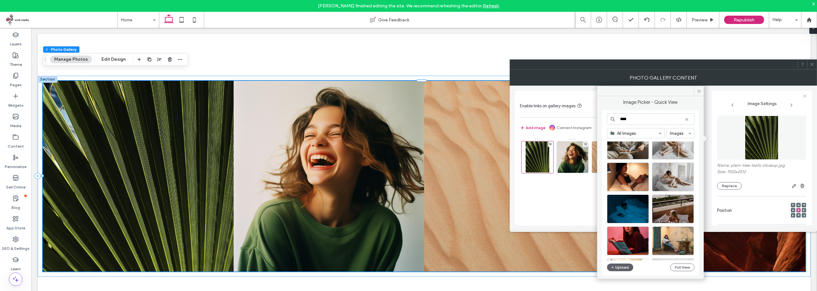
scroll to position [128, 0]
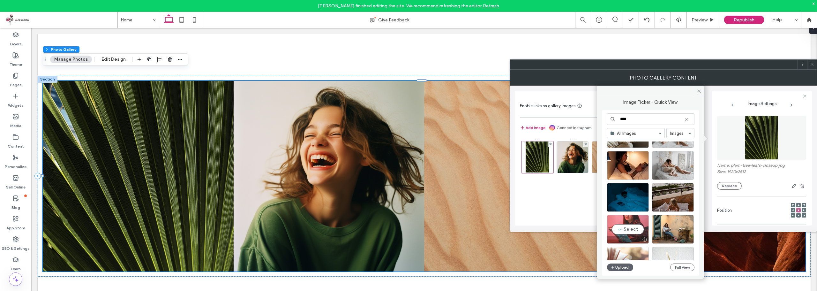
click at [624, 231] on div "Select" at bounding box center [628, 229] width 42 height 29
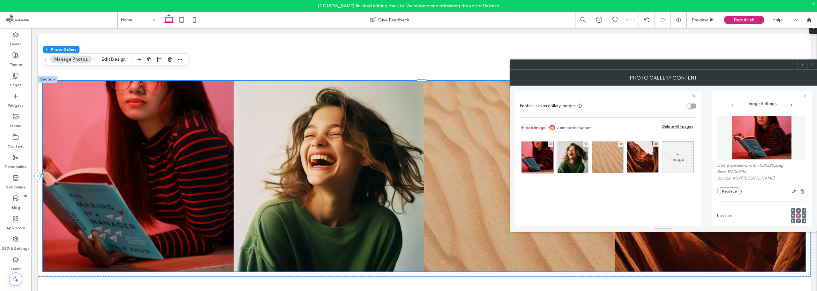
click at [812, 68] on span at bounding box center [811, 65] width 5 height 10
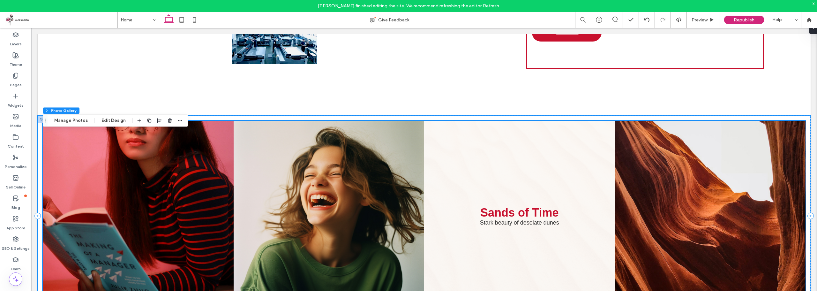
scroll to position [1578, 0]
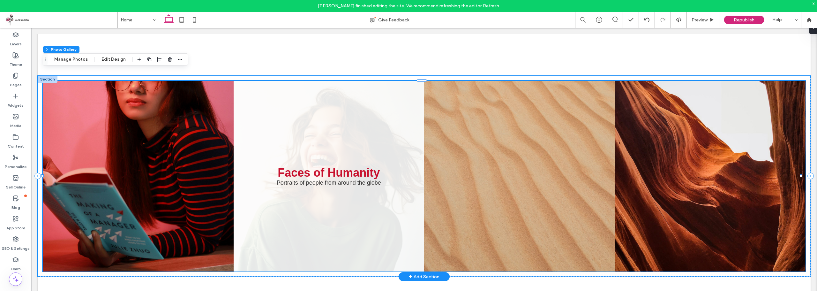
click at [305, 96] on link at bounding box center [329, 176] width 191 height 191
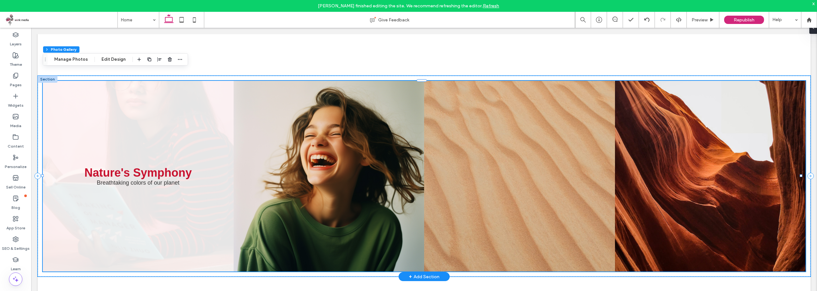
click at [144, 102] on link at bounding box center [138, 176] width 191 height 191
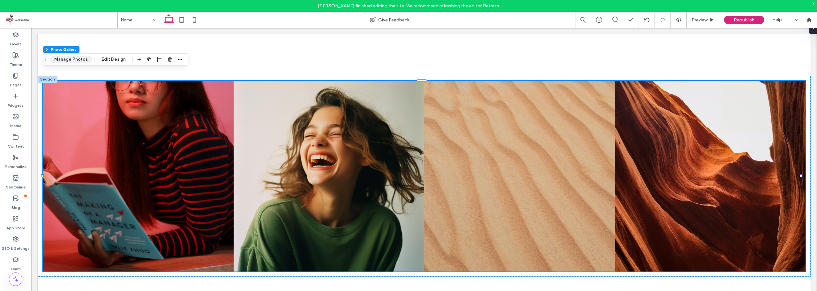
click at [62, 57] on button "Manage Photos" at bounding box center [71, 60] width 42 height 8
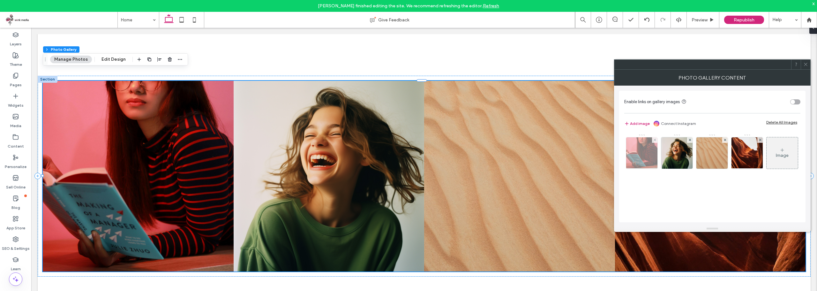
click at [646, 146] on img at bounding box center [641, 152] width 43 height 31
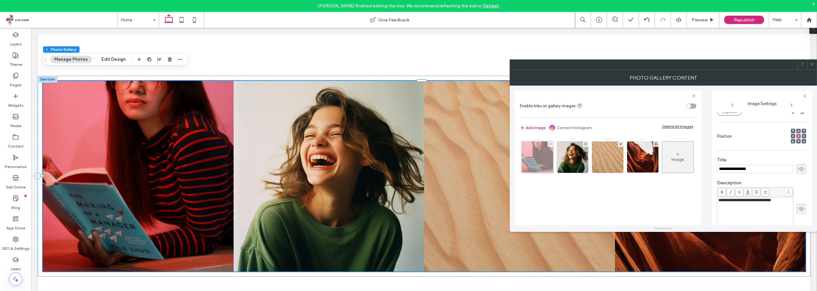
scroll to position [0, 0]
click at [533, 153] on div at bounding box center [537, 157] width 32 height 32
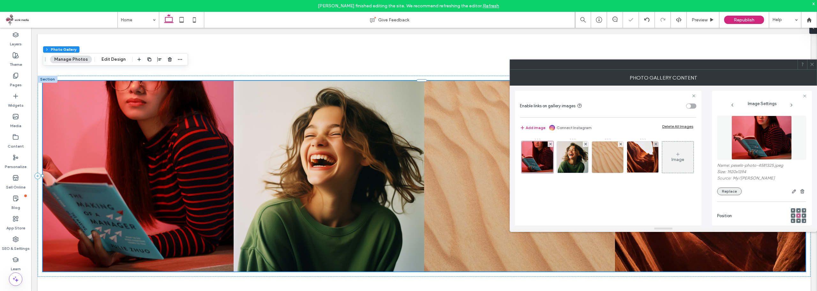
click at [732, 190] on button "Replace" at bounding box center [729, 191] width 25 height 8
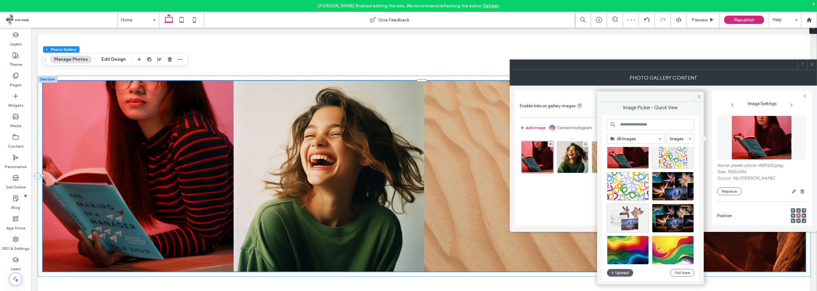
scroll to position [32, 0]
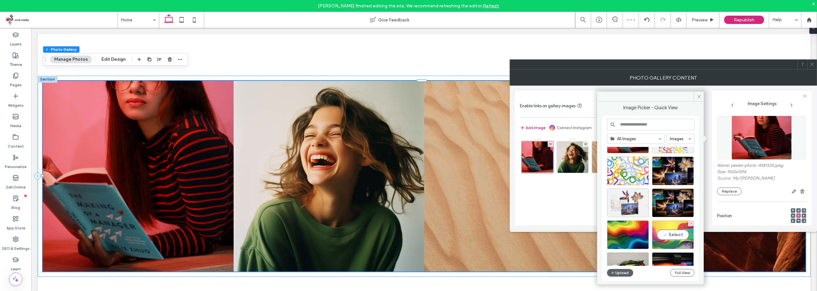
drag, startPoint x: 678, startPoint y: 233, endPoint x: 646, endPoint y: 205, distance: 42.3
click at [678, 233] on div "Select" at bounding box center [673, 234] width 42 height 29
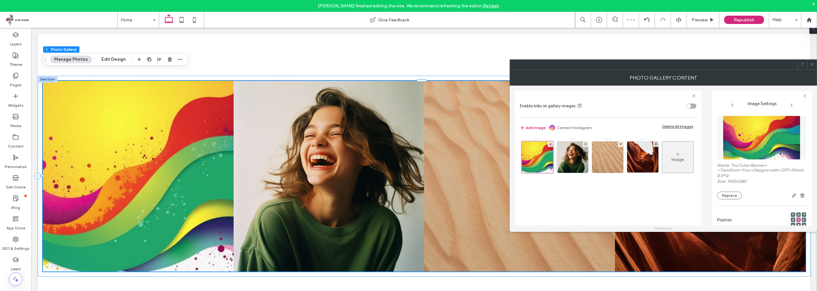
click at [814, 60] on div at bounding box center [812, 65] width 10 height 10
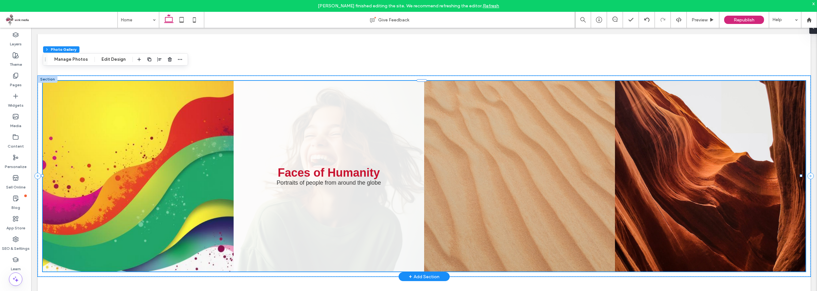
click at [303, 131] on link at bounding box center [329, 176] width 191 height 191
click at [391, 114] on link at bounding box center [329, 176] width 191 height 191
click at [303, 137] on link at bounding box center [329, 176] width 191 height 191
click at [323, 136] on link at bounding box center [329, 176] width 191 height 191
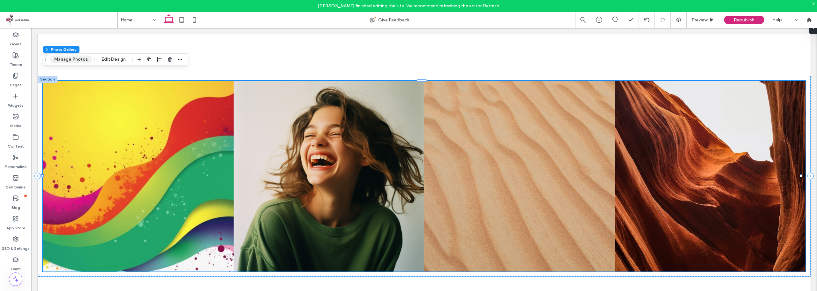
click at [71, 63] on button "Manage Photos" at bounding box center [71, 60] width 42 height 8
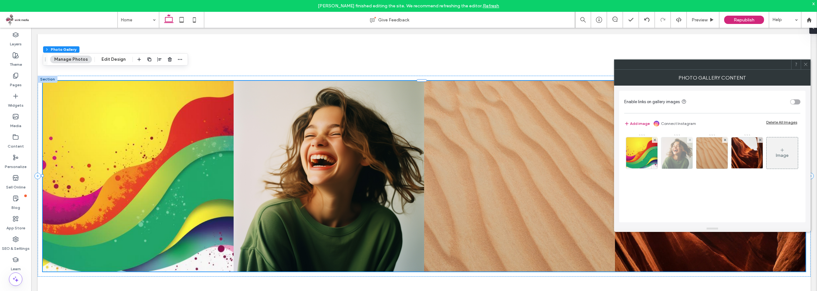
click at [662, 151] on img at bounding box center [676, 152] width 31 height 31
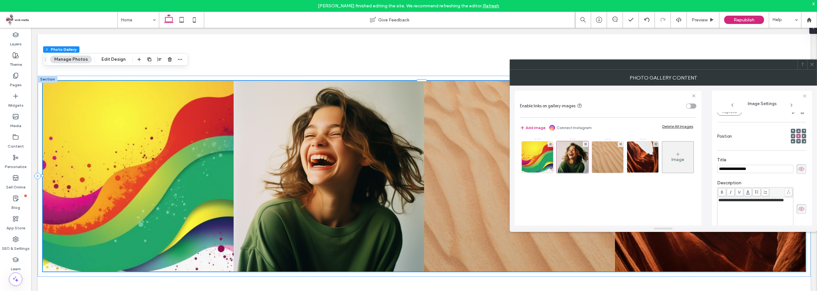
scroll to position [0, 0]
click at [578, 156] on div at bounding box center [572, 157] width 32 height 32
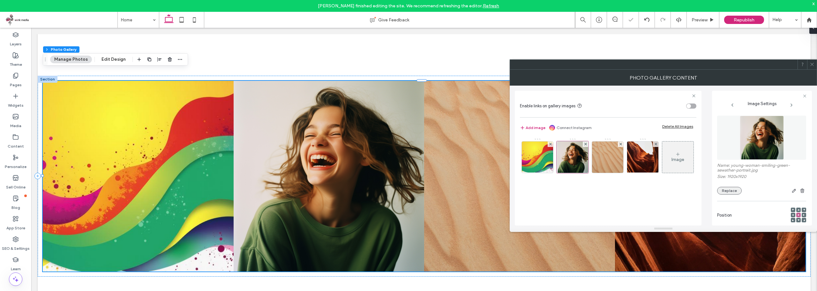
click at [725, 191] on button "Replace" at bounding box center [729, 191] width 25 height 8
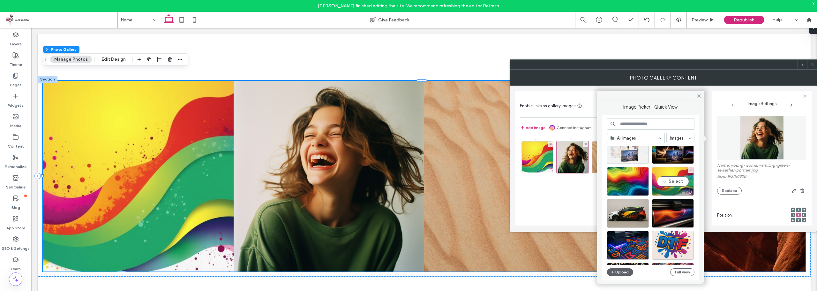
scroll to position [96, 0]
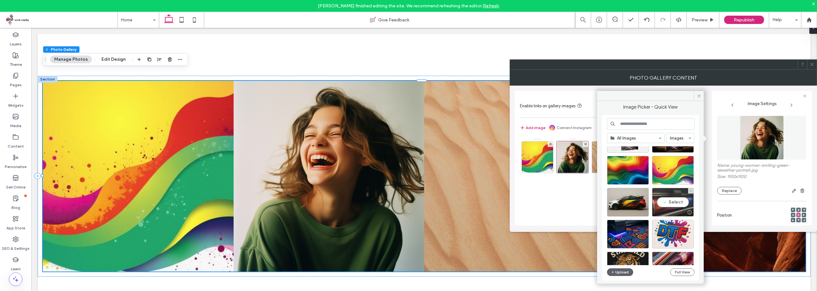
click at [667, 203] on div "Select" at bounding box center [673, 202] width 42 height 29
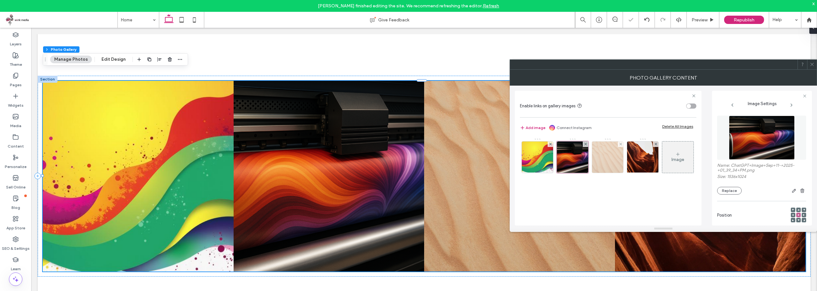
click at [605, 166] on img at bounding box center [607, 156] width 31 height 31
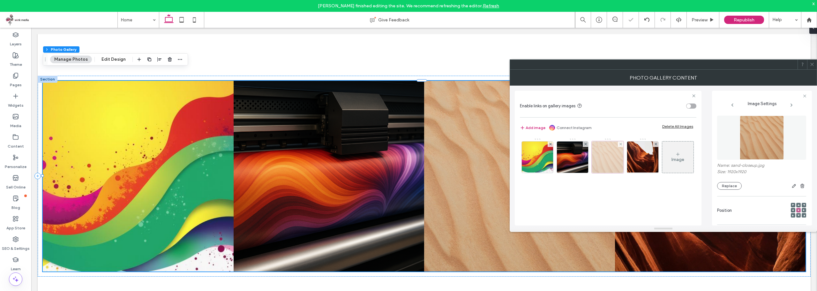
scroll to position [74, 0]
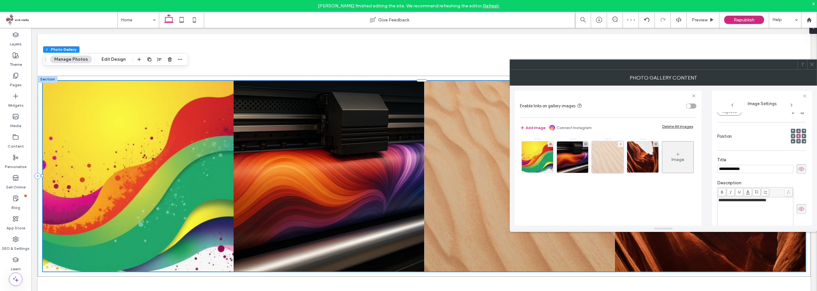
click at [604, 154] on div at bounding box center [607, 157] width 32 height 32
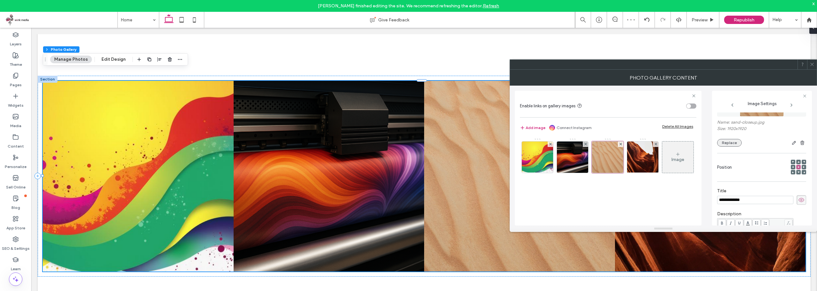
scroll to position [42, 0]
click at [727, 140] on button "Replace" at bounding box center [729, 144] width 25 height 8
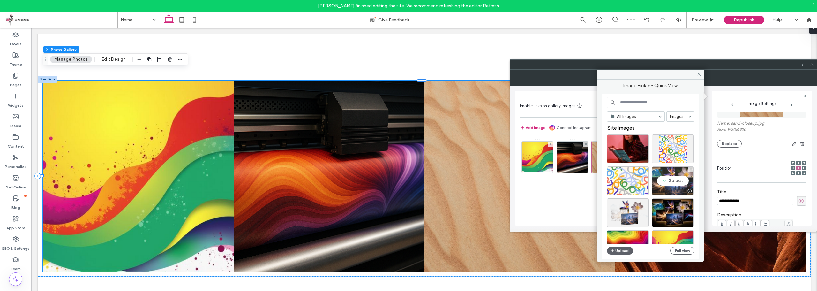
scroll to position [32, 0]
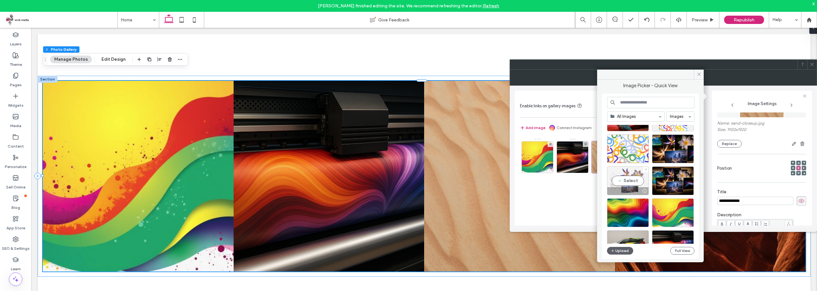
click at [635, 181] on div "Select" at bounding box center [628, 180] width 42 height 29
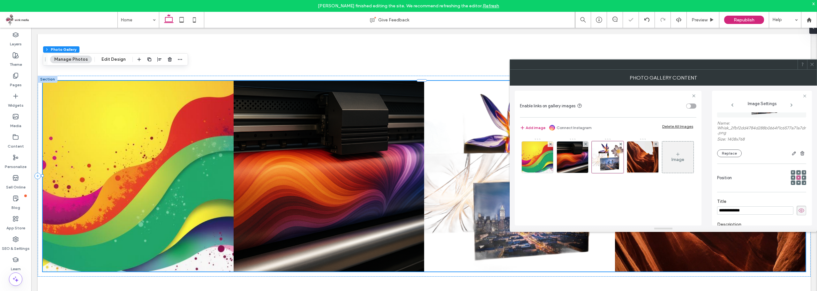
click at [813, 67] on span at bounding box center [811, 65] width 5 height 10
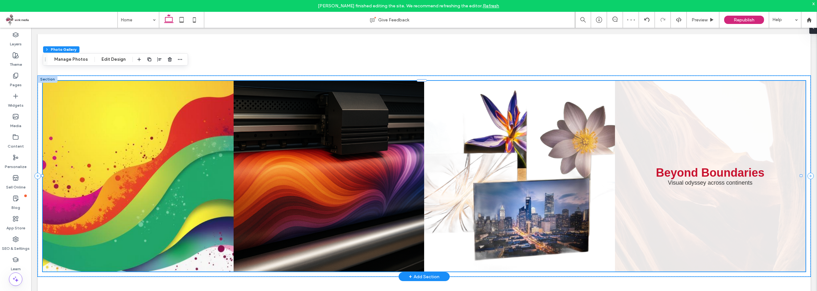
click at [665, 197] on link at bounding box center [710, 176] width 191 height 191
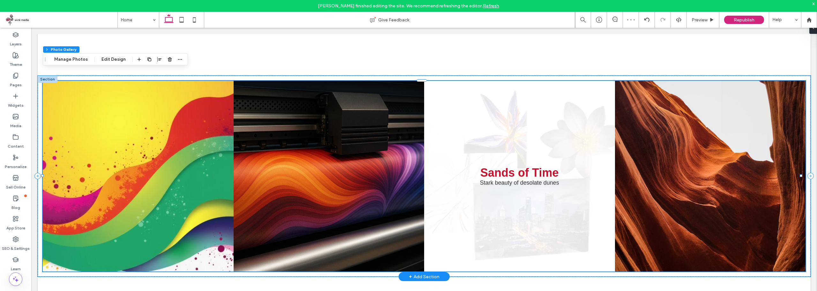
click at [553, 143] on link at bounding box center [519, 176] width 191 height 191
click at [506, 137] on link at bounding box center [519, 176] width 191 height 191
click at [524, 119] on link at bounding box center [519, 176] width 191 height 191
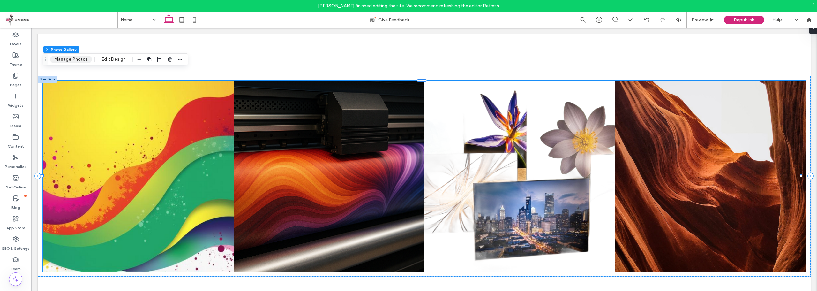
drag, startPoint x: 65, startPoint y: 58, endPoint x: 135, endPoint y: 54, distance: 69.3
click at [65, 58] on button "Manage Photos" at bounding box center [71, 60] width 42 height 8
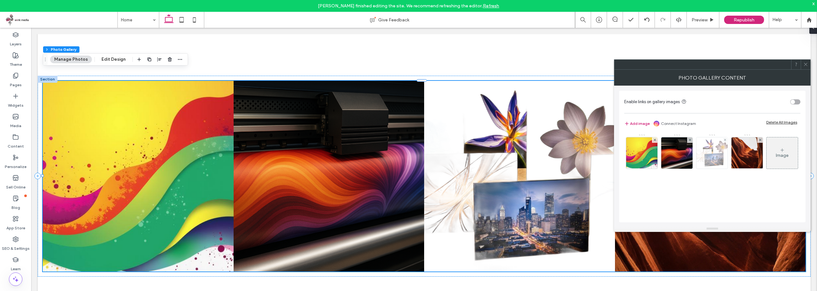
click at [717, 156] on img at bounding box center [711, 152] width 57 height 31
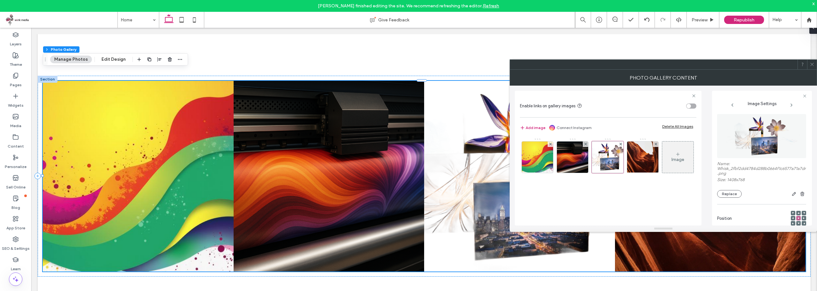
scroll to position [0, 0]
click at [731, 194] on button "Replace" at bounding box center [729, 195] width 25 height 8
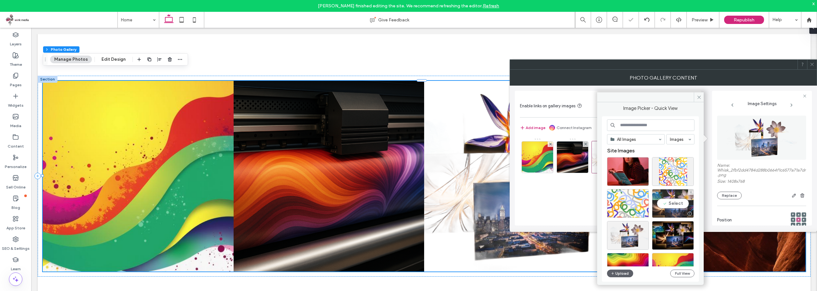
scroll to position [32, 0]
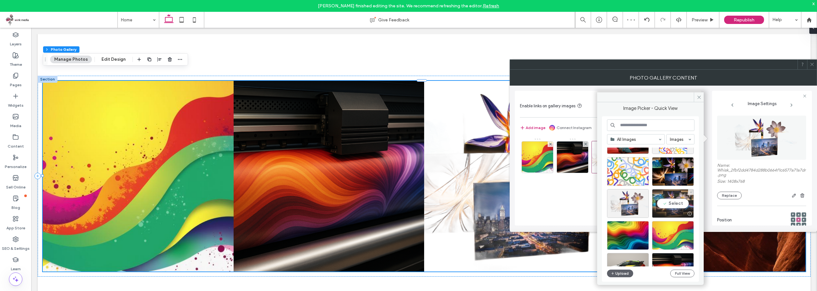
click at [678, 202] on div "Select" at bounding box center [673, 203] width 42 height 29
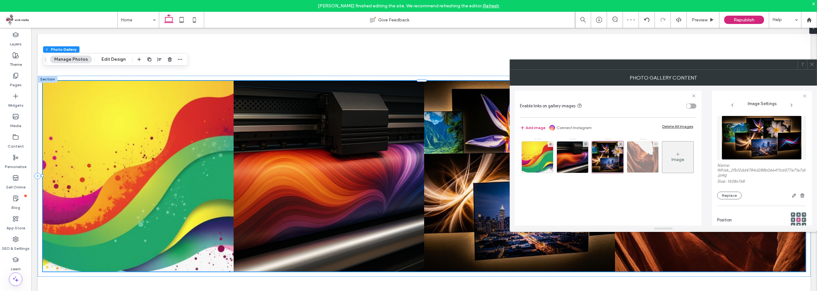
click at [643, 165] on img at bounding box center [642, 156] width 40 height 31
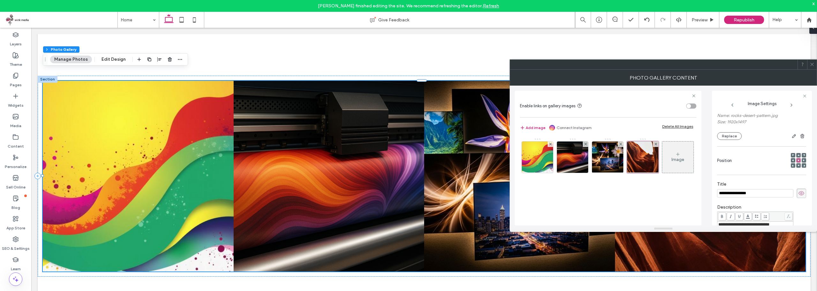
scroll to position [0, 0]
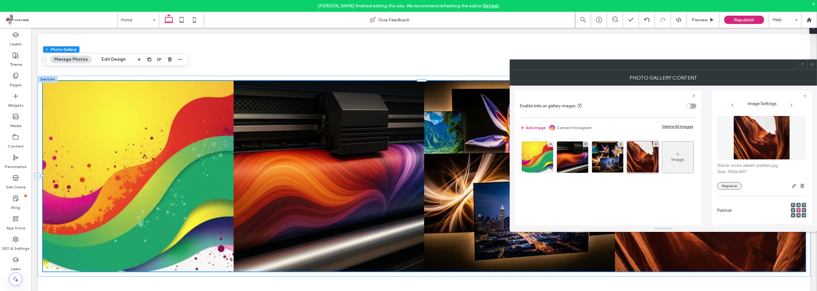
click at [728, 188] on button "Replace" at bounding box center [729, 186] width 25 height 8
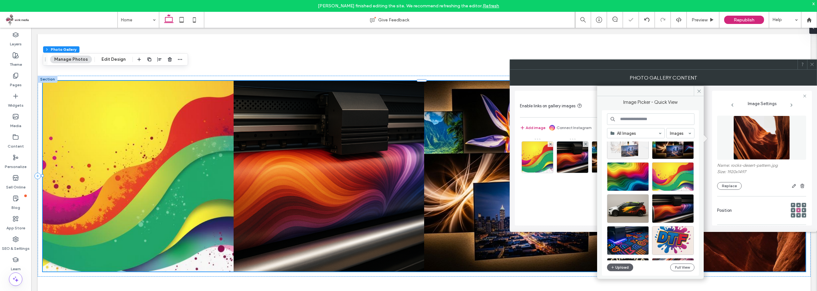
scroll to position [96, 0]
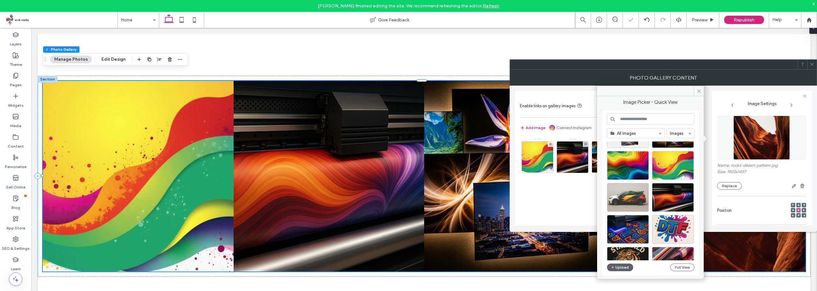
click at [635, 194] on div at bounding box center [628, 197] width 42 height 29
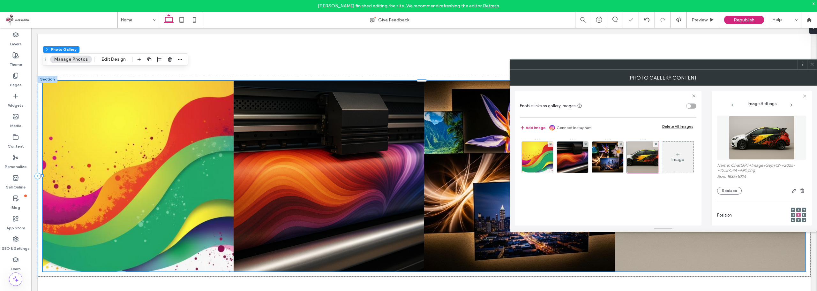
click at [813, 68] on span at bounding box center [811, 65] width 5 height 10
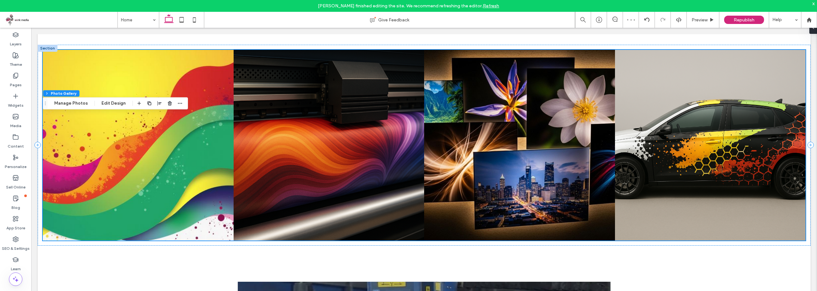
scroll to position [1610, 0]
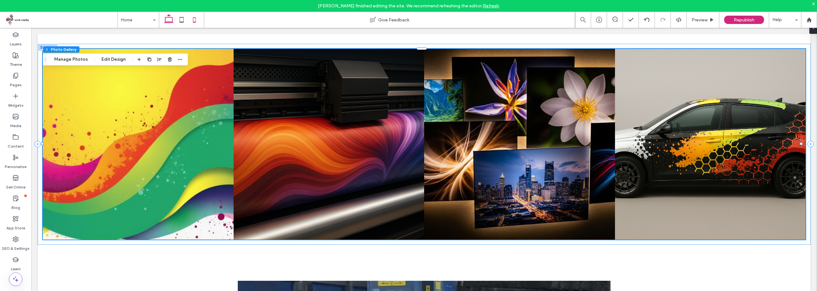
click at [193, 21] on icon at bounding box center [194, 19] width 13 height 13
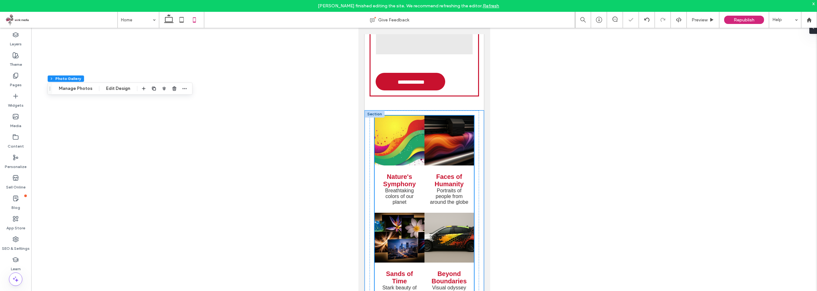
scroll to position [2472, 0]
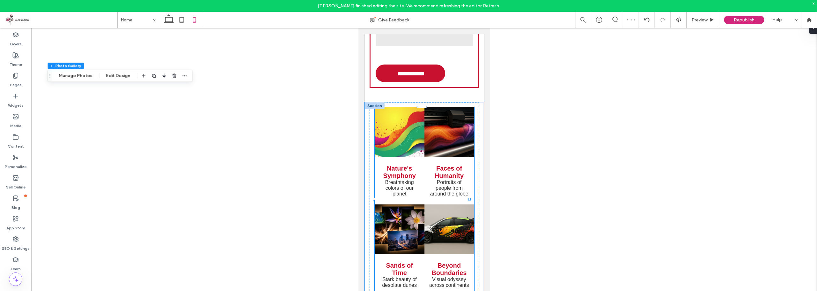
click at [425, 157] on span "Faces of Humanity Portraits of people from around the globe Button" at bounding box center [449, 180] width 50 height 47
click at [103, 77] on button "Edit Design" at bounding box center [118, 76] width 33 height 8
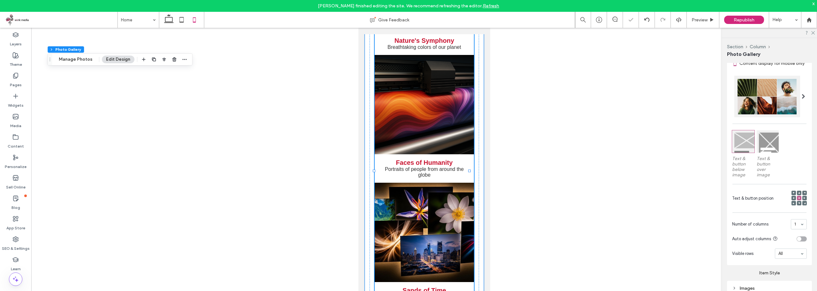
scroll to position [2727, 0]
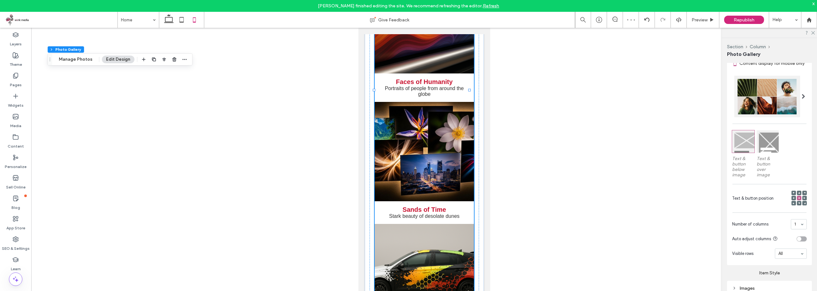
click at [768, 152] on div at bounding box center [767, 141] width 22 height 22
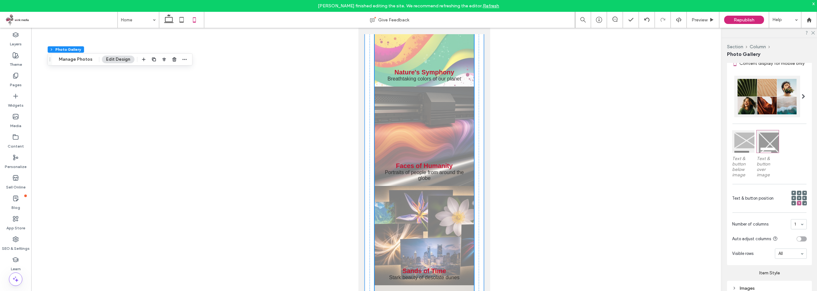
scroll to position [2600, 0]
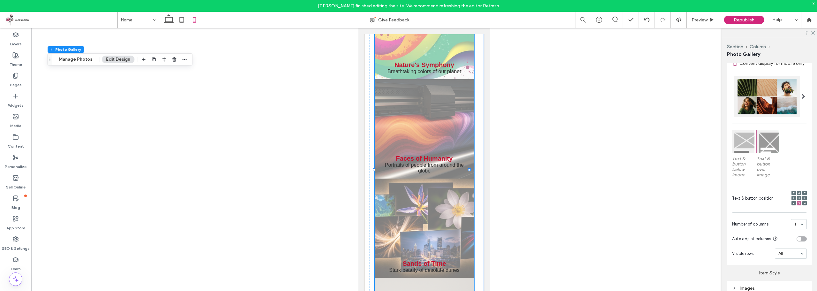
click at [741, 144] on div at bounding box center [743, 141] width 22 height 22
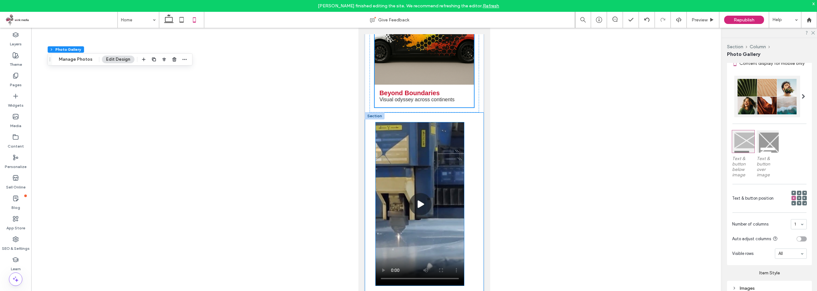
scroll to position [2903, 0]
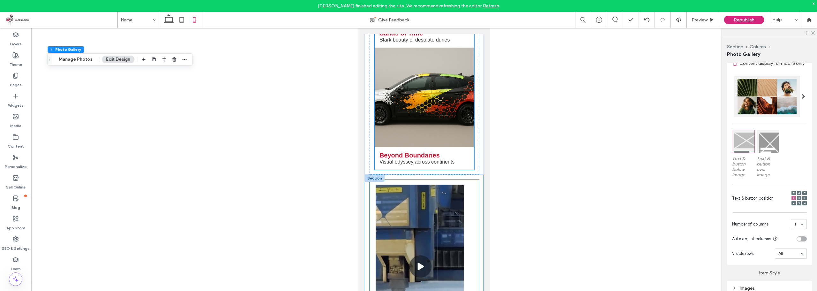
click at [468, 179] on div at bounding box center [423, 265] width 109 height 173
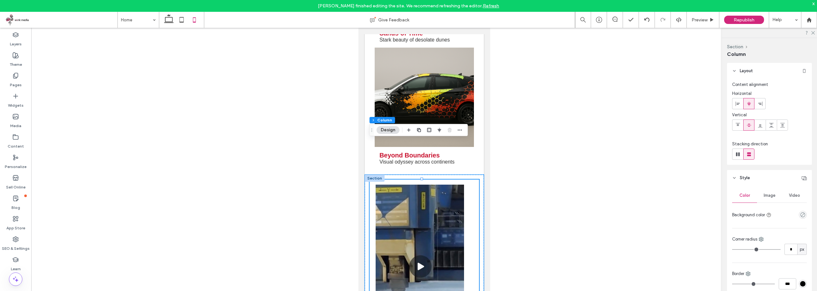
click at [377, 175] on div at bounding box center [374, 178] width 20 height 7
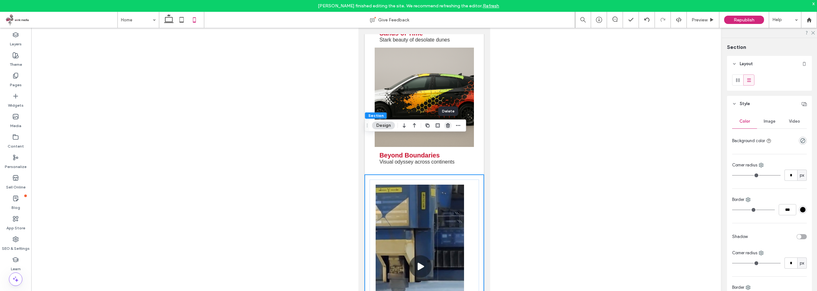
click at [446, 125] on icon "button" at bounding box center [447, 125] width 5 height 5
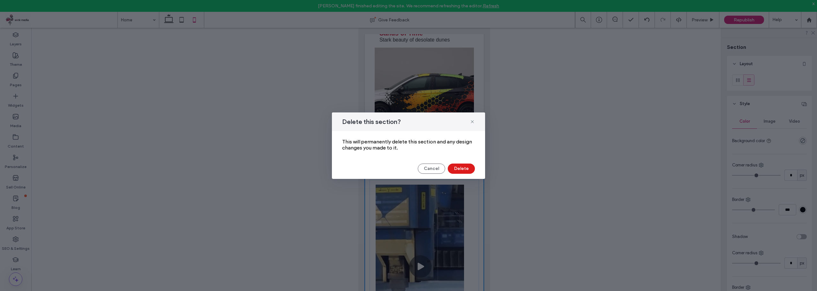
click at [465, 162] on div "Delete this section? This will permanently delete this section and any design c…" at bounding box center [408, 145] width 153 height 66
drag, startPoint x: 469, startPoint y: 170, endPoint x: 111, endPoint y: 142, distance: 359.3
click at [469, 170] on button "Delete" at bounding box center [461, 168] width 27 height 10
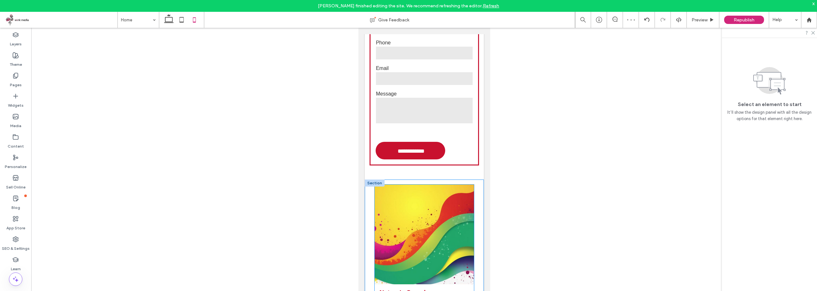
scroll to position [2466, 0]
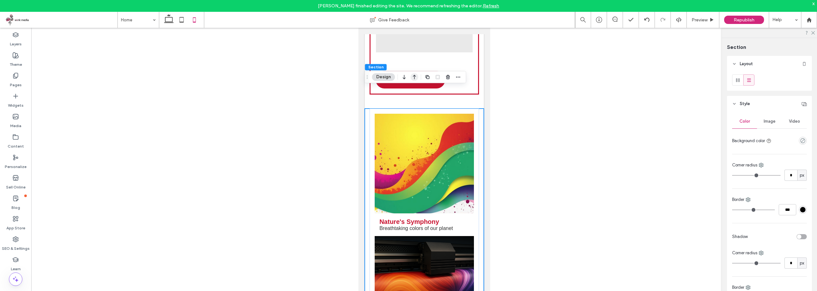
click at [413, 78] on icon "button" at bounding box center [415, 76] width 8 height 11
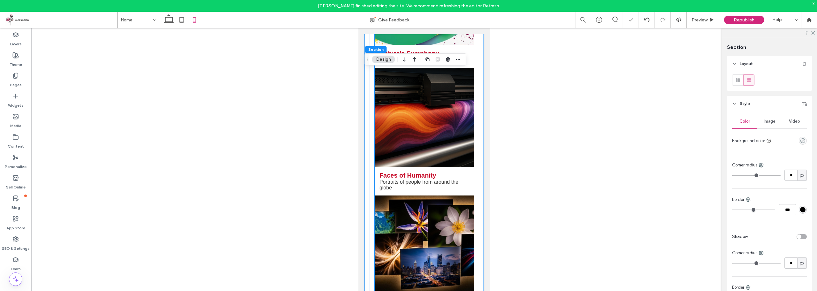
scroll to position [2106, 0]
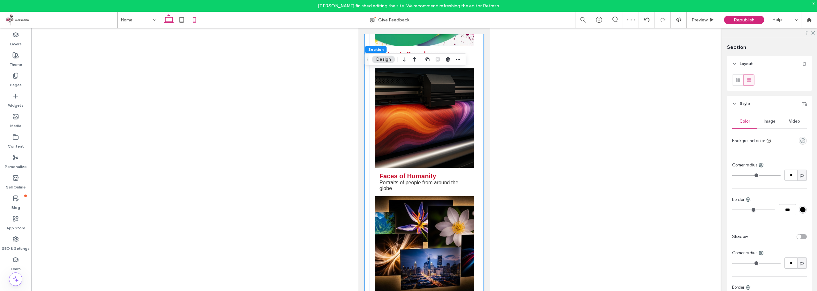
click at [166, 23] on use at bounding box center [169, 18] width 10 height 9
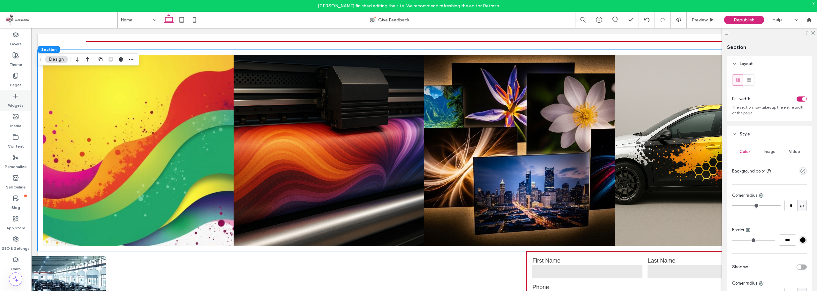
click at [17, 103] on label "Widgets" at bounding box center [16, 103] width 16 height 9
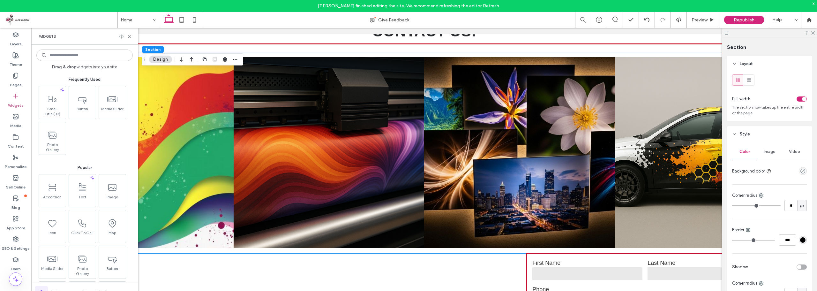
scroll to position [1375, 0]
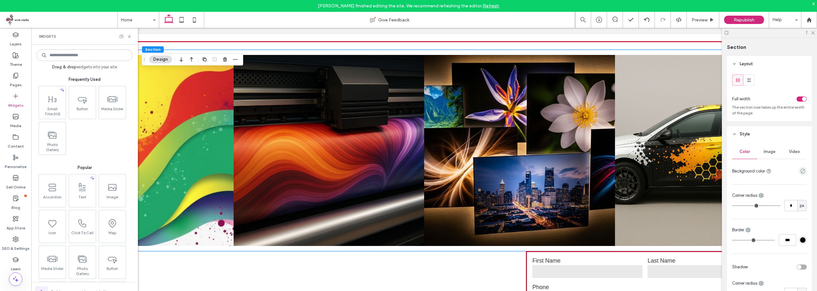
click at [78, 56] on input at bounding box center [84, 54] width 96 height 11
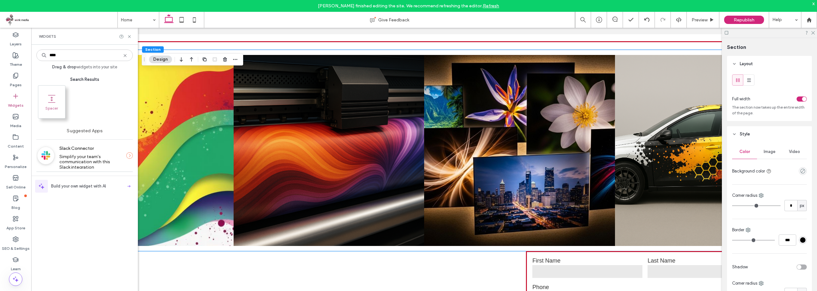
type input "****"
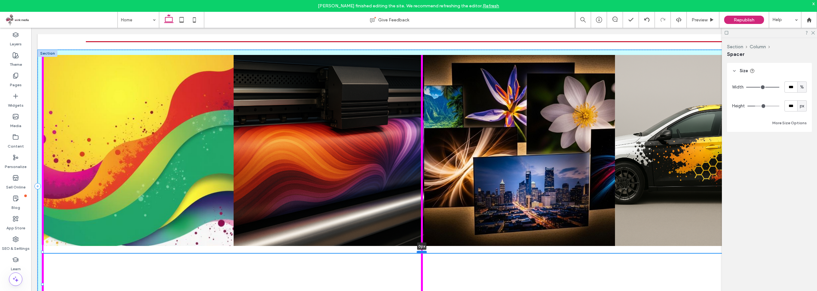
click at [426, 250] on div at bounding box center [422, 251] width 10 height 3
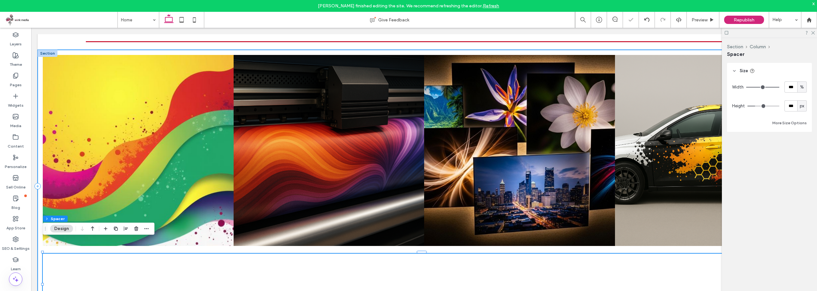
click at [428, 234] on div "Nature's Symphony Breathtaking colors of our planet Button Faces of Humanity Po…" at bounding box center [424, 186] width 773 height 272
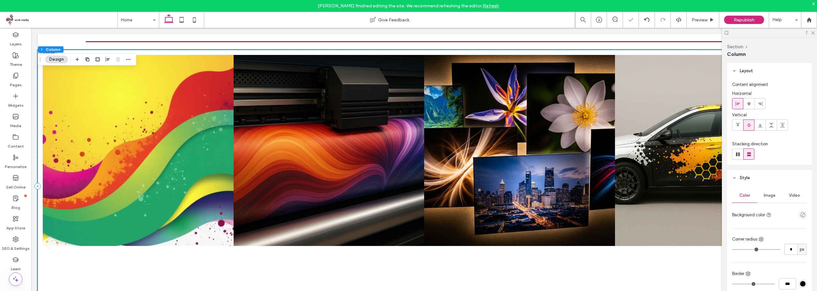
click at [428, 234] on div "Nature's Symphony Breathtaking colors of our planet Button Faces of Humanity Po…" at bounding box center [424, 186] width 773 height 272
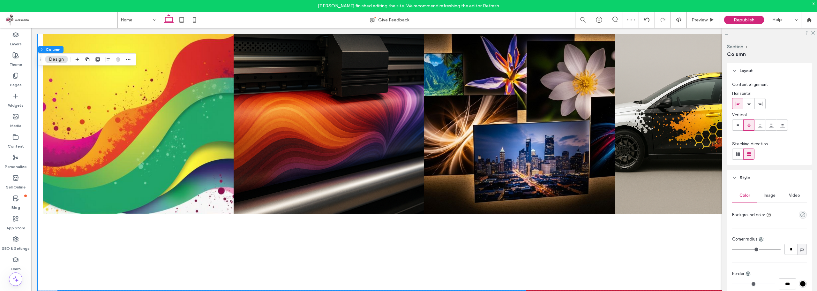
scroll to position [1502, 0]
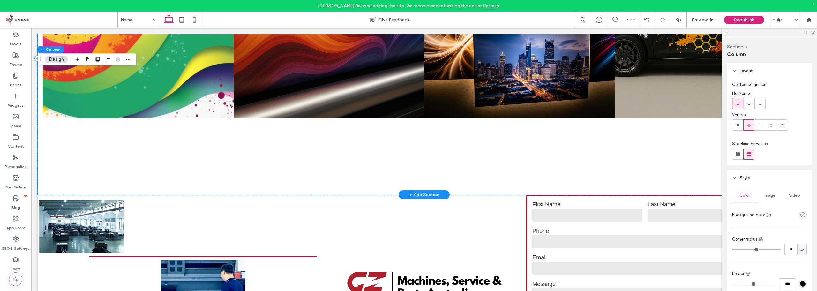
click at [399, 134] on div at bounding box center [424, 158] width 762 height 64
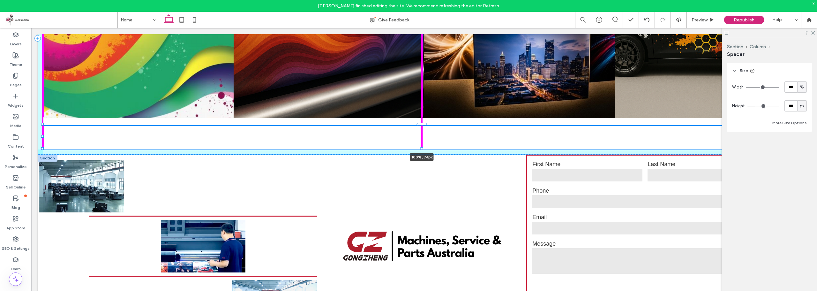
drag, startPoint x: 422, startPoint y: 175, endPoint x: 425, endPoint y: 155, distance: 20.3
type input "**"
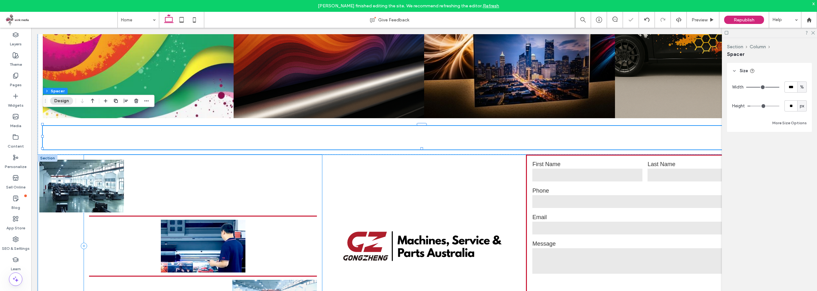
click at [315, 179] on div at bounding box center [203, 245] width 238 height 183
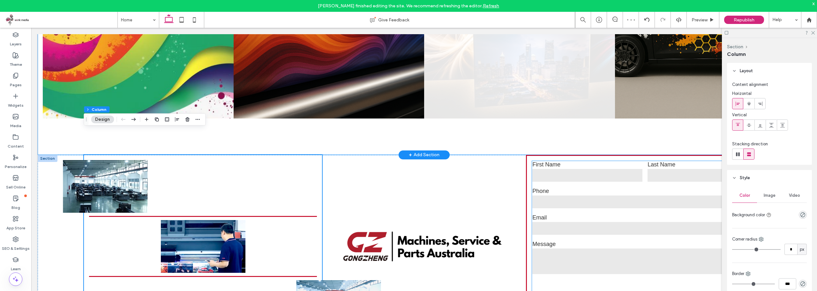
scroll to position [1502, 0]
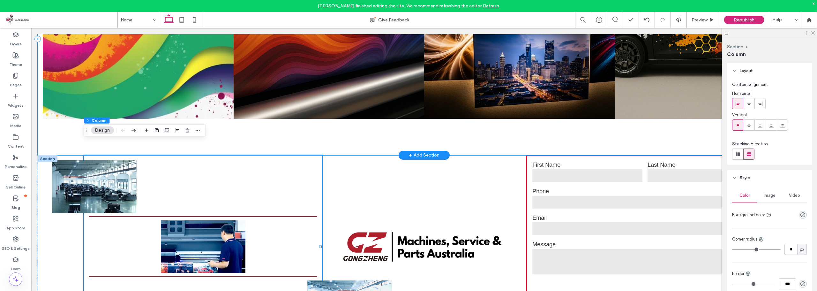
click at [676, 109] on div "Nature's Symphony Breathtaking colors of our planet Button Faces of Humanity Po…" at bounding box center [424, 39] width 773 height 232
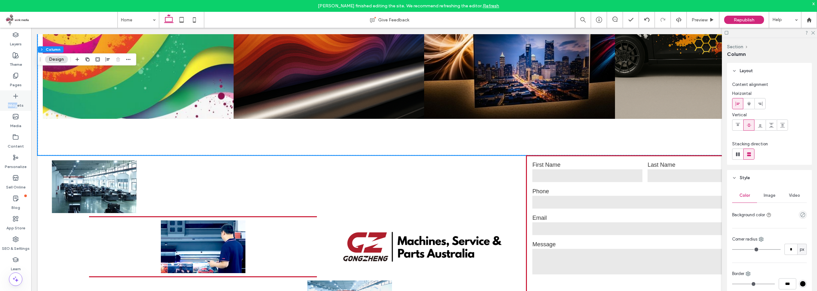
click at [17, 99] on div "Widgets" at bounding box center [15, 100] width 31 height 20
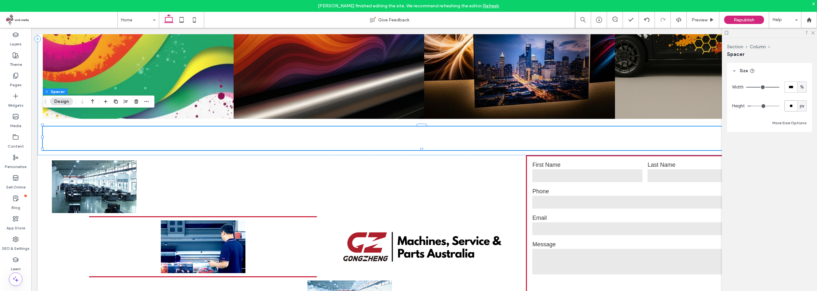
drag, startPoint x: 794, startPoint y: 106, endPoint x: 778, endPoint y: 103, distance: 15.8
click at [779, 104] on div "Height ** px" at bounding box center [769, 105] width 75 height 11
type input "**"
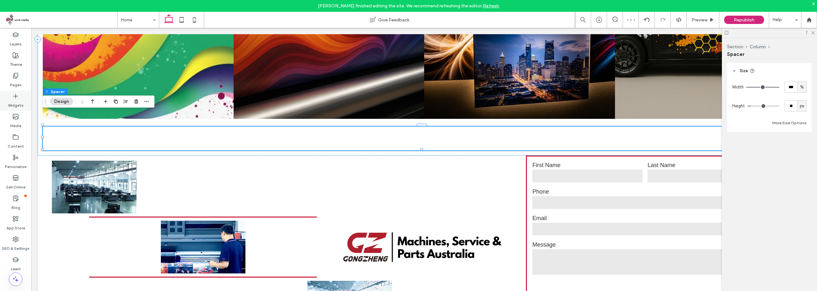
click at [15, 95] on icon at bounding box center [15, 96] width 6 height 6
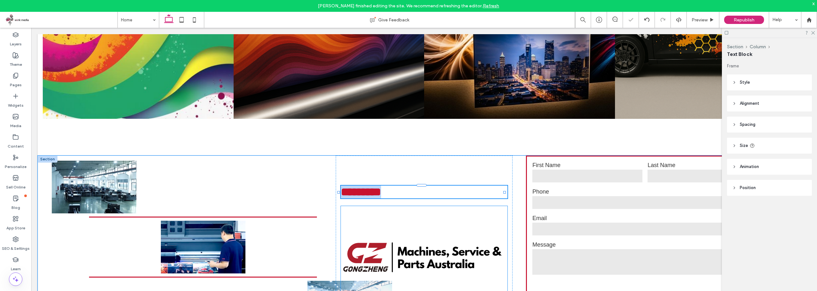
type input "*****"
type input "**"
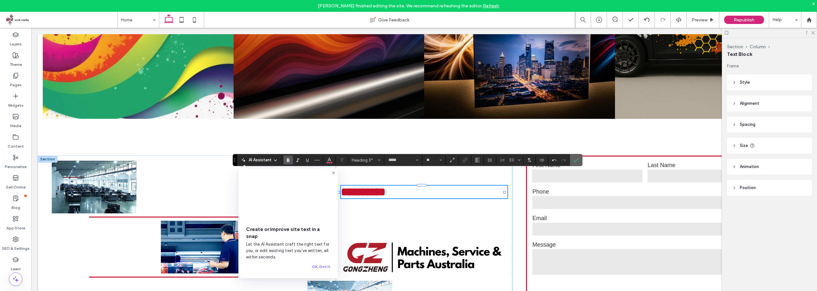
drag, startPoint x: 578, startPoint y: 165, endPoint x: 546, endPoint y: 137, distance: 42.0
click at [578, 165] on span "Confirm" at bounding box center [575, 159] width 5 height 11
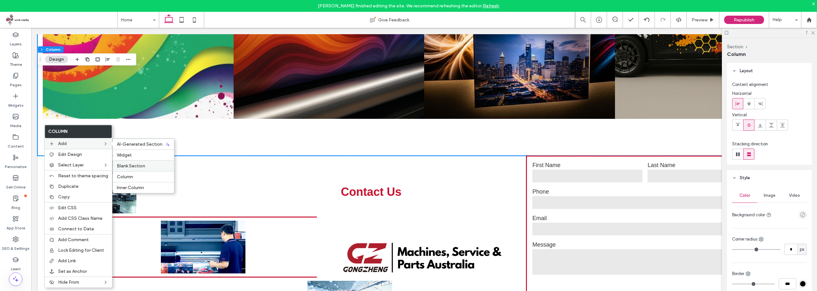
click at [146, 165] on label "Blank Section" at bounding box center [143, 165] width 53 height 5
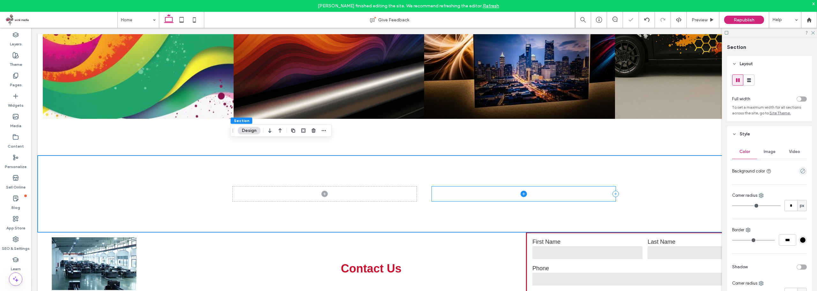
click at [509, 186] on span at bounding box center [524, 193] width 184 height 15
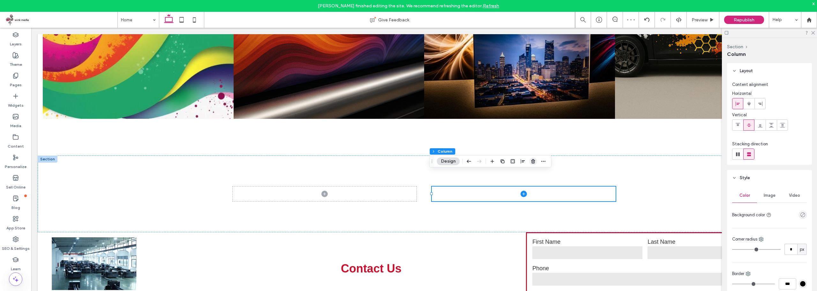
click at [532, 162] on icon "button" at bounding box center [533, 161] width 5 height 5
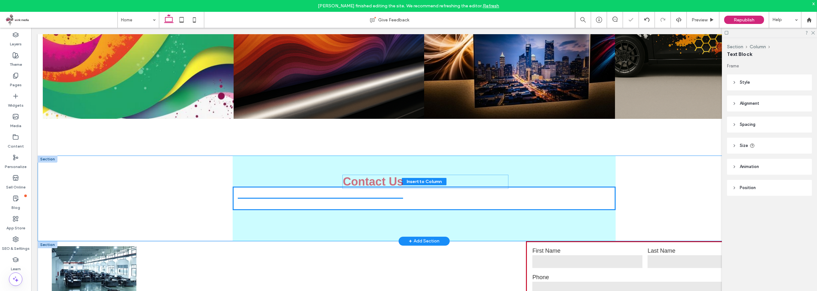
drag, startPoint x: 370, startPoint y: 195, endPoint x: 407, endPoint y: 211, distance: 40.3
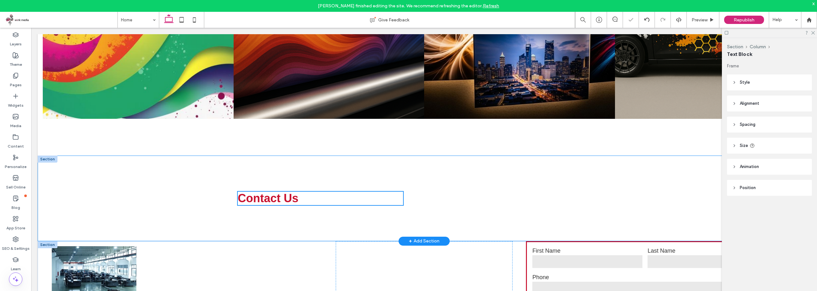
type input "**"
type input "****"
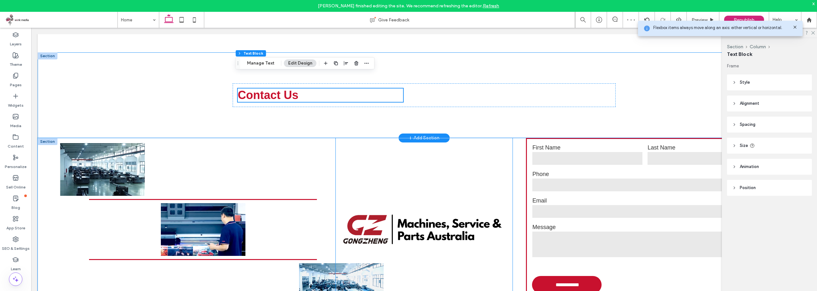
scroll to position [1597, 0]
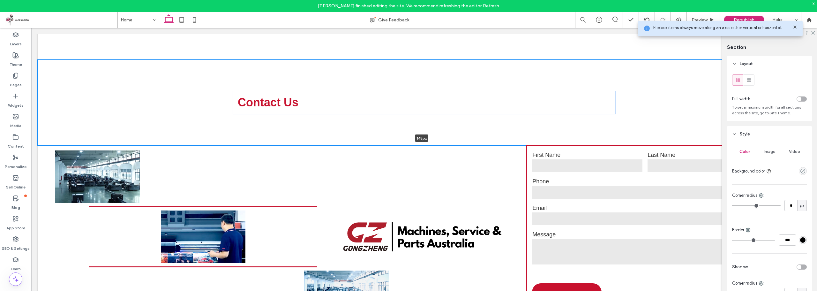
drag, startPoint x: 469, startPoint y: 130, endPoint x: 463, endPoint y: 92, distance: 38.1
click at [463, 92] on div "Contact Us 148px Section + Add Section" at bounding box center [424, 103] width 773 height 86
type input "***"
click at [456, 116] on div "Contact Us" at bounding box center [424, 103] width 383 height 86
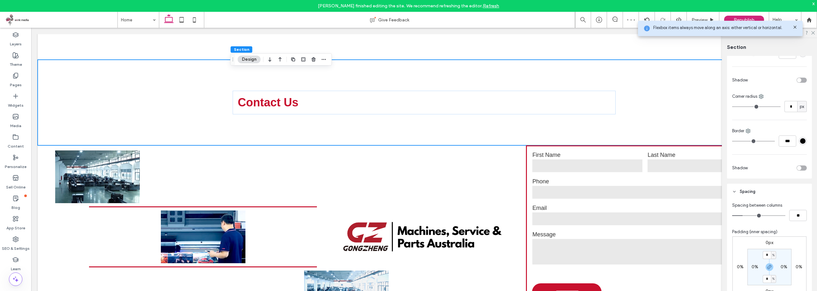
scroll to position [255, 0]
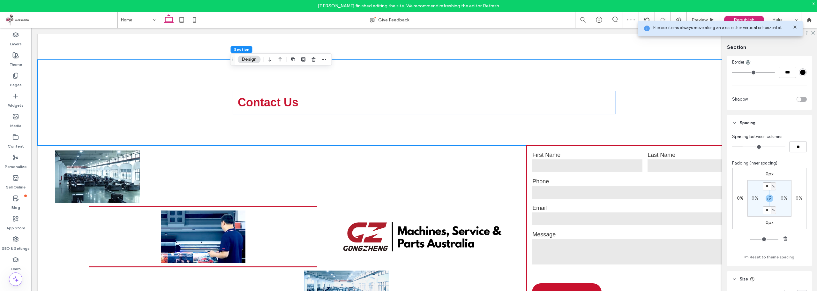
click at [766, 189] on input "*" at bounding box center [766, 186] width 8 height 8
type input "*"
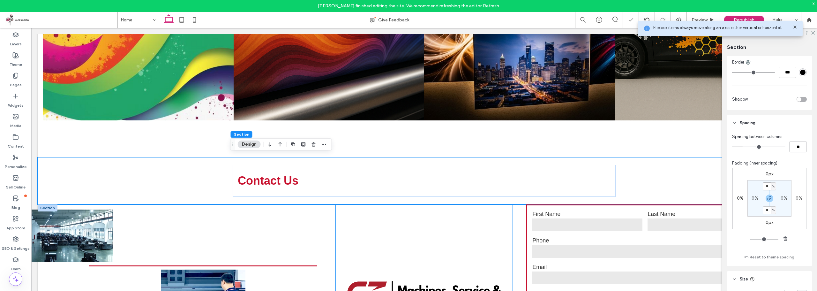
scroll to position [1597, 0]
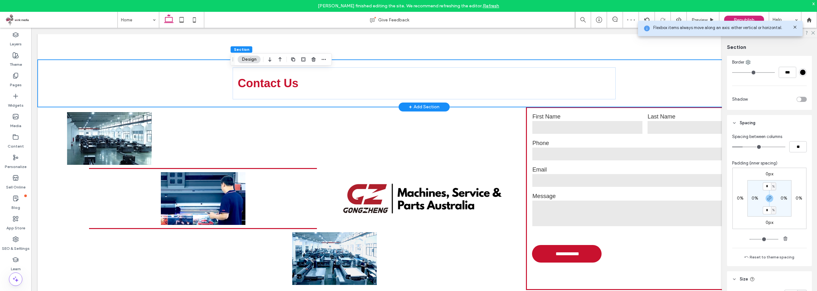
click at [179, 87] on div "Contact Us" at bounding box center [424, 83] width 773 height 47
click at [661, 67] on div "Contact Us" at bounding box center [424, 83] width 773 height 47
click at [166, 74] on div "Contact Us" at bounding box center [424, 83] width 773 height 47
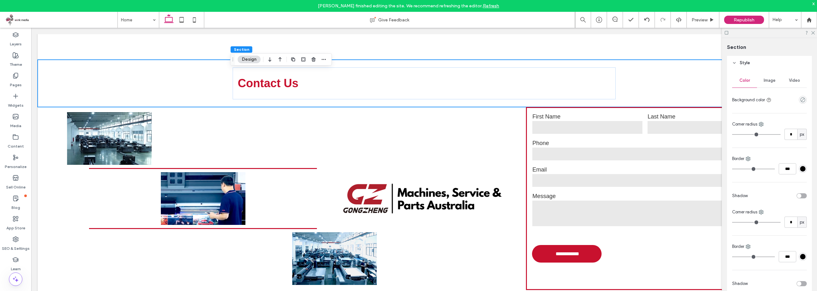
scroll to position [32, 0]
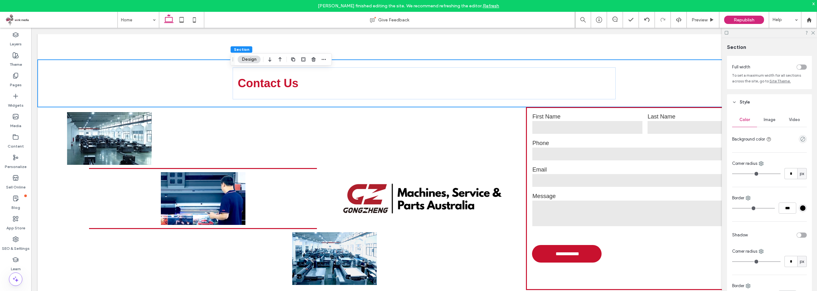
click at [796, 63] on div at bounding box center [780, 66] width 54 height 11
click at [799, 68] on div "toggle" at bounding box center [801, 66] width 10 height 5
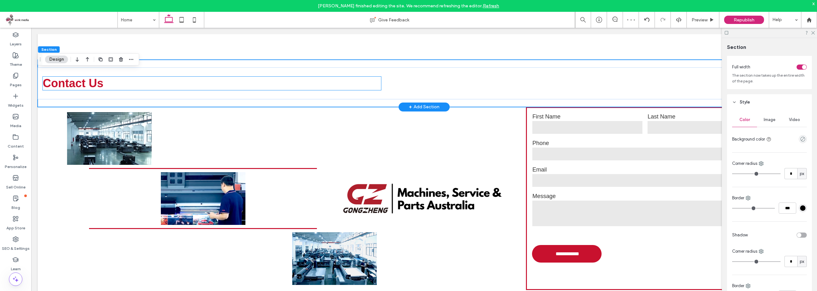
click at [46, 77] on span "Contact Us" at bounding box center [73, 83] width 61 height 13
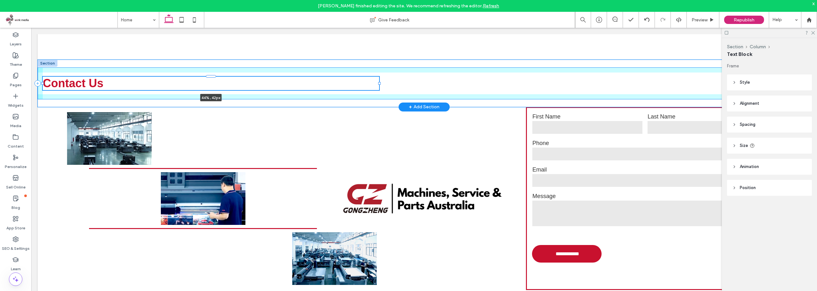
click at [42, 71] on div "Contact Us 44% , 42px" at bounding box center [424, 83] width 773 height 47
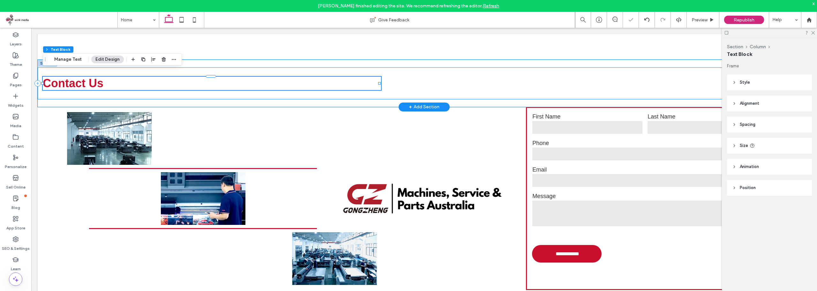
click at [39, 75] on div "Contact Us 44% , 42px" at bounding box center [424, 83] width 773 height 32
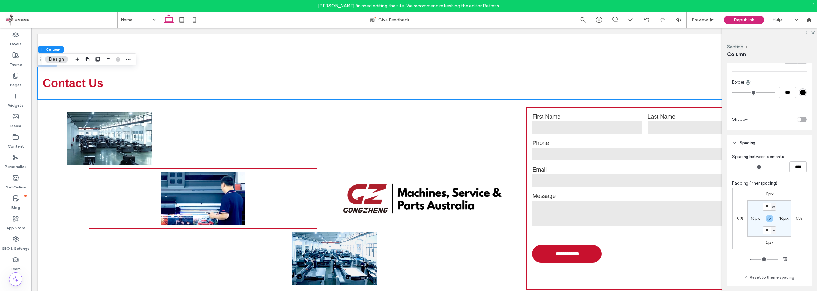
scroll to position [191, 0]
click at [732, 219] on div "0%" at bounding box center [739, 218] width 15 height 6
click at [737, 219] on label "0%" at bounding box center [740, 217] width 7 height 5
type input "*"
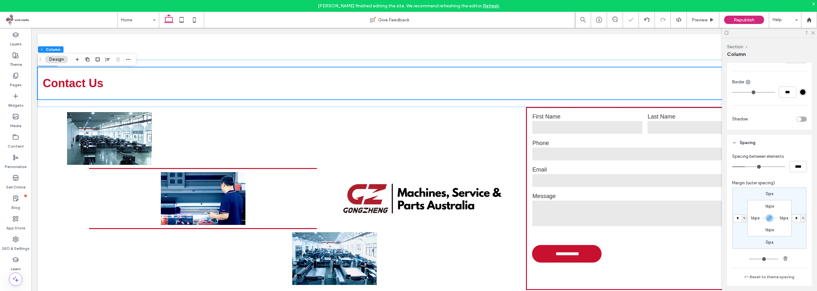
type input "*"
type input "**"
type input "***"
type input "*"
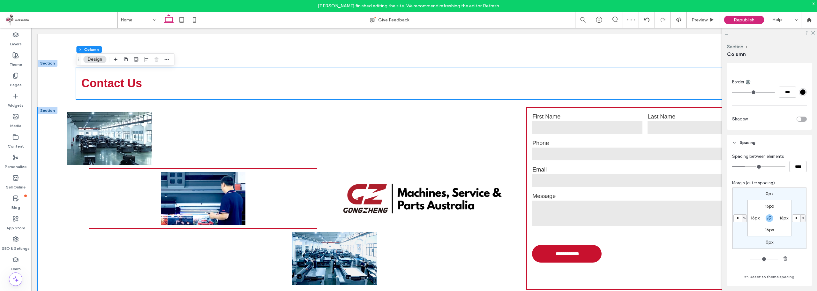
click at [56, 216] on div "**********" at bounding box center [424, 221] width 773 height 229
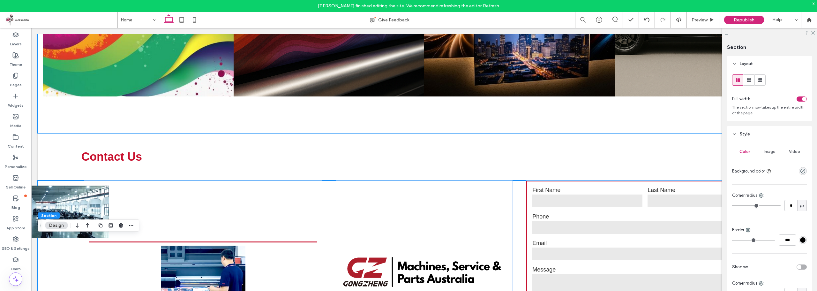
scroll to position [1454, 0]
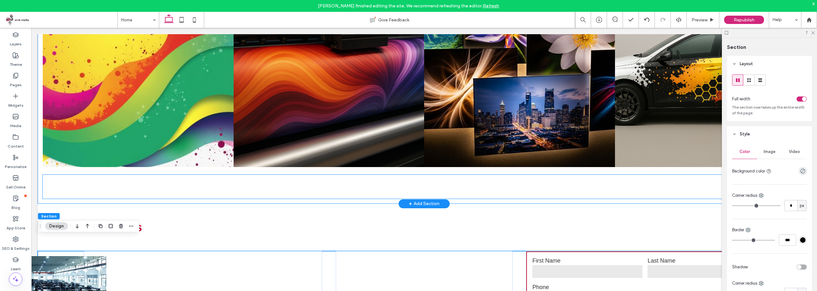
click at [110, 175] on div at bounding box center [424, 187] width 762 height 24
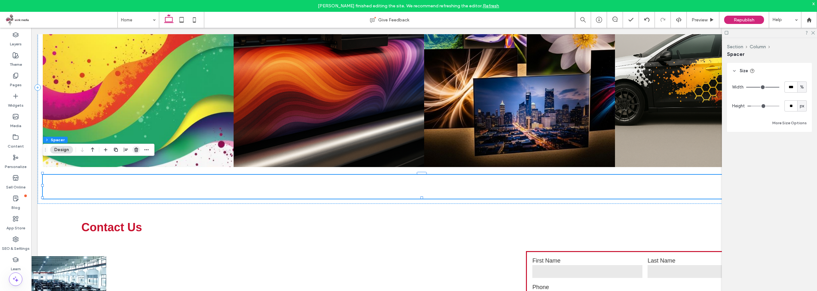
click at [137, 147] on icon "button" at bounding box center [136, 149] width 5 height 5
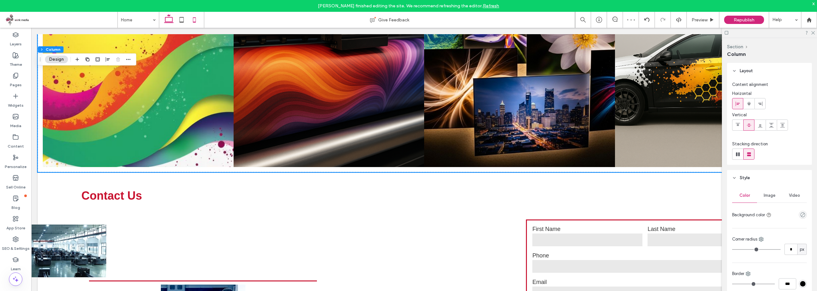
click at [193, 21] on icon at bounding box center [194, 19] width 13 height 13
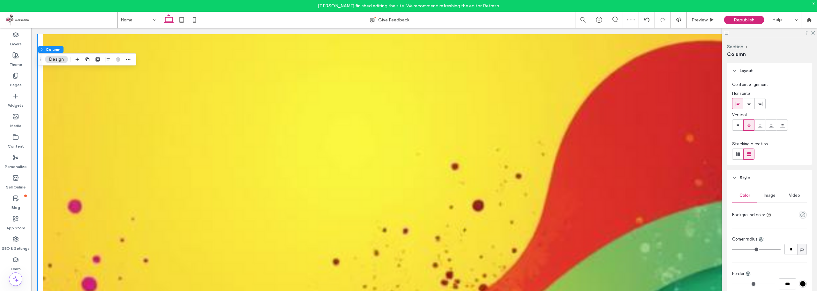
type input "**"
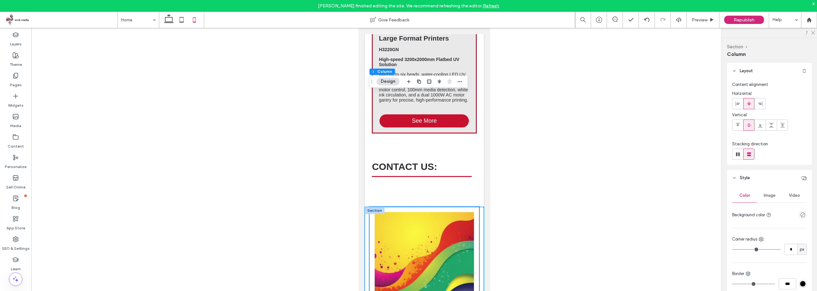
scroll to position [1839, 0]
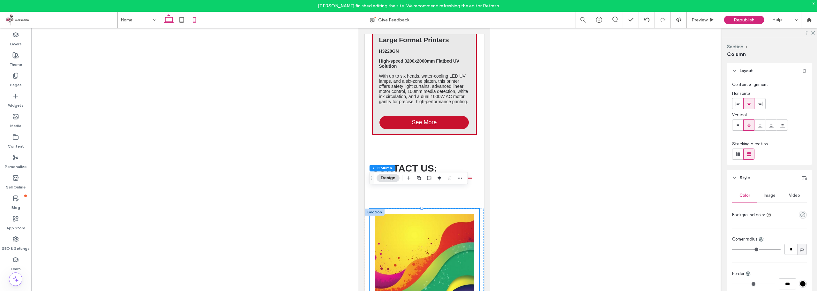
click at [166, 16] on icon at bounding box center [168, 19] width 13 height 13
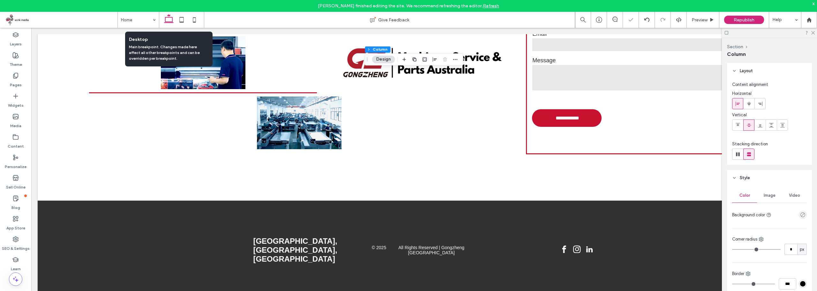
type input "***"
type input "****"
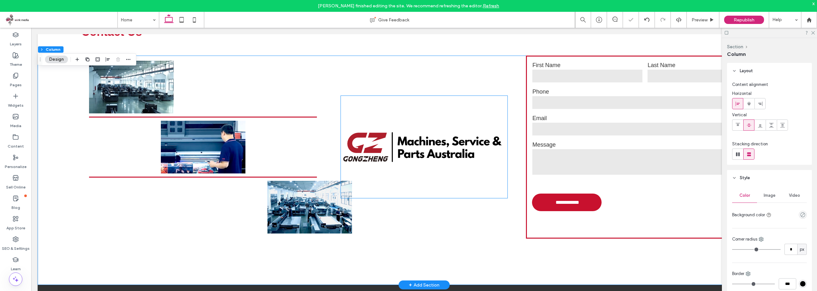
scroll to position [1518, 0]
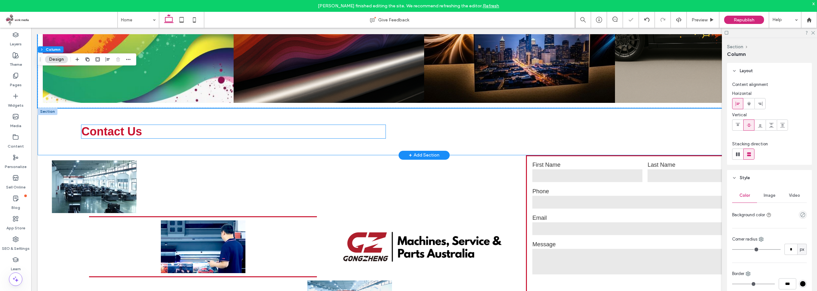
click at [55, 108] on div "Contact Us" at bounding box center [424, 131] width 773 height 47
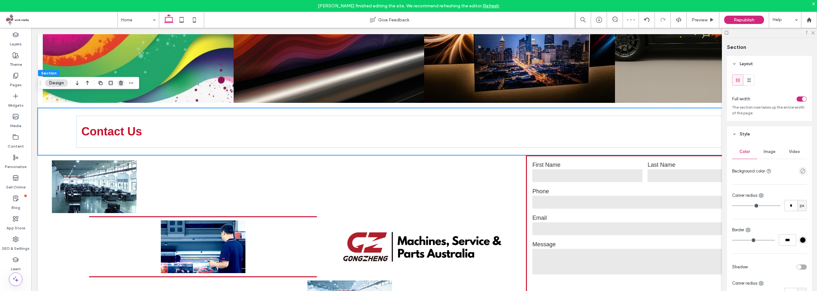
click at [122, 84] on icon "button" at bounding box center [120, 82] width 5 height 5
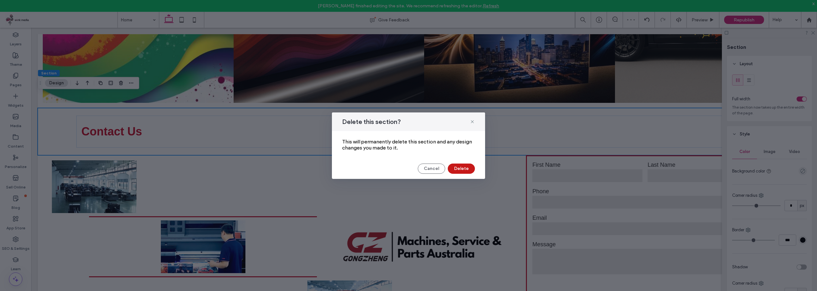
click at [465, 167] on button "Delete" at bounding box center [461, 168] width 27 height 10
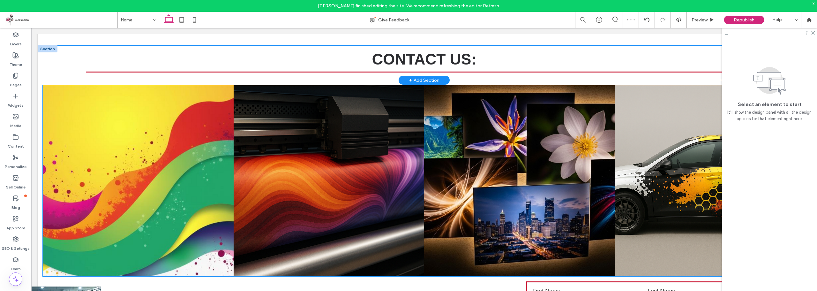
scroll to position [1230, 0]
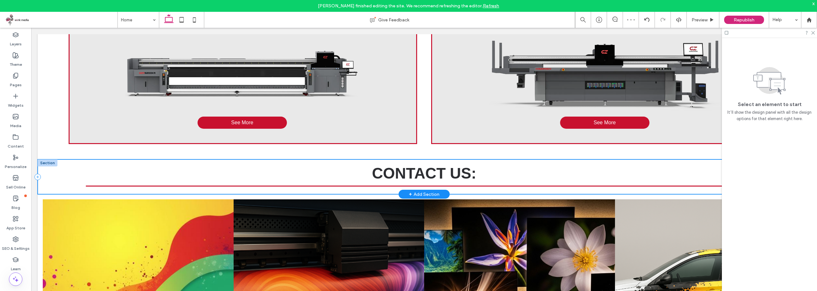
click at [56, 159] on div "CONTACT US:" at bounding box center [424, 176] width 773 height 35
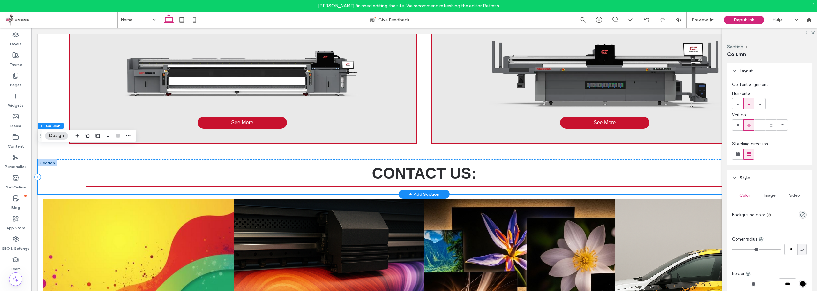
click at [42, 159] on div "CONTACT US:" at bounding box center [424, 176] width 773 height 35
click at [64, 163] on div "CONTACT US:" at bounding box center [424, 176] width 773 height 35
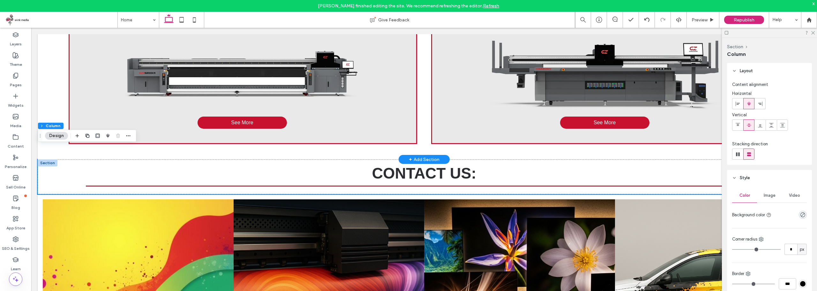
click at [45, 102] on div "Large Format Printers GZR5200KM 5.2m Speedy Hybrid UV Printer ﻿ With a 7-color …" at bounding box center [424, 55] width 773 height 208
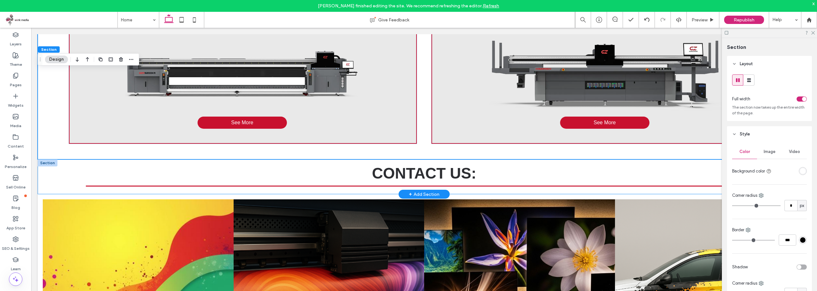
click at [48, 159] on div at bounding box center [48, 162] width 20 height 7
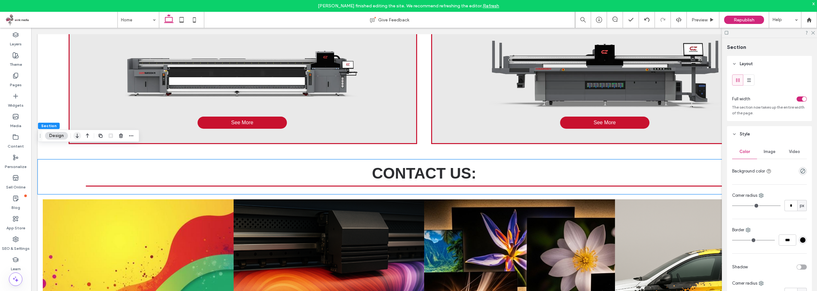
click at [77, 137] on use "button" at bounding box center [77, 135] width 3 height 4
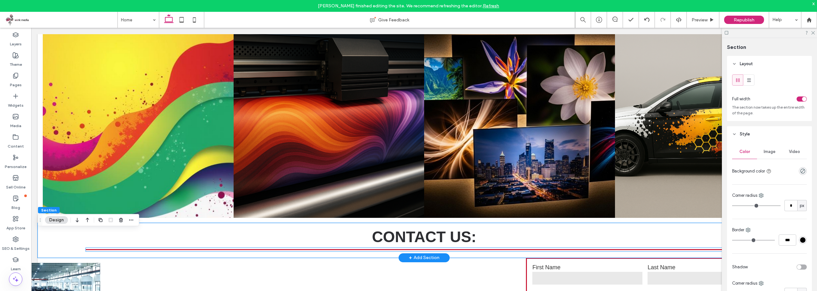
scroll to position [1336, 0]
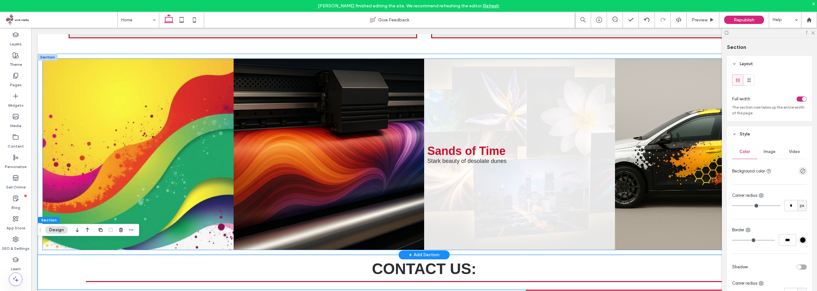
click at [474, 111] on link at bounding box center [519, 154] width 191 height 191
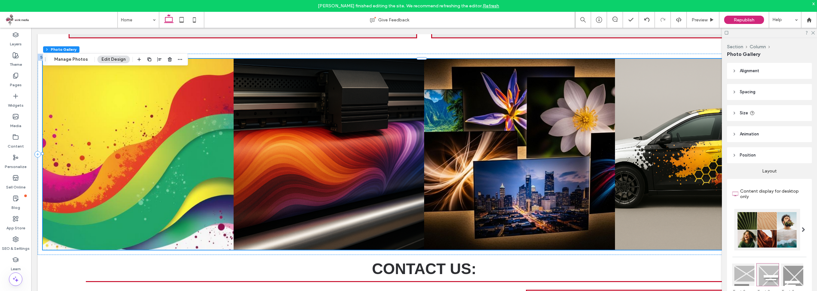
click at [762, 68] on header "Alignment" at bounding box center [769, 71] width 85 height 16
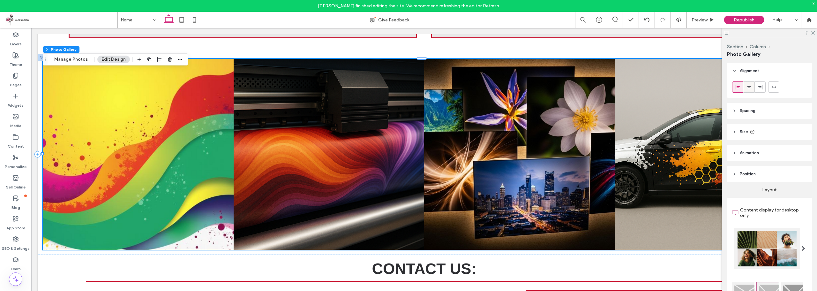
click at [749, 86] on use at bounding box center [749, 87] width 4 height 4
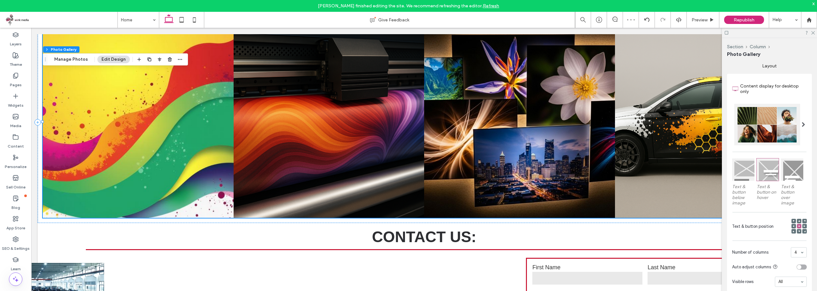
scroll to position [191, 0]
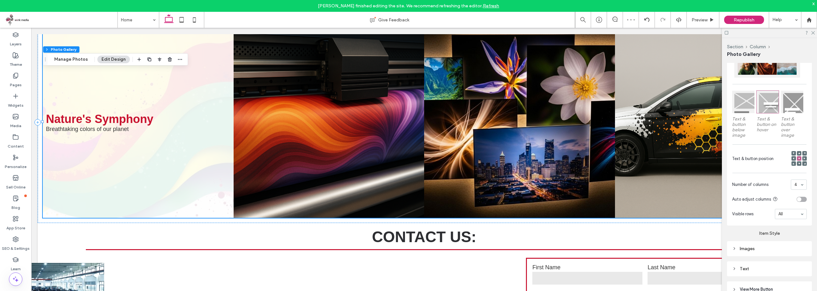
click at [760, 269] on div "Text" at bounding box center [769, 268] width 75 height 5
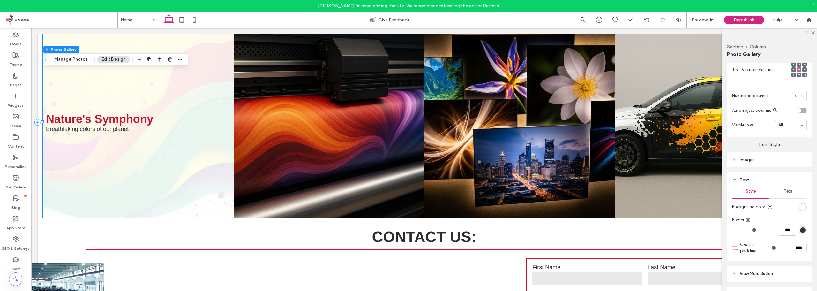
scroll to position [306, 0]
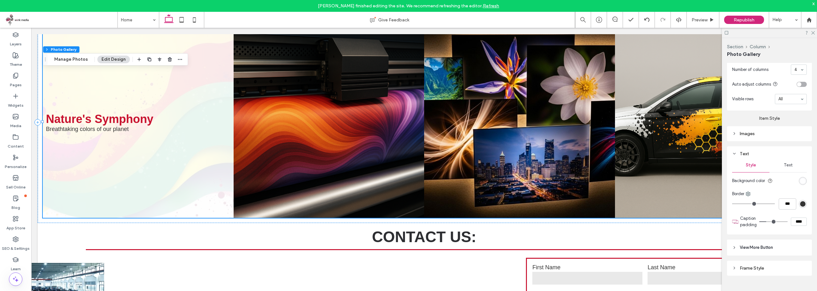
click at [795, 155] on div "Text" at bounding box center [769, 153] width 75 height 5
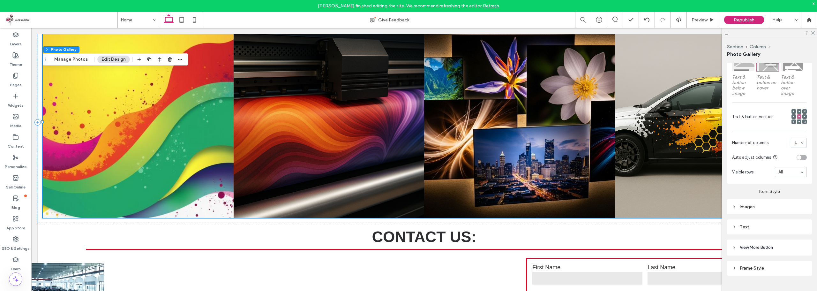
click at [791, 164] on section "Visible rows All" at bounding box center [769, 172] width 75 height 17
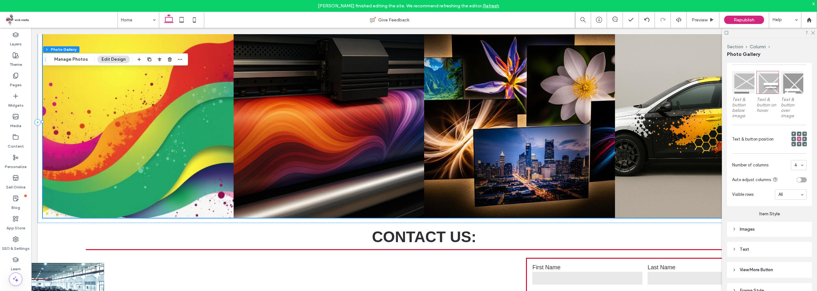
scroll to position [169, 0]
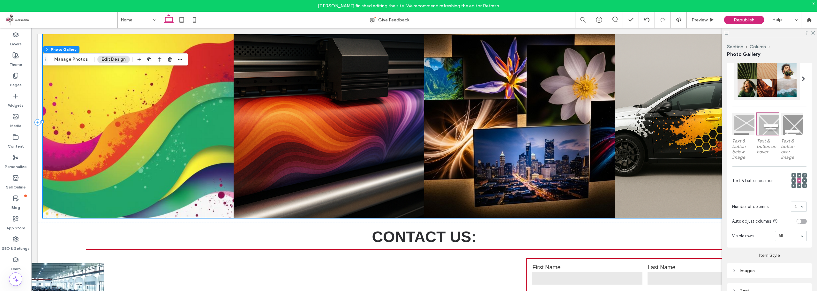
click at [798, 180] on span at bounding box center [799, 180] width 2 height 4
click at [811, 33] on icon at bounding box center [812, 32] width 4 height 4
